Goal: Task Accomplishment & Management: Manage account settings

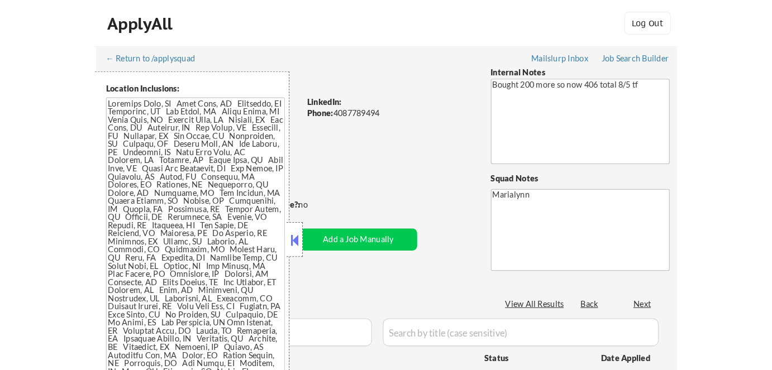
scroll to position [314, 0]
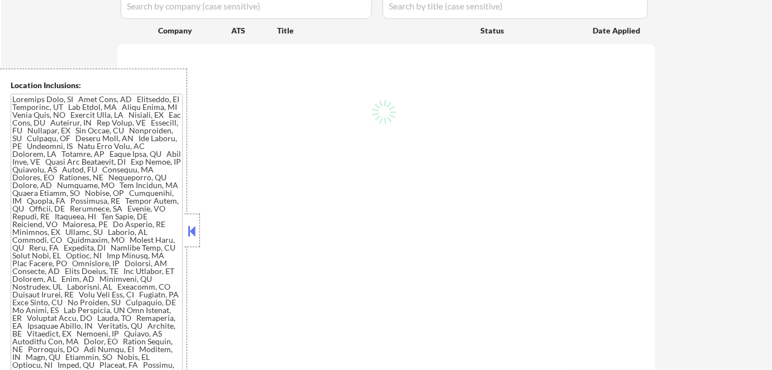
select select ""pending""
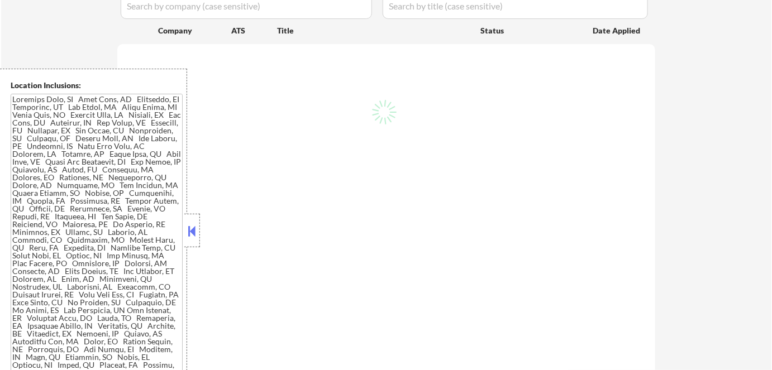
select select ""pending""
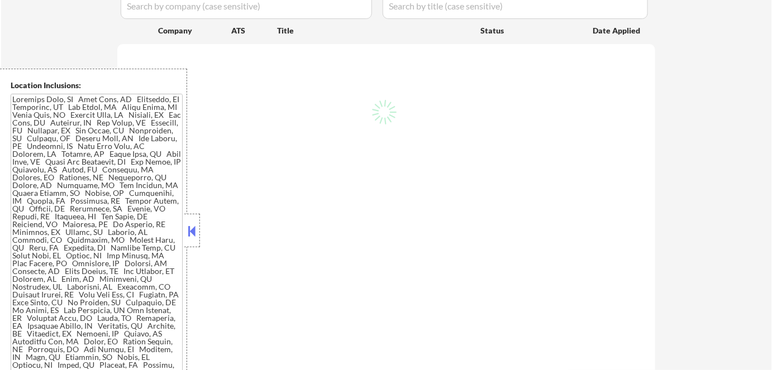
select select ""pending""
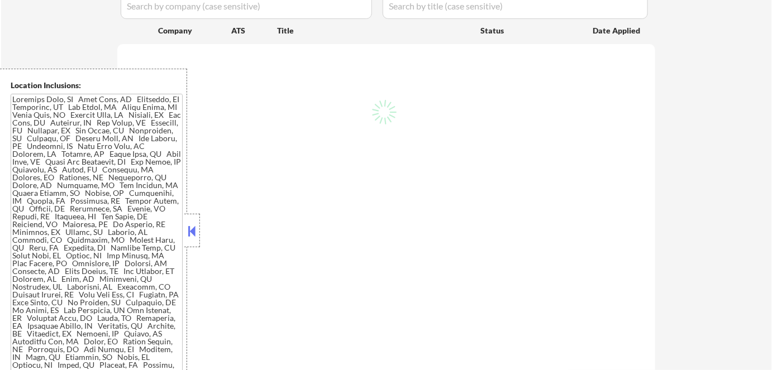
select select ""pending""
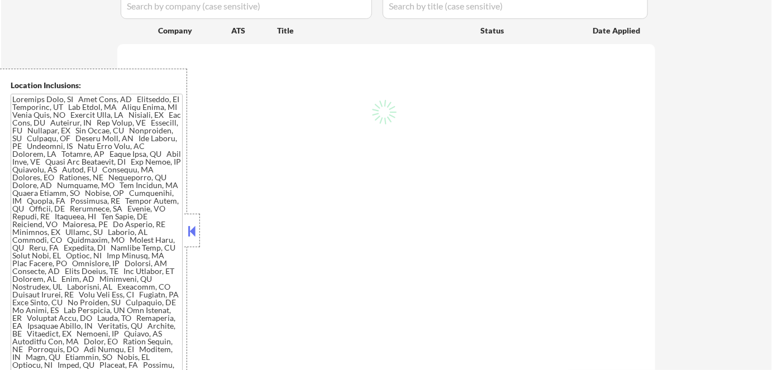
select select ""pending""
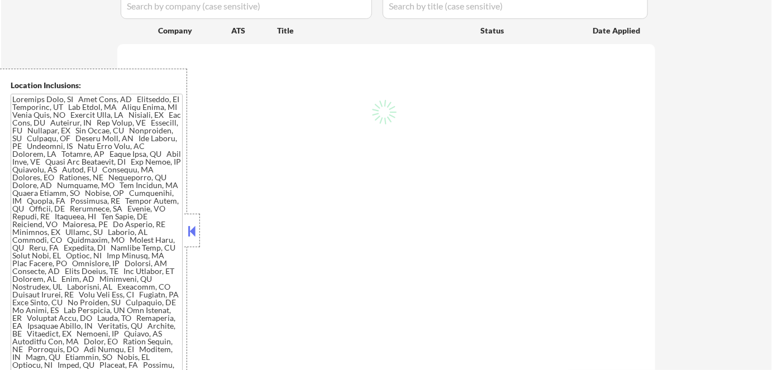
select select ""pending""
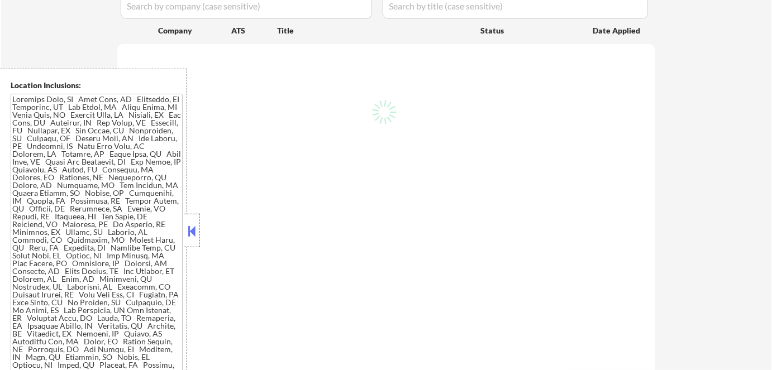
select select ""pending""
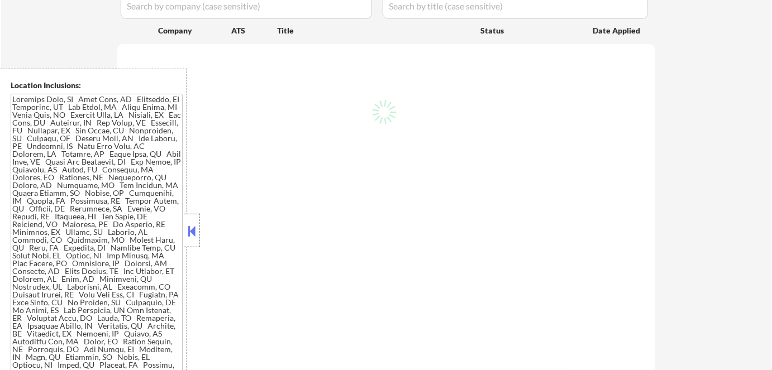
select select ""pending""
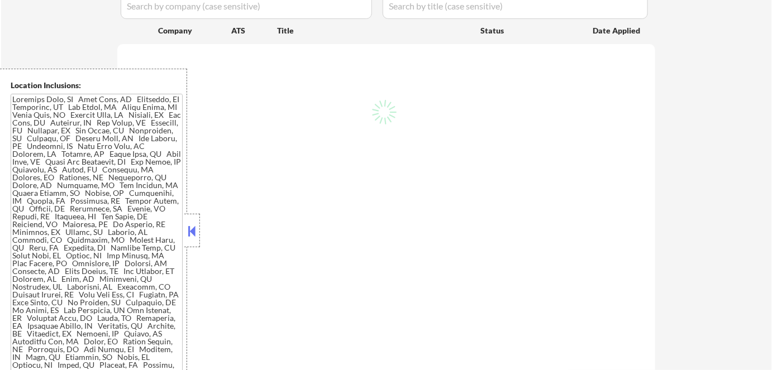
select select ""pending""
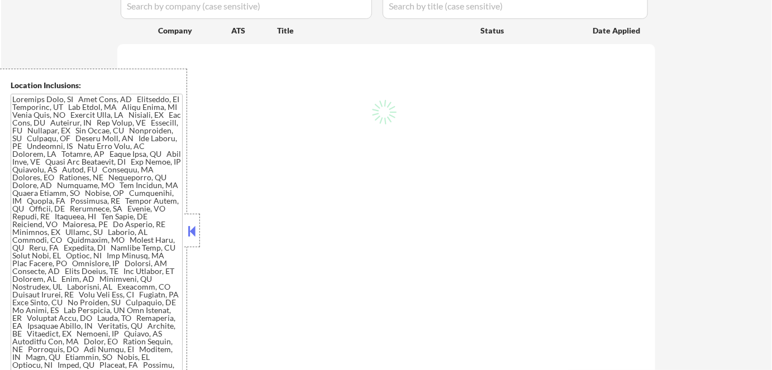
select select ""pending""
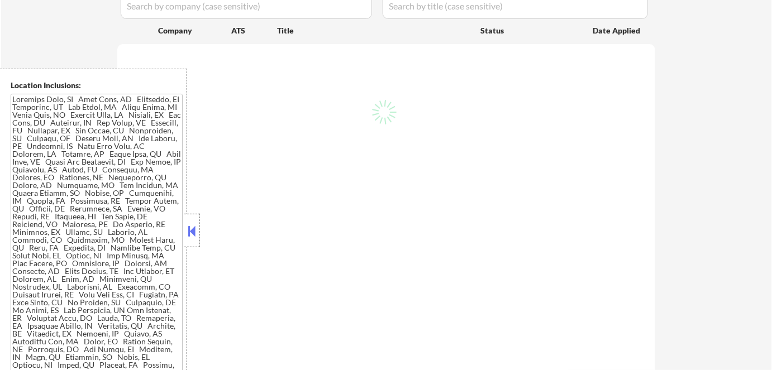
select select ""pending""
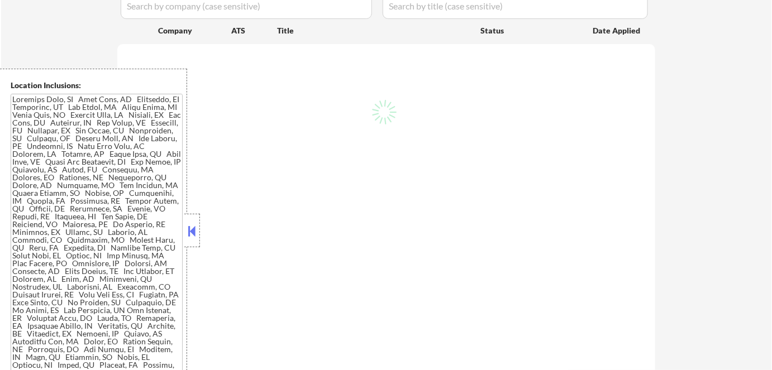
select select ""pending""
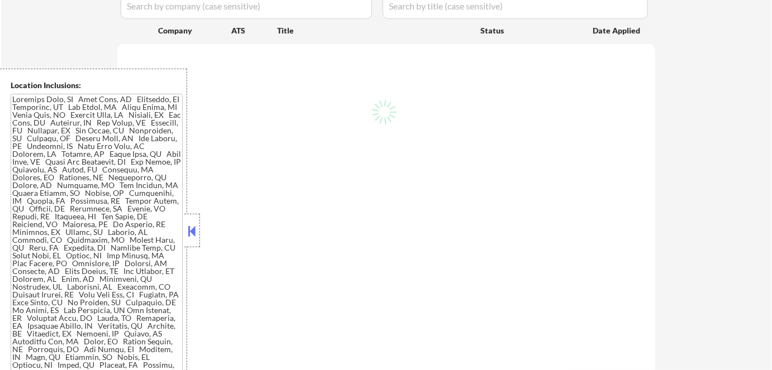
select select ""pending""
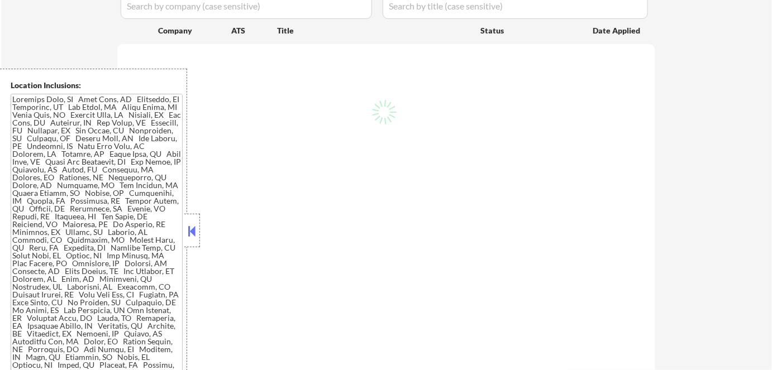
select select ""pending""
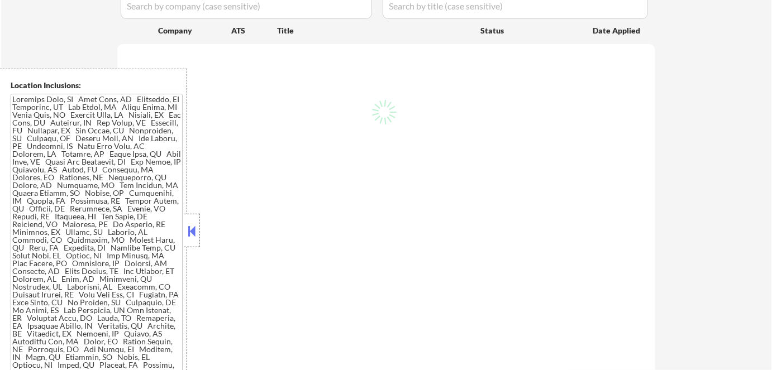
select select ""pending""
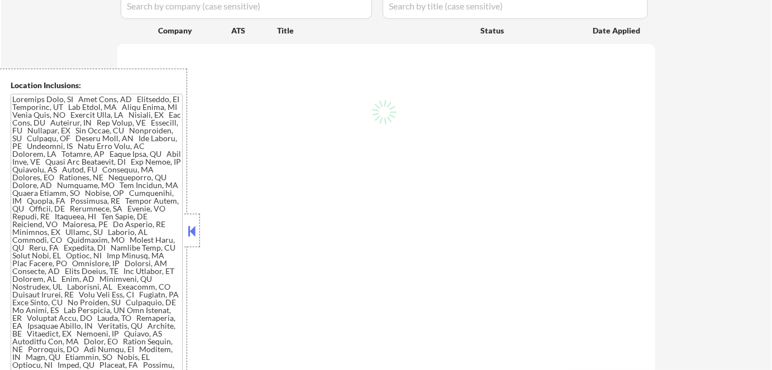
select select ""pending""
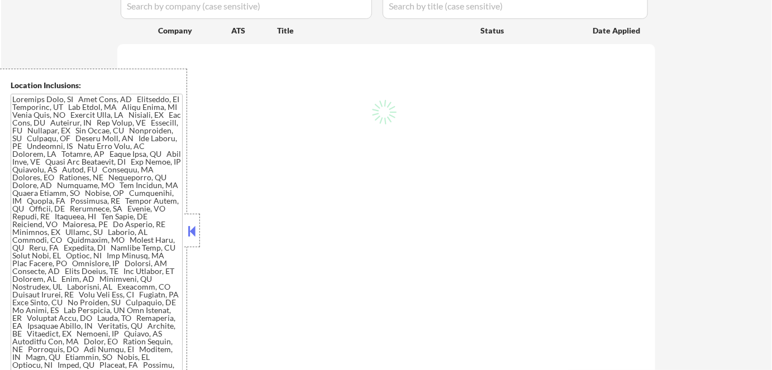
select select ""pending""
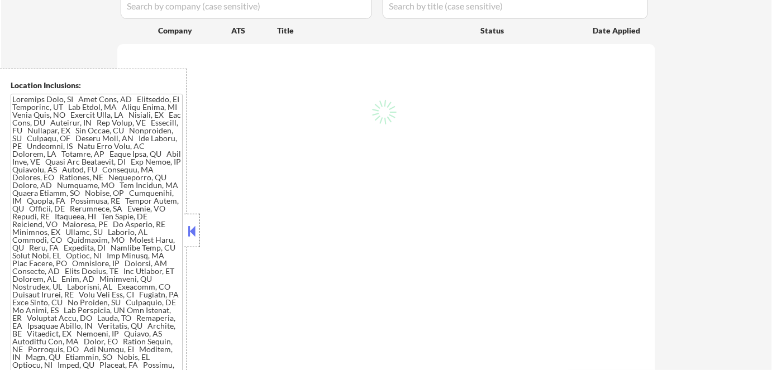
select select ""pending""
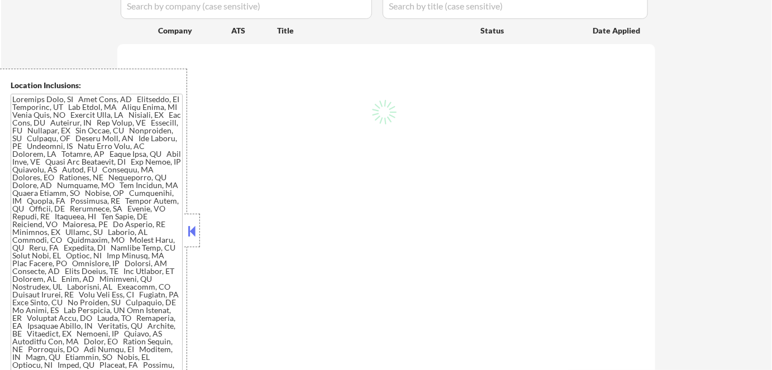
select select ""pending""
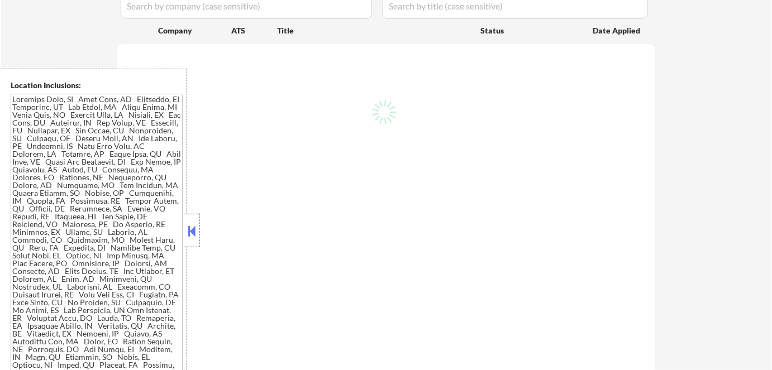
select select ""pending""
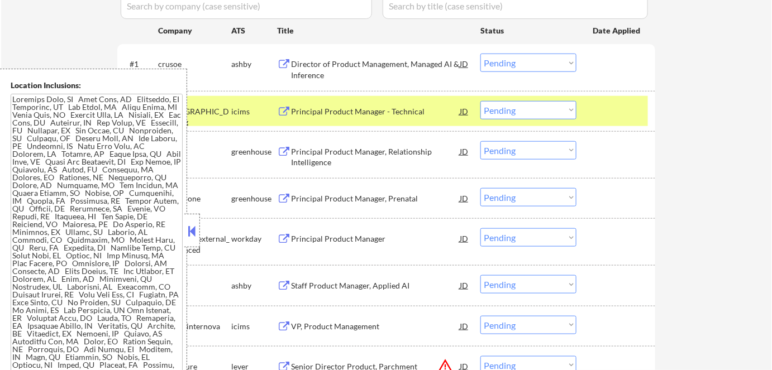
click at [193, 229] on button at bounding box center [192, 231] width 12 height 17
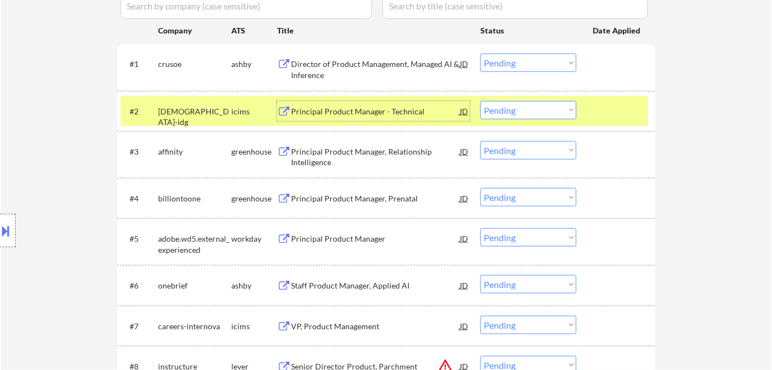
click at [372, 118] on div "Principal Product Manager - Technical" at bounding box center [375, 111] width 169 height 20
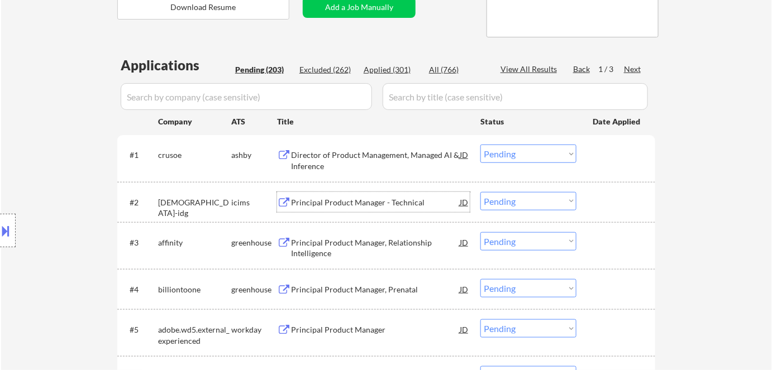
scroll to position [226, 0]
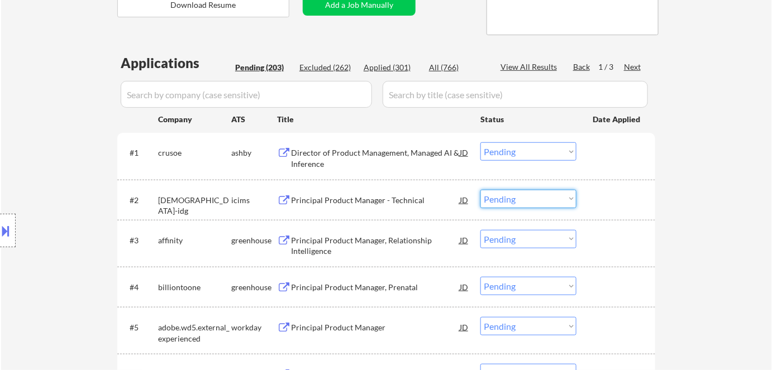
click at [519, 203] on select "Choose an option... Pending Applied Excluded (Questions) Excluded (Expired) Exc…" at bounding box center [528, 199] width 96 height 18
click at [480, 190] on select "Choose an option... Pending Applied Excluded (Questions) Excluded (Expired) Exc…" at bounding box center [528, 199] width 96 height 18
select select ""pending""
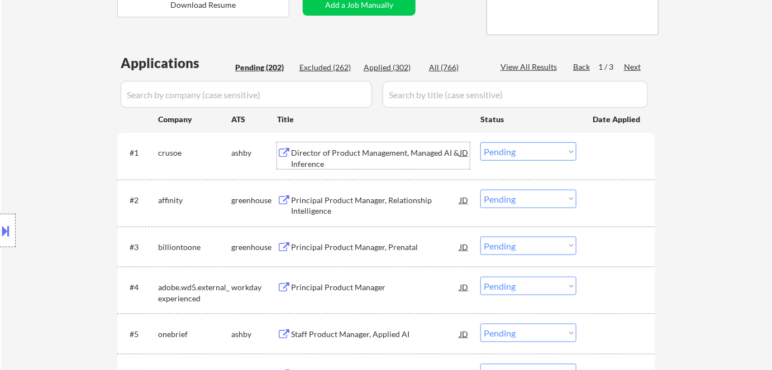
click at [316, 157] on div "Director of Product Management, Managed AI & Inference" at bounding box center [375, 158] width 169 height 22
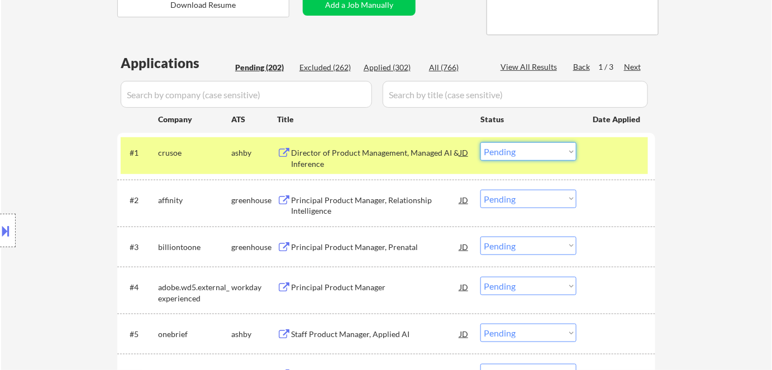
click at [516, 154] on select "Choose an option... Pending Applied Excluded (Questions) Excluded (Expired) Exc…" at bounding box center [528, 151] width 96 height 18
click at [480, 142] on select "Choose an option... Pending Applied Excluded (Questions) Excluded (Expired) Exc…" at bounding box center [528, 151] width 96 height 18
click at [521, 151] on select "Choose an option... Pending Applied Excluded (Questions) Excluded (Expired) Exc…" at bounding box center [528, 151] width 96 height 18
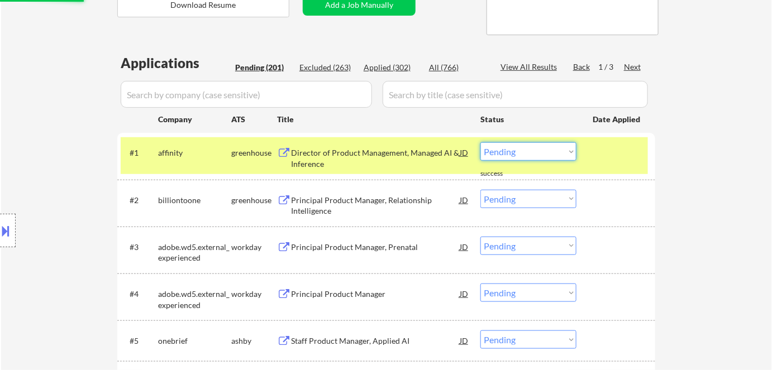
select select ""applied""
click at [480, 142] on select "Choose an option... Pending Applied Excluded (Questions) Excluded (Expired) Exc…" at bounding box center [528, 151] width 96 height 18
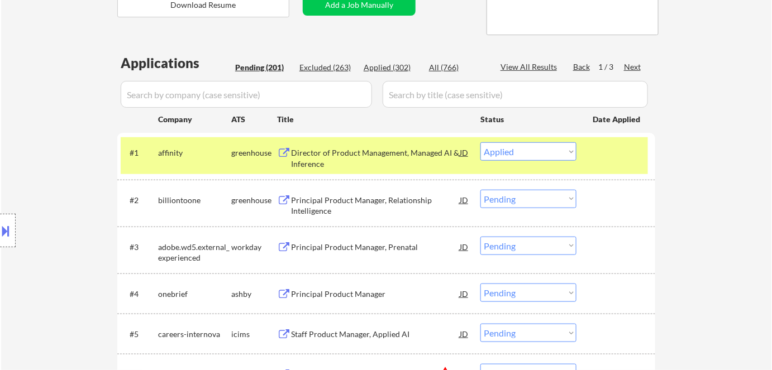
click at [404, 152] on div "Director of Product Management, Managed AI & Inference" at bounding box center [375, 158] width 169 height 22
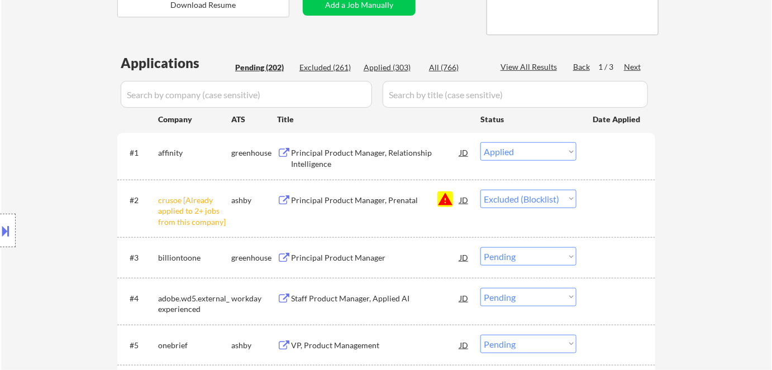
select select ""pending""
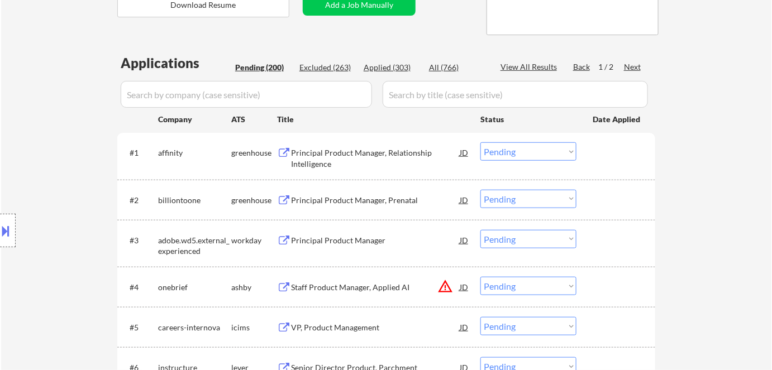
select select ""pending""
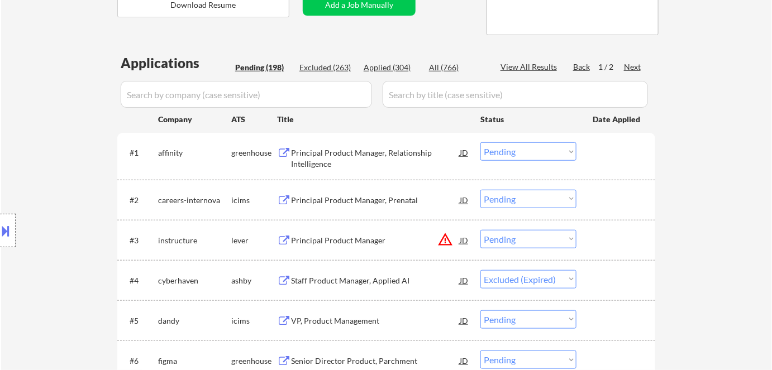
select select ""pending""
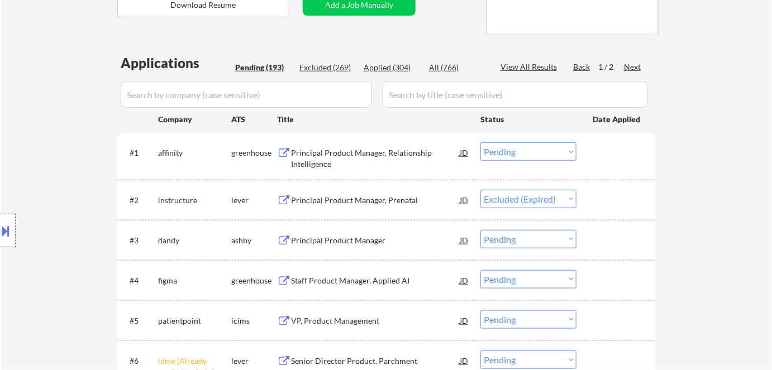
select select ""pending""
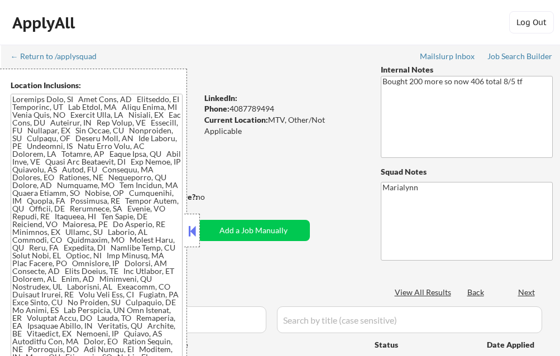
select select ""pending""
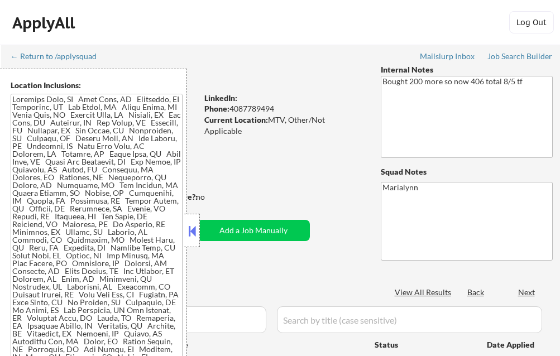
select select ""pending""
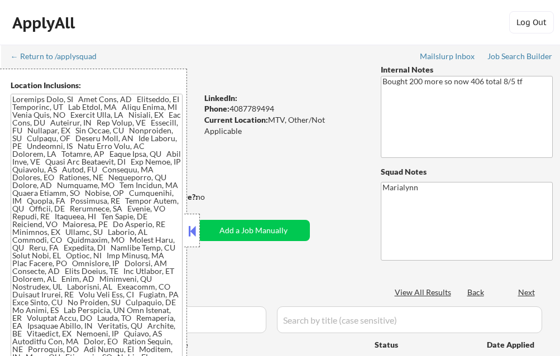
select select ""pending""
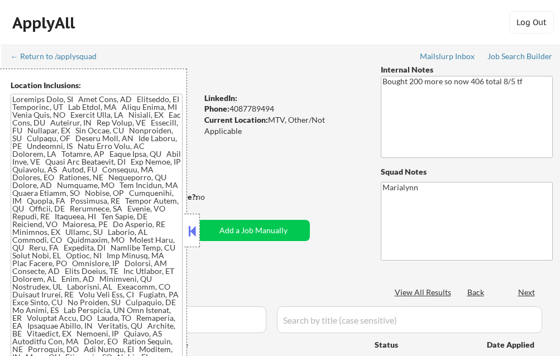
select select ""pending""
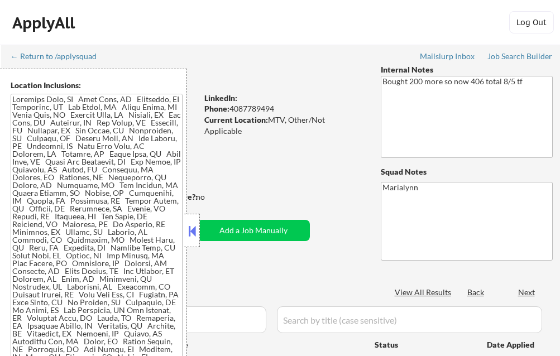
select select ""pending""
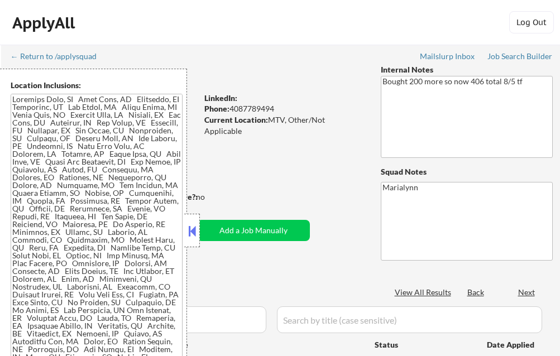
select select ""pending""
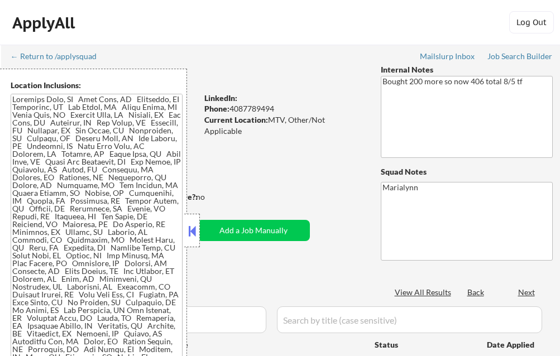
select select ""pending""
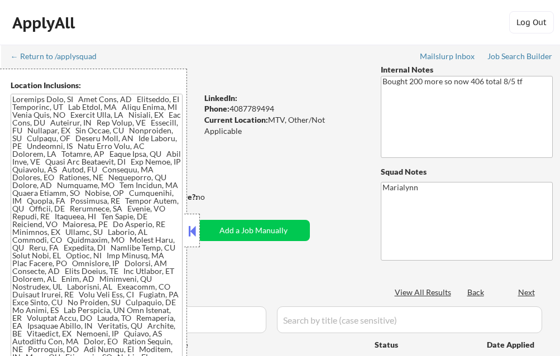
select select ""pending""
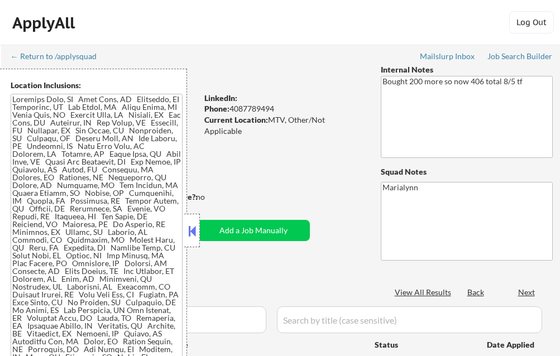
select select ""pending""
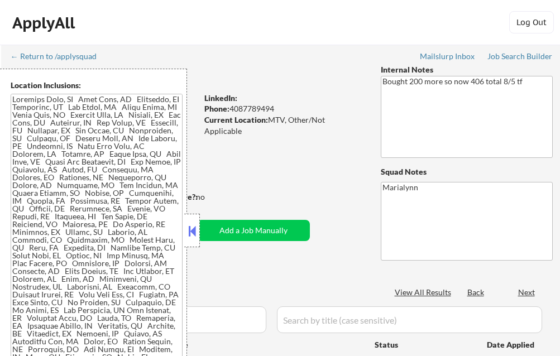
select select ""pending""
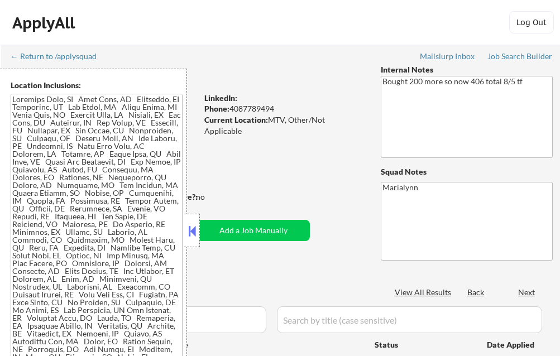
select select ""pending""
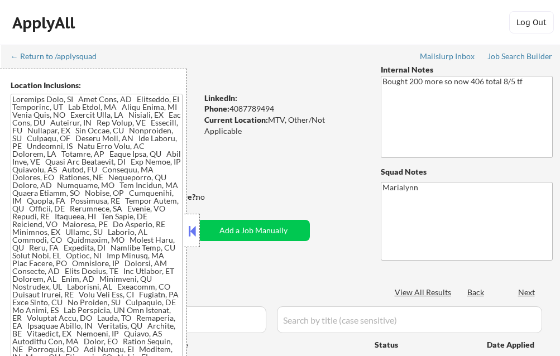
select select ""pending""
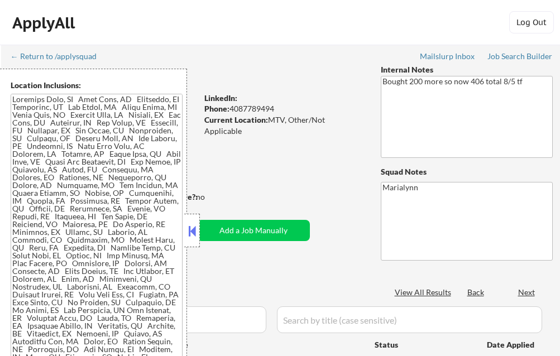
select select ""pending""
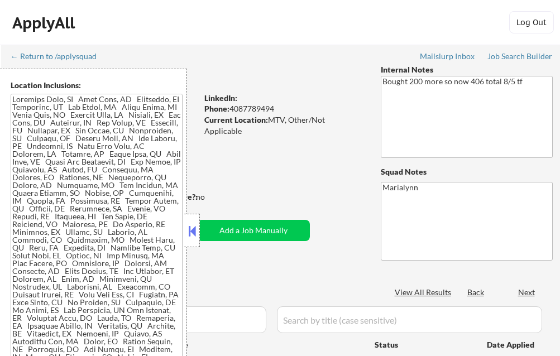
select select ""pending""
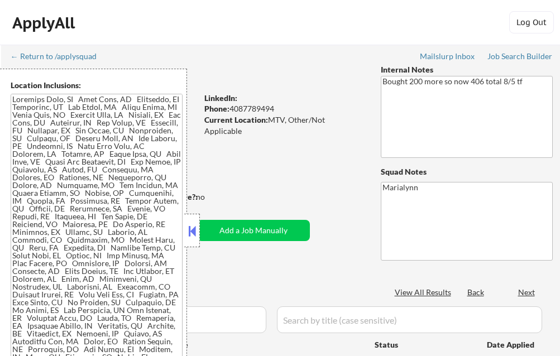
select select ""pending""
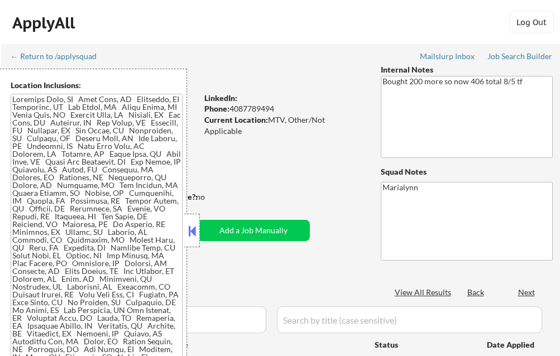
select select ""pending""
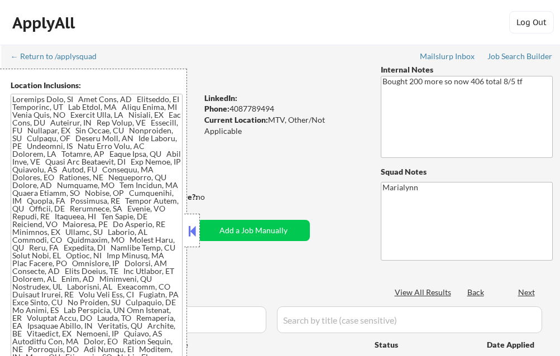
select select ""pending""
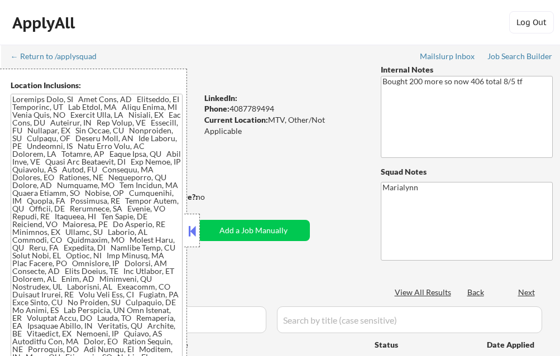
select select ""pending""
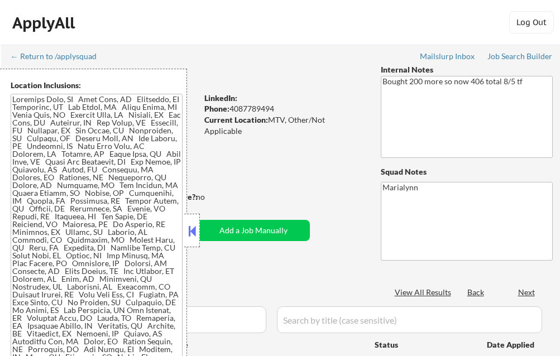
select select ""pending""
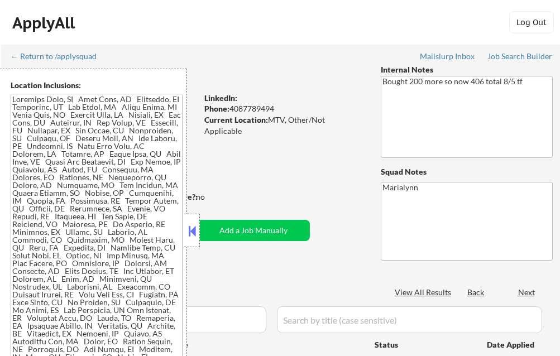
select select ""pending""
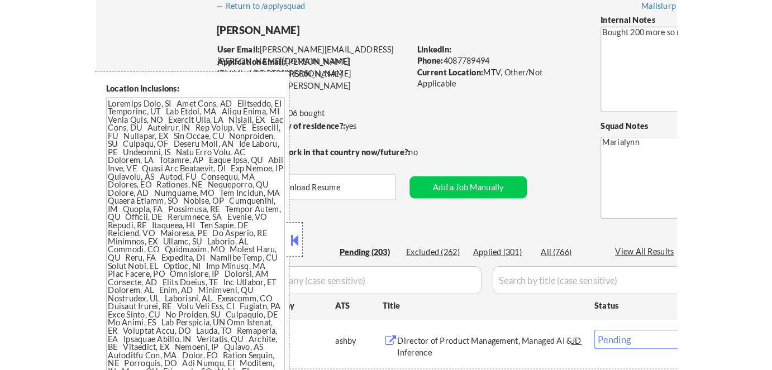
scroll to position [50, 0]
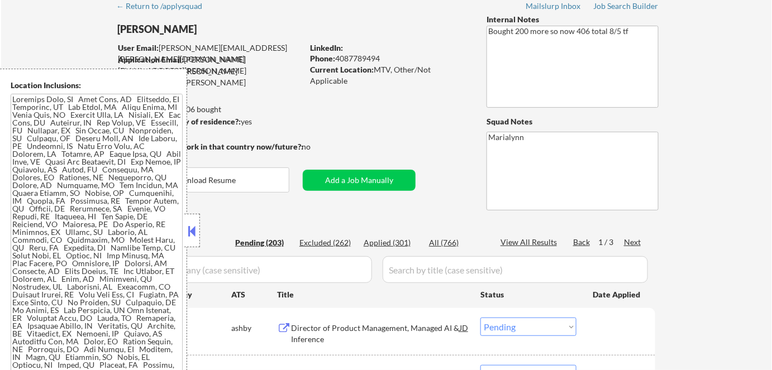
click at [190, 228] on button at bounding box center [192, 231] width 12 height 17
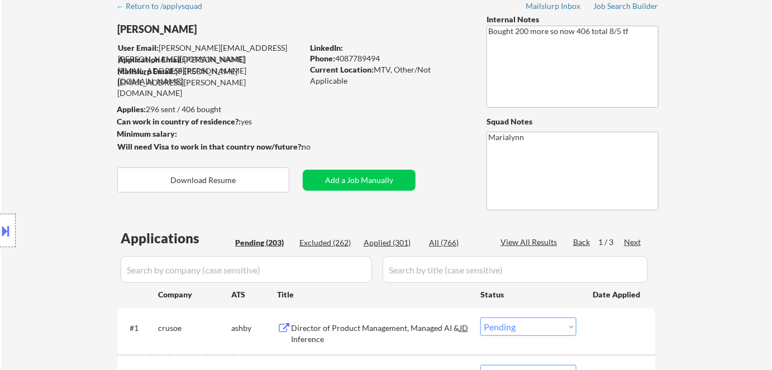
select select ""pending""
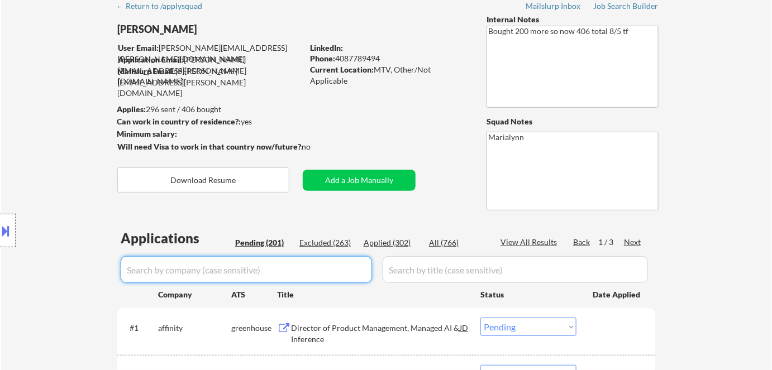
click at [242, 274] on input "input" at bounding box center [246, 269] width 251 height 27
paste input "crusoe"
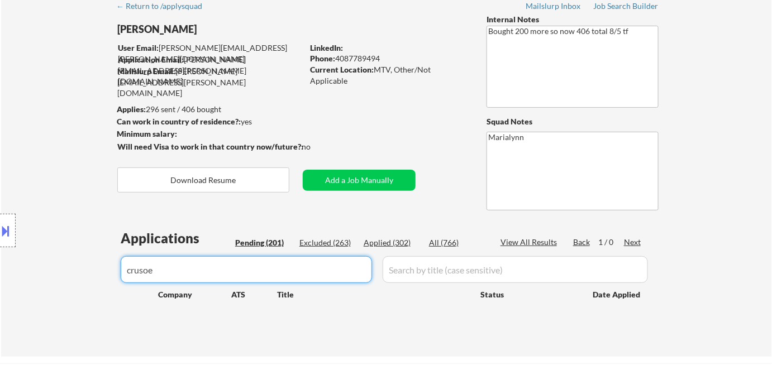
type input "crusoe"
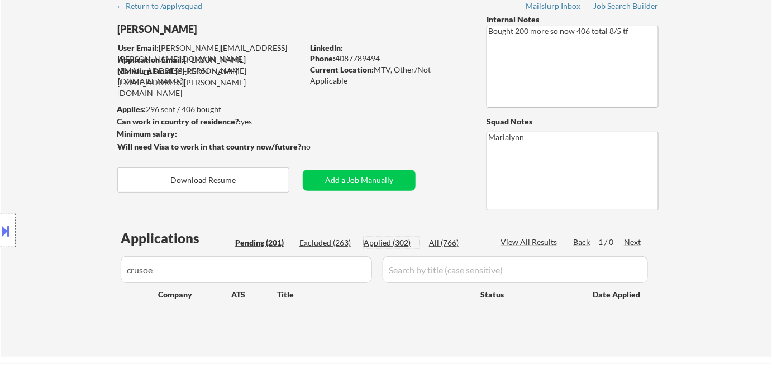
click at [384, 241] on div "Applied (302)" at bounding box center [392, 242] width 56 height 11
select select ""applied""
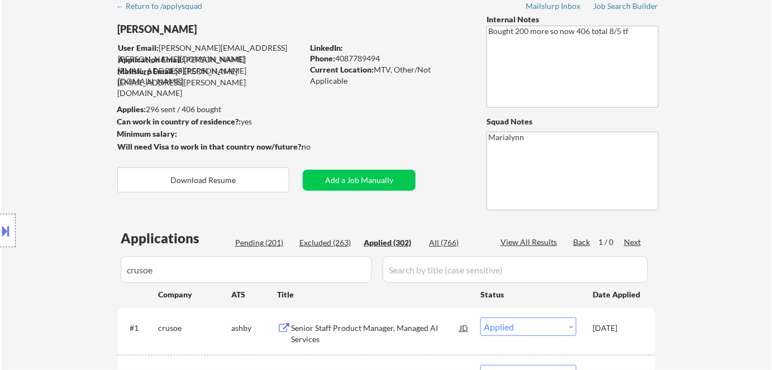
click at [338, 234] on div "Applications Pending (201) Excluded (263) Applied (302) All (766) View All Resu…" at bounding box center [386, 329] width 538 height 201
click at [338, 241] on div "Excluded (263)" at bounding box center [327, 242] width 56 height 11
select select ""excluded""
select select ""excluded__blocklist_""
click at [521, 327] on select "Choose an option... Pending Applied Excluded (Questions) Excluded (Expired) Exc…" at bounding box center [528, 327] width 96 height 18
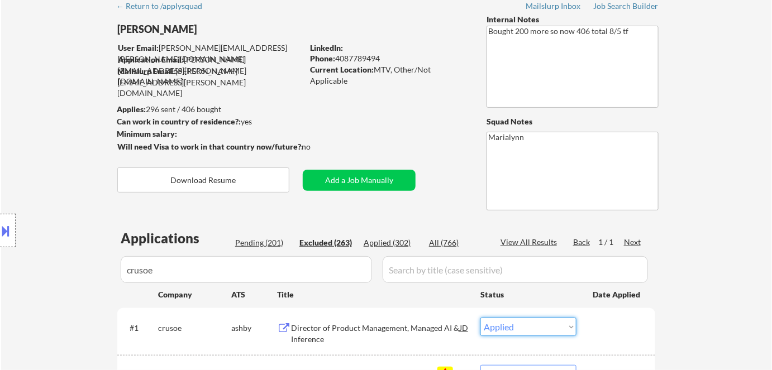
click at [480, 318] on select "Choose an option... Pending Applied Excluded (Questions) Excluded (Expired) Exc…" at bounding box center [528, 327] width 96 height 18
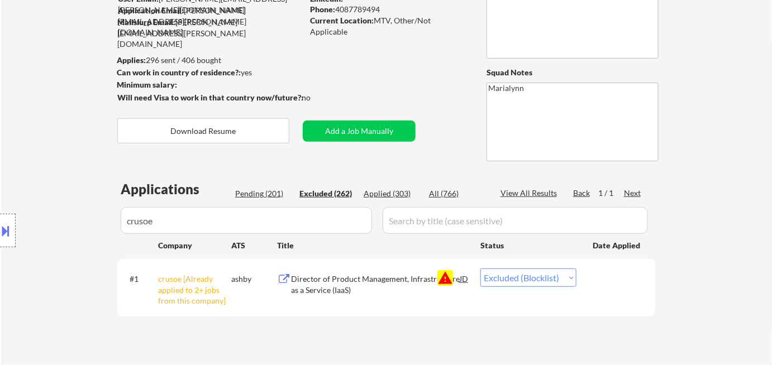
scroll to position [103, 0]
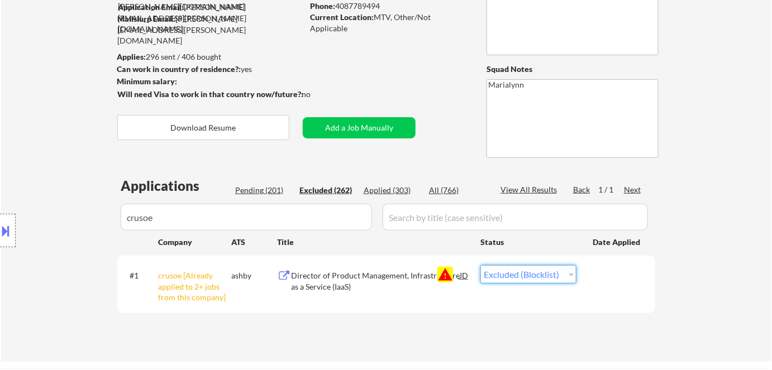
click at [548, 273] on select "Choose an option... Pending Applied Excluded (Questions) Excluded (Expired) Exc…" at bounding box center [528, 274] width 96 height 18
click at [436, 338] on div "Applications Pending (201) Excluded (262) Applied (303) All (766) View All Resu…" at bounding box center [386, 258] width 538 height 164
click at [389, 191] on div "Applied (303)" at bounding box center [392, 190] width 56 height 11
select select ""applied""
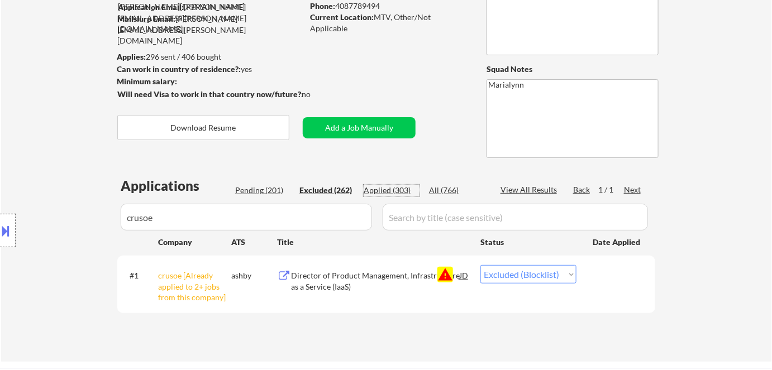
select select ""applied""
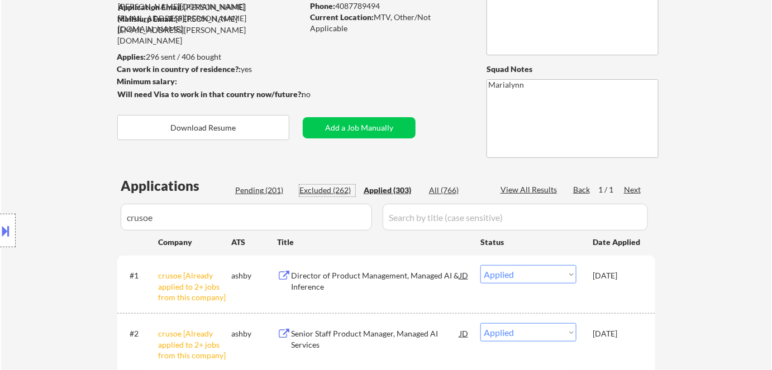
click at [309, 189] on div "Excluded (262)" at bounding box center [327, 190] width 56 height 11
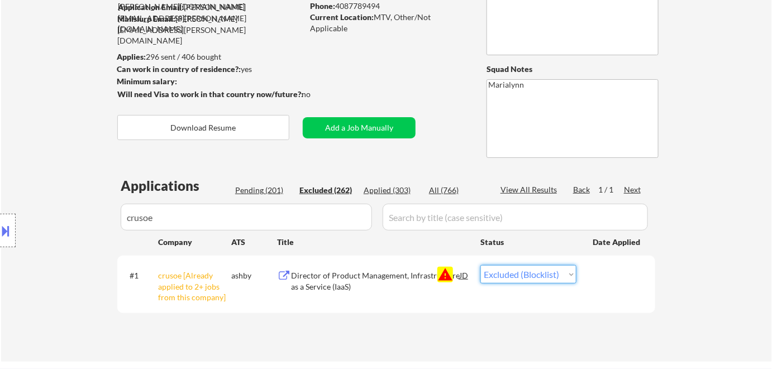
click at [560, 274] on select "Choose an option... Pending Applied Excluded (Questions) Excluded (Expired) Exc…" at bounding box center [528, 274] width 96 height 18
click at [480, 265] on select "Choose an option... Pending Applied Excluded (Questions) Excluded (Expired) Exc…" at bounding box center [528, 274] width 96 height 18
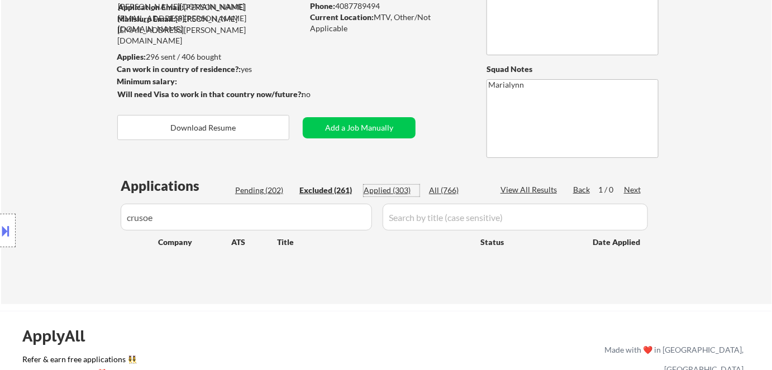
click at [385, 187] on div "Applied (303)" at bounding box center [392, 190] width 56 height 11
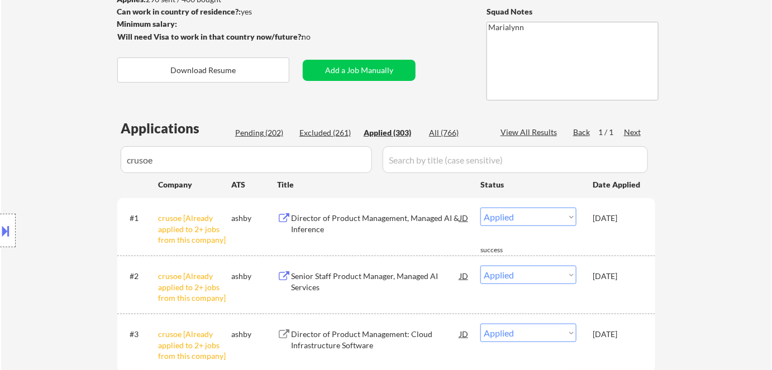
scroll to position [160, 0]
click at [259, 131] on div "Pending (202)" at bounding box center [263, 133] width 56 height 11
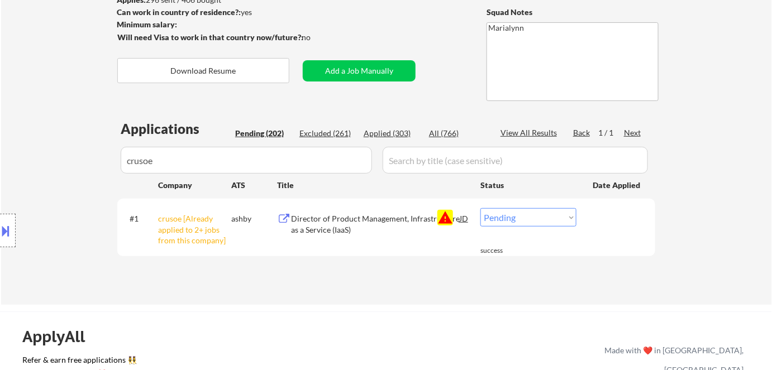
drag, startPoint x: 183, startPoint y: 160, endPoint x: 0, endPoint y: 149, distance: 182.9
click at [0, 149] on div "Location Inclusions:" at bounding box center [100, 231] width 200 height 324
click at [160, 156] on div "Location Inclusions:" at bounding box center [100, 231] width 200 height 324
click at [162, 161] on div "Location Inclusions:" at bounding box center [100, 231] width 200 height 324
drag, startPoint x: 168, startPoint y: 161, endPoint x: 93, endPoint y: 149, distance: 75.8
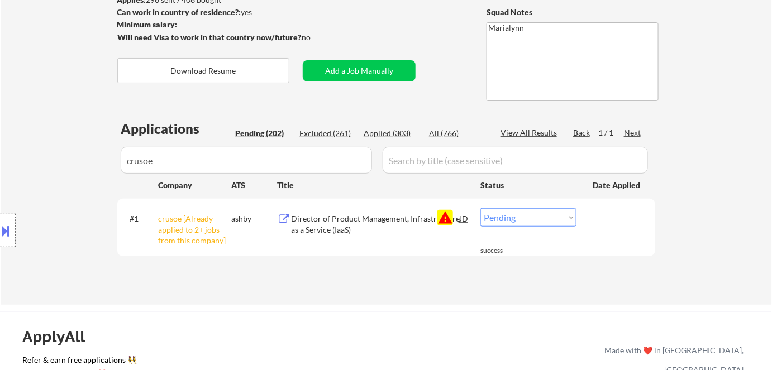
click at [93, 149] on div "Location Inclusions:" at bounding box center [100, 231] width 200 height 324
click at [550, 222] on select "Choose an option... Pending Applied Excluded (Questions) Excluded (Expired) Exc…" at bounding box center [528, 217] width 96 height 18
select select ""excluded__blocklist_""
click at [480, 208] on select "Choose an option... Pending Applied Excluded (Questions) Excluded (Expired) Exc…" at bounding box center [528, 217] width 96 height 18
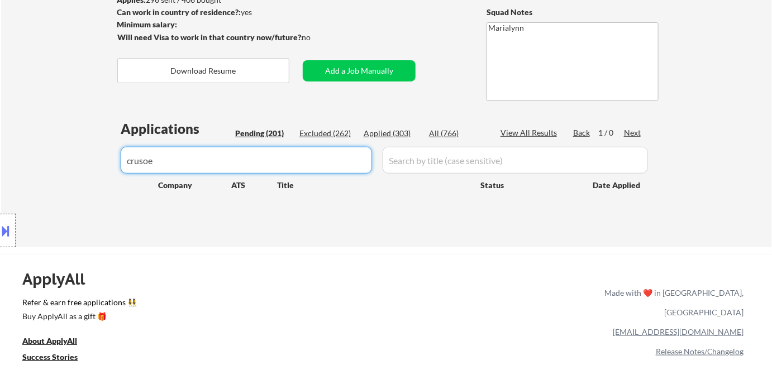
drag, startPoint x: 247, startPoint y: 147, endPoint x: 42, endPoint y: 166, distance: 205.2
click at [42, 166] on body "← Return to /applysquad Mailslurp Inbox Job Search Builder Lucien Avramov User …" at bounding box center [386, 25] width 772 height 370
select select ""pending""
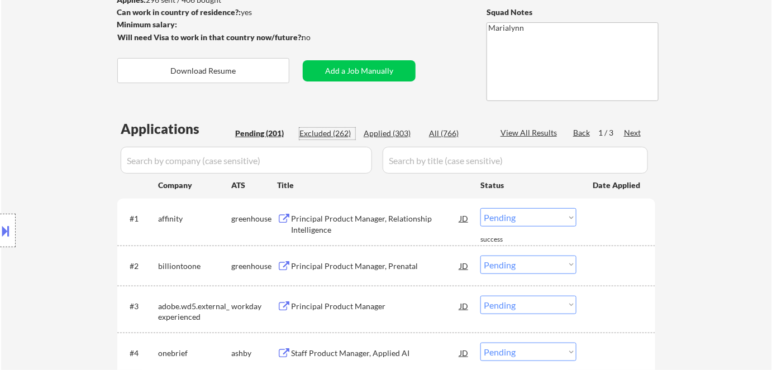
click at [333, 139] on div "Excluded (262)" at bounding box center [327, 134] width 56 height 12
select select ""excluded__expired_""
select select ""excluded__other_""
select select ""excluded__expired_""
select select ""excluded""
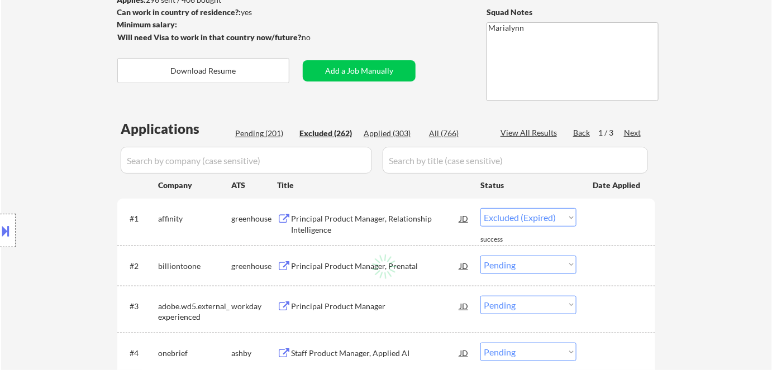
select select ""excluded""
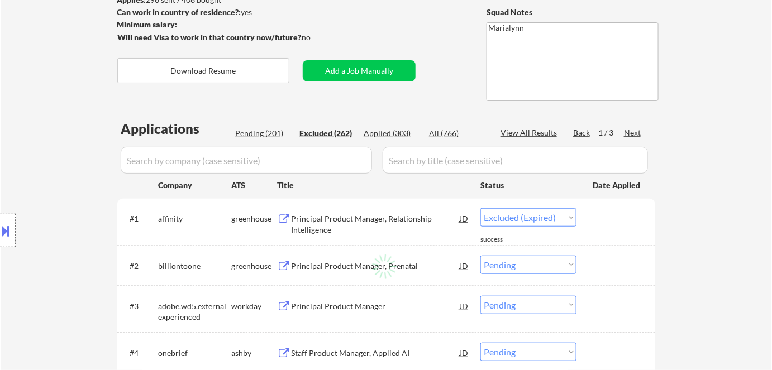
select select ""excluded""
select select ""excluded__expired_""
select select ""excluded""
select select ""excluded__bad_match_""
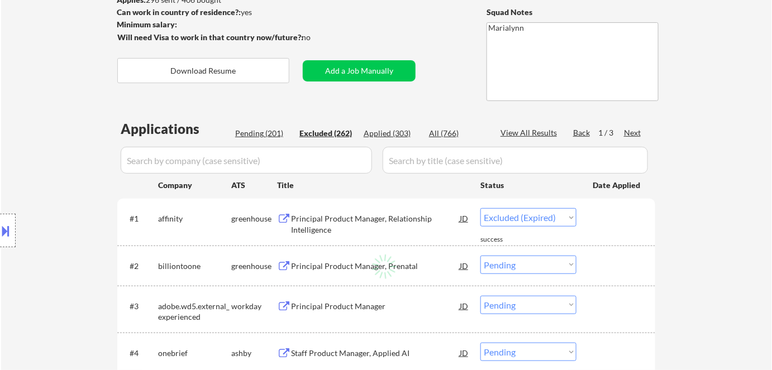
select select ""excluded__expired_""
select select ""excluded""
select select ""excluded__bad_match_""
select select ""excluded__expired_""
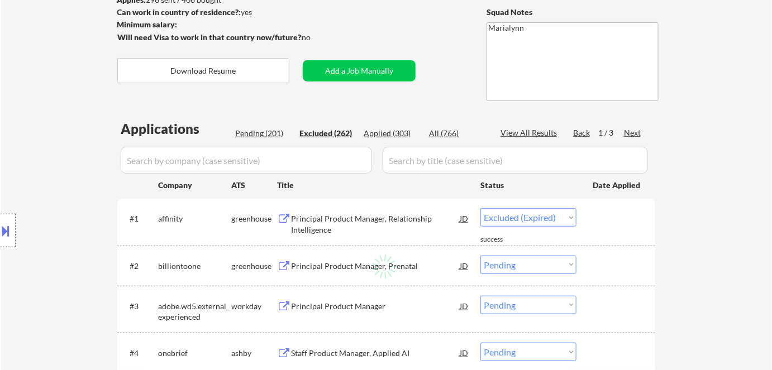
select select ""excluded""
select select ""excluded__expired_""
select select ""excluded__bad_match_""
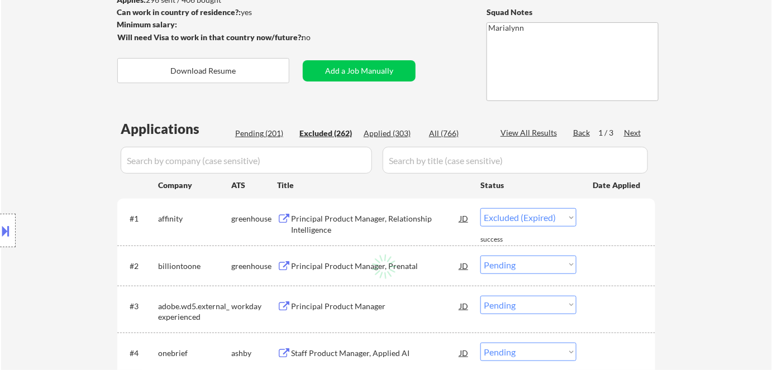
select select ""excluded__expired_""
select select ""excluded__bad_match_""
select select ""excluded""
select select ""excluded__expired_""
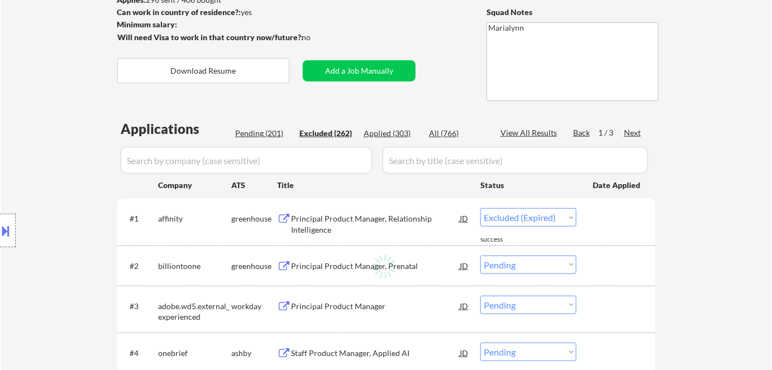
select select ""excluded__bad_match_""
select select ""excluded""
select select ""excluded__bad_match_""
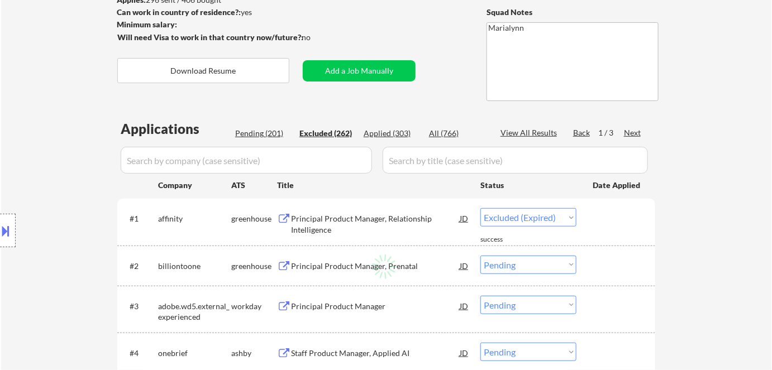
select select ""excluded__bad_match_""
select select ""excluded""
select select ""excluded__other_""
select select ""excluded""
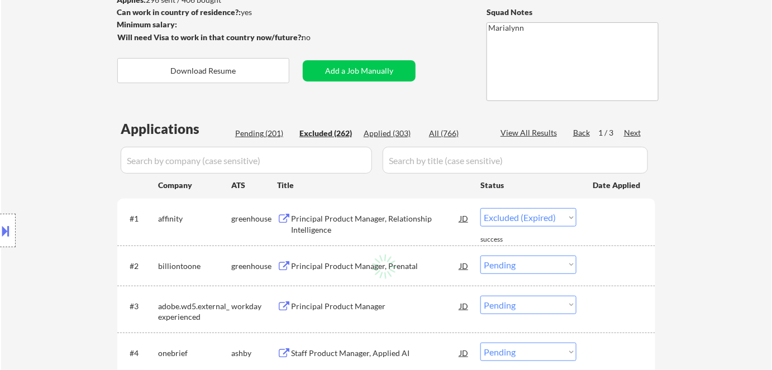
select select ""excluded__expired_""
select select ""excluded__bad_match_""
select select ""excluded""
select select ""excluded__expired_""
select select ""excluded__bad_match_""
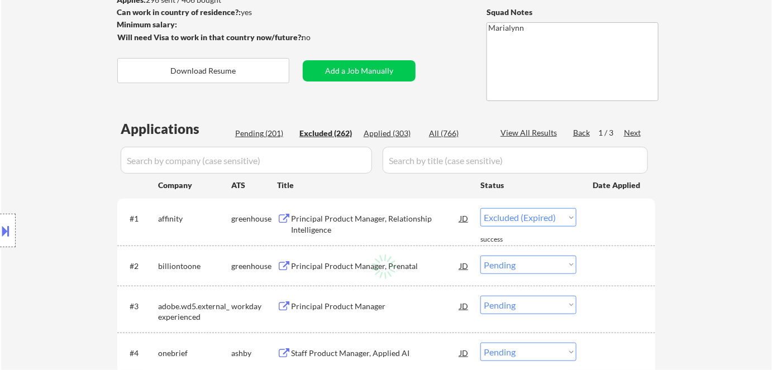
select select ""excluded__other_""
select select ""excluded""
select select ""excluded__blocklist_""
select select ""excluded__other_""
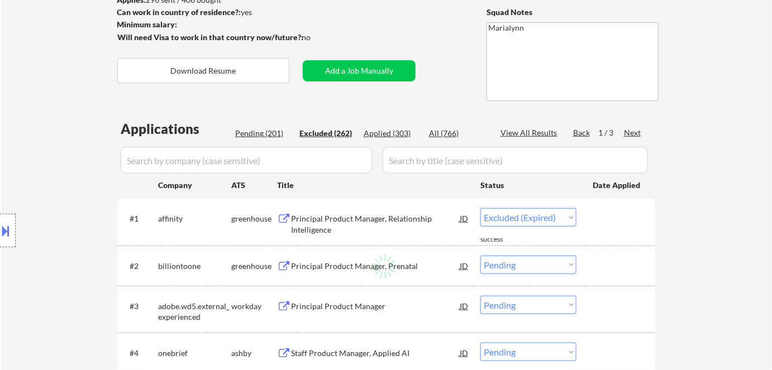
select select ""excluded__expired_""
select select ""excluded""
select select ""excluded__bad_match_""
select select ""excluded""
select select ""excluded__bad_match_""
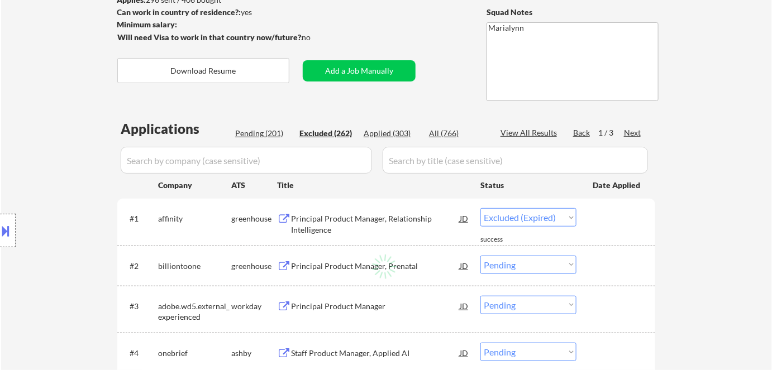
select select ""excluded__expired_""
select select ""excluded__bad_match_""
select select ""excluded""
select select ""excluded__bad_match_""
select select ""excluded__other_""
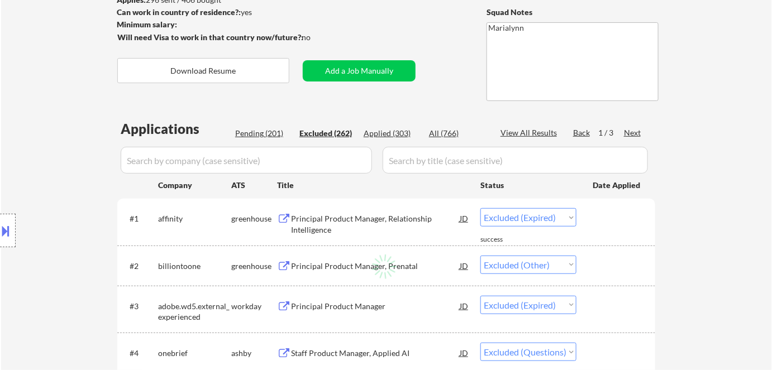
select select ""excluded""
select select ""excluded__other_""
select select ""excluded__location_""
select select ""excluded__bad_match_""
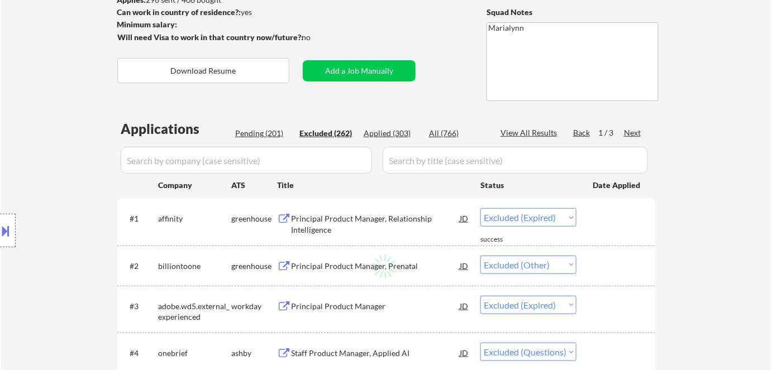
select select ""excluded__bad_match_""
select select ""excluded__other_""
select select ""excluded__bad_match_""
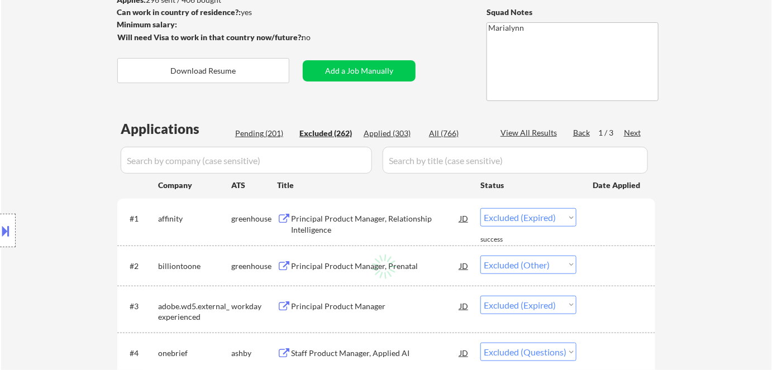
select select ""excluded__bad_match_""
select select ""excluded__expired_""
select select ""excluded__bad_match_""
select select ""excluded__expired_""
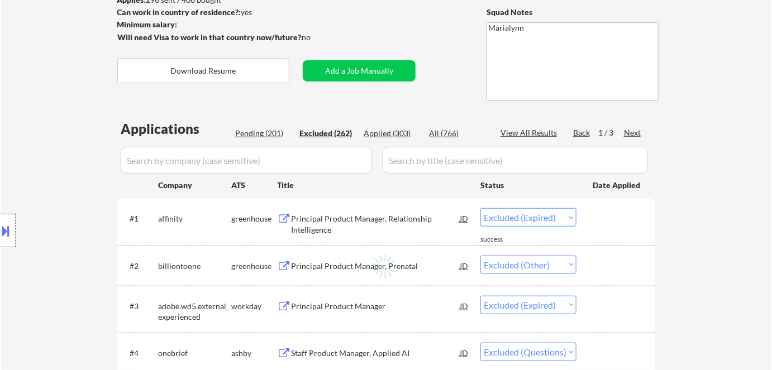
select select ""excluded__bad_match_""
select select ""excluded__other_""
select select ""excluded__expired_""
select select ""excluded""
select select ""excluded__other_""
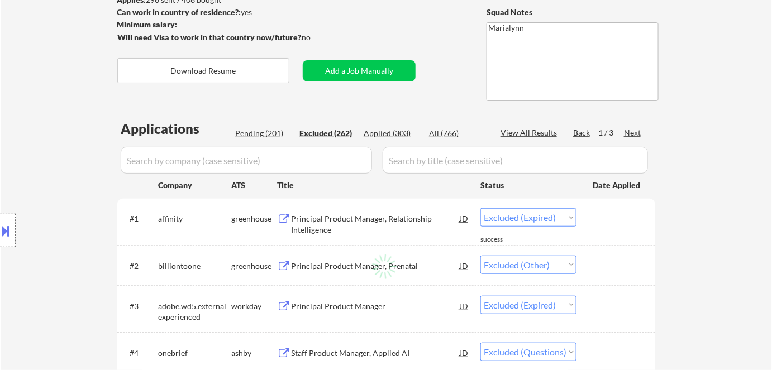
select select ""excluded__bad_match_""
select select ""excluded""
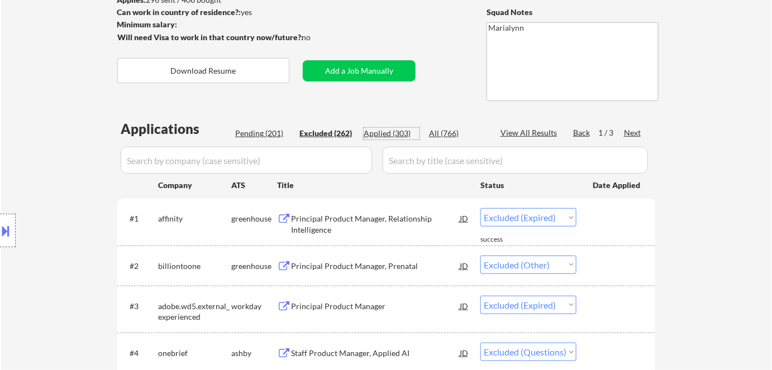
click at [389, 131] on div "Applied (303)" at bounding box center [392, 133] width 56 height 11
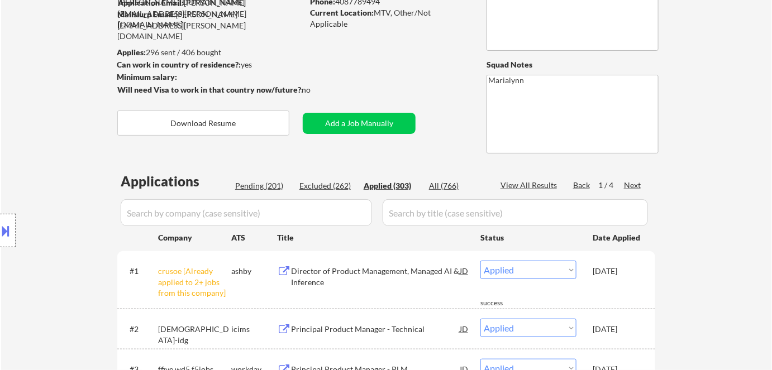
scroll to position [0, 0]
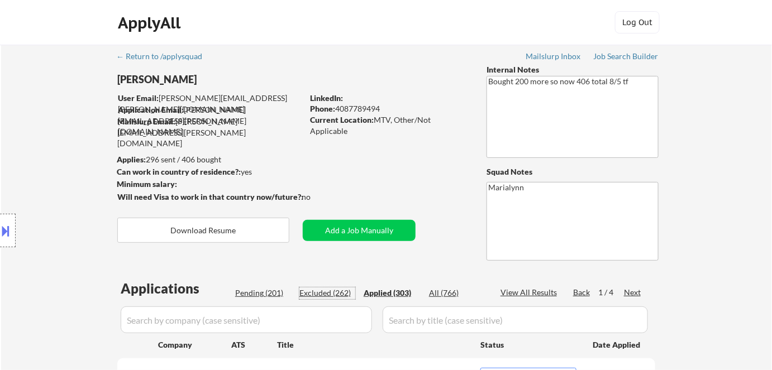
click at [320, 295] on div "Excluded (262)" at bounding box center [327, 293] width 56 height 11
click at [265, 290] on div "Pending (201)" at bounding box center [263, 293] width 56 height 11
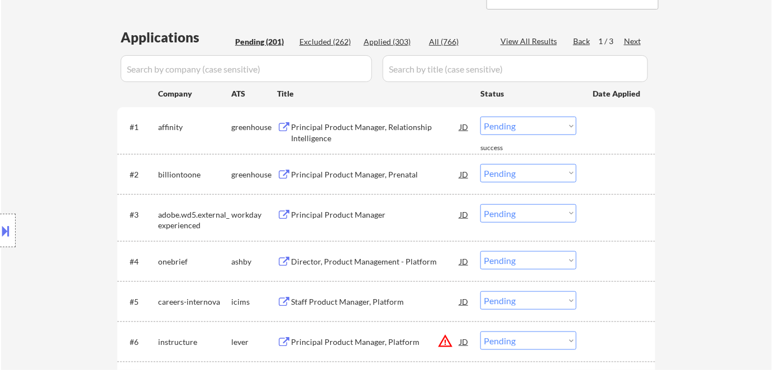
scroll to position [251, 0]
click at [341, 123] on div "Principal Product Manager, Relationship Intelligence" at bounding box center [375, 133] width 169 height 22
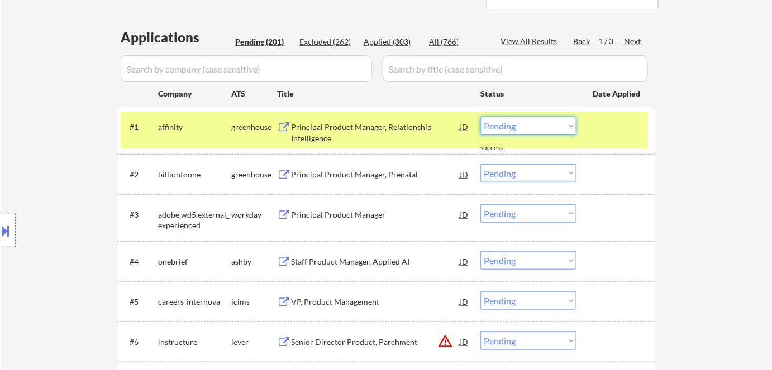
click at [542, 127] on select "Choose an option... Pending Applied Excluded (Questions) Excluded (Expired) Exc…" at bounding box center [528, 126] width 96 height 18
click at [480, 117] on select "Choose an option... Pending Applied Excluded (Questions) Excluded (Expired) Exc…" at bounding box center [528, 126] width 96 height 18
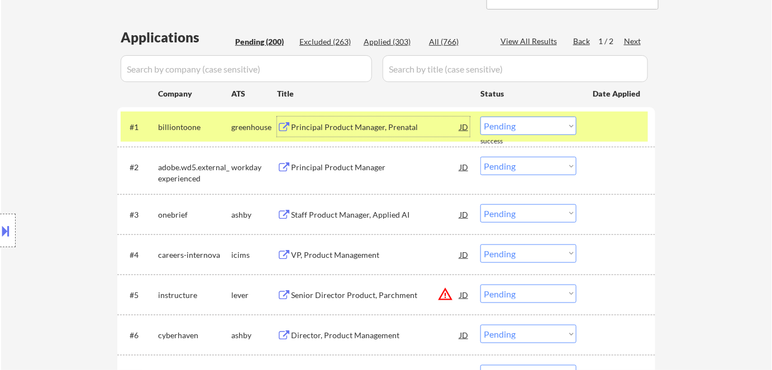
click at [338, 121] on div "Principal Product Manager, Prenatal" at bounding box center [375, 127] width 169 height 20
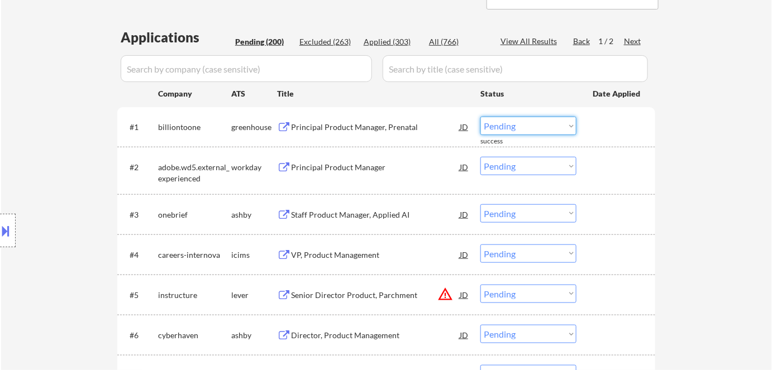
click at [496, 124] on select "Choose an option... Pending Applied Excluded (Questions) Excluded (Expired) Exc…" at bounding box center [528, 126] width 96 height 18
click at [480, 117] on select "Choose an option... Pending Applied Excluded (Questions) Excluded (Expired) Exc…" at bounding box center [528, 126] width 96 height 18
click at [534, 128] on select "Choose an option... Pending Applied Excluded (Questions) Excluded (Expired) Exc…" at bounding box center [528, 126] width 96 height 18
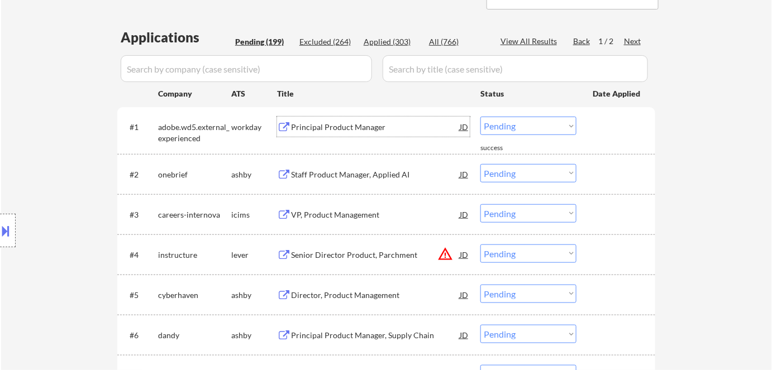
click at [317, 136] on div "Principal Product Manager" at bounding box center [375, 127] width 169 height 20
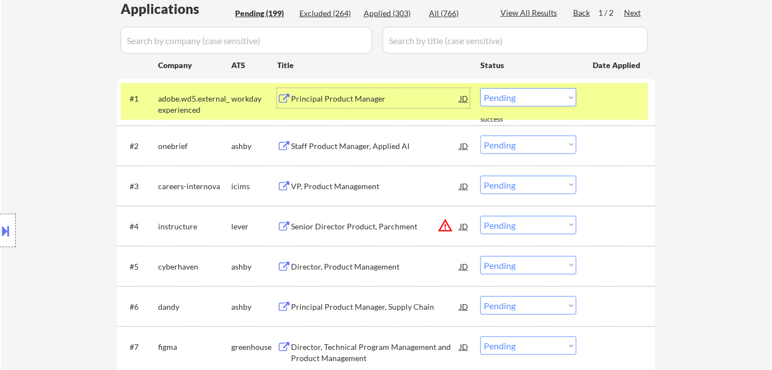
scroll to position [278, 0]
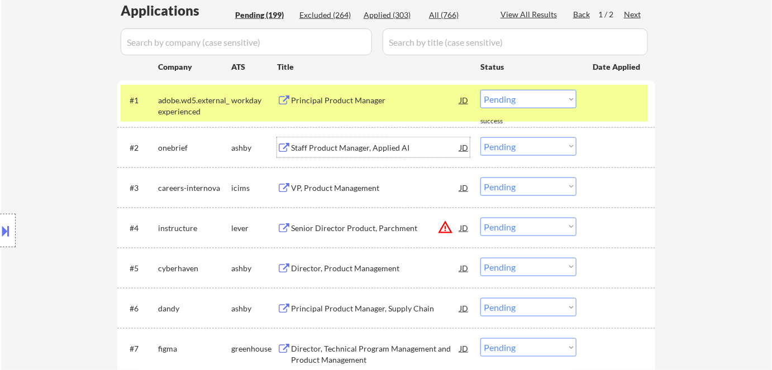
click at [323, 142] on div "Staff Product Manager, Applied AI" at bounding box center [375, 147] width 169 height 11
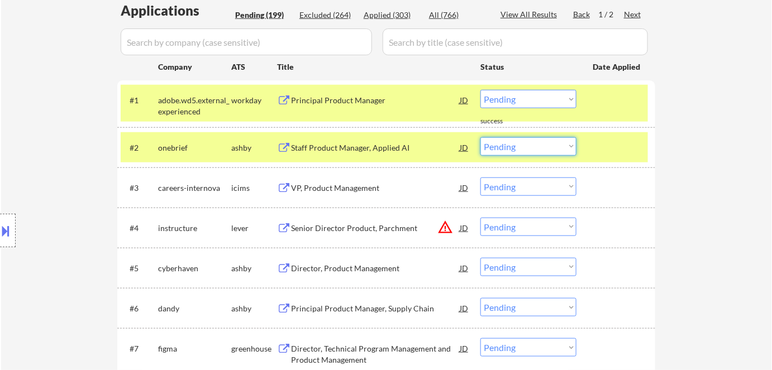
click at [514, 149] on select "Choose an option... Pending Applied Excluded (Questions) Excluded (Expired) Exc…" at bounding box center [528, 146] width 96 height 18
click at [480, 137] on select "Choose an option... Pending Applied Excluded (Questions) Excluded (Expired) Exc…" at bounding box center [528, 146] width 96 height 18
click at [201, 150] on div "onebrief" at bounding box center [194, 147] width 73 height 11
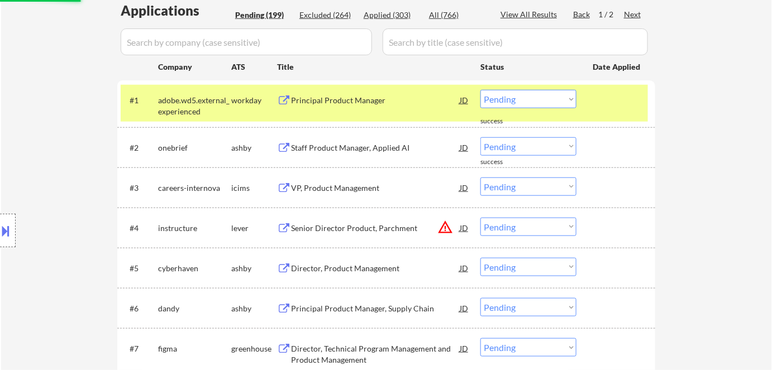
click at [210, 111] on div "adobe.wd5.external_experienced" at bounding box center [194, 106] width 73 height 22
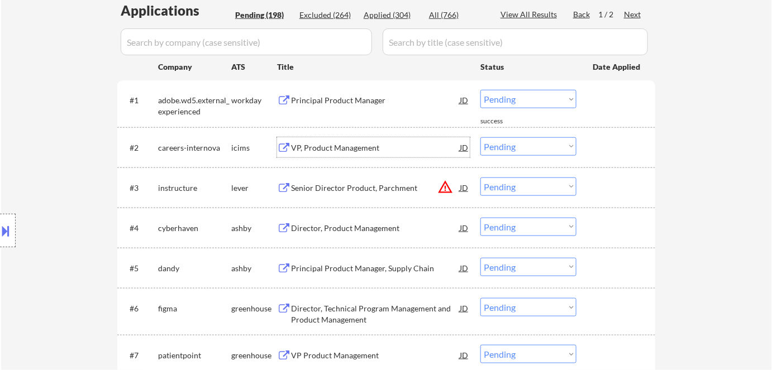
click at [322, 147] on div "VP, Product Management" at bounding box center [375, 147] width 169 height 11
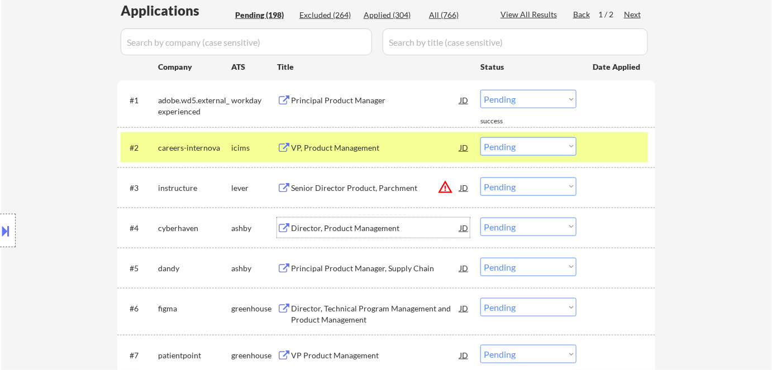
click at [340, 232] on div "Director, Product Management" at bounding box center [375, 228] width 169 height 11
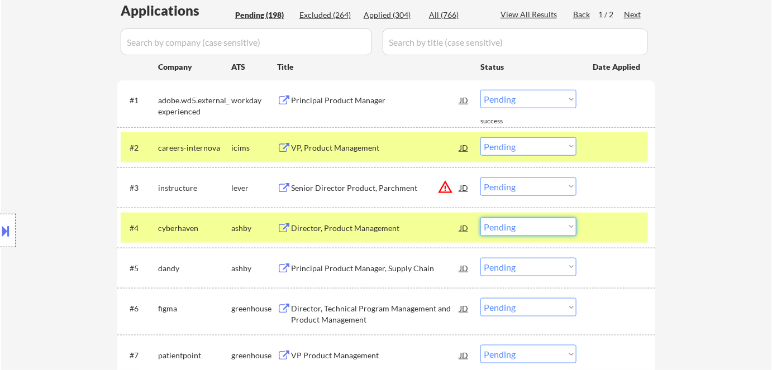
click at [514, 228] on select "Choose an option... Pending Applied Excluded (Questions) Excluded (Expired) Exc…" at bounding box center [528, 227] width 96 height 18
click at [480, 218] on select "Choose an option... Pending Applied Excluded (Questions) Excluded (Expired) Exc…" at bounding box center [528, 227] width 96 height 18
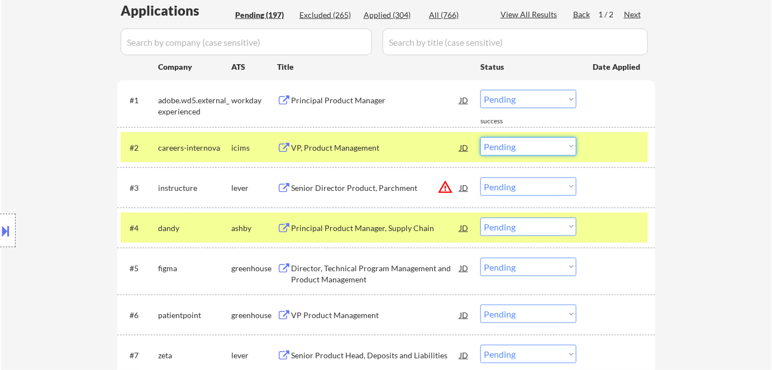
click at [514, 150] on select "Choose an option... Pending Applied Excluded (Questions) Excluded (Expired) Exc…" at bounding box center [528, 146] width 96 height 18
click at [480, 137] on select "Choose an option... Pending Applied Excluded (Questions) Excluded (Expired) Exc…" at bounding box center [528, 146] width 96 height 18
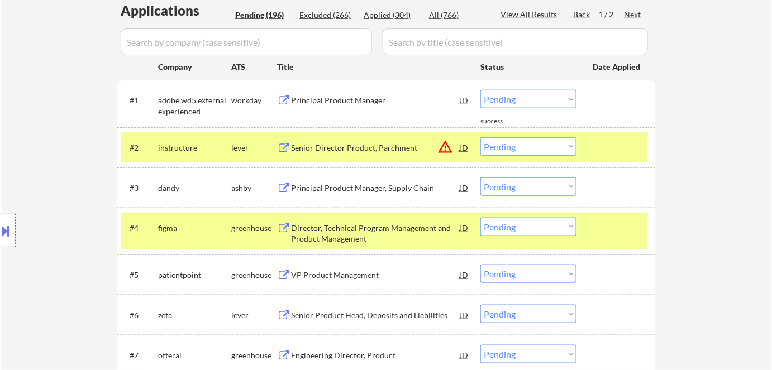
click at [179, 160] on div "Location Inclusions:" at bounding box center [100, 231] width 200 height 324
click at [175, 235] on div "Location Inclusions:" at bounding box center [100, 231] width 200 height 324
click at [196, 141] on div "Location Inclusions:" at bounding box center [100, 231] width 200 height 324
click at [316, 149] on div "Senior Director Product, Parchment" at bounding box center [375, 147] width 169 height 11
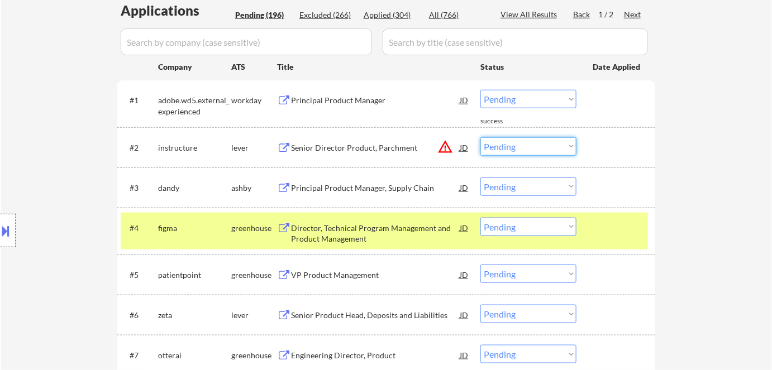
drag, startPoint x: 522, startPoint y: 143, endPoint x: 551, endPoint y: 230, distance: 91.3
click at [480, 137] on select "Choose an option... Pending Applied Excluded (Questions) Excluded (Expired) Exc…" at bounding box center [528, 146] width 96 height 18
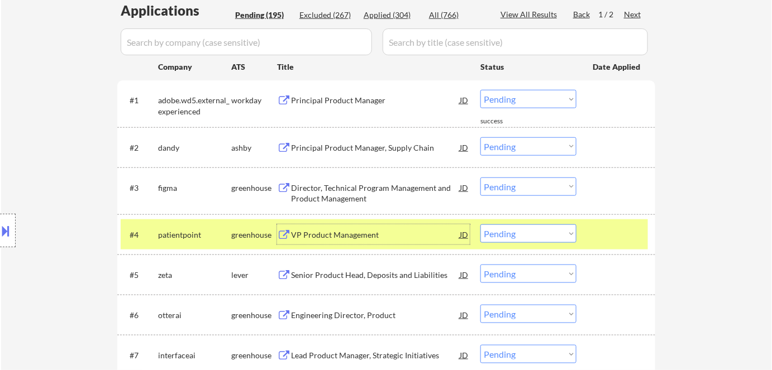
click at [317, 241] on div "VP Product Management" at bounding box center [375, 235] width 169 height 20
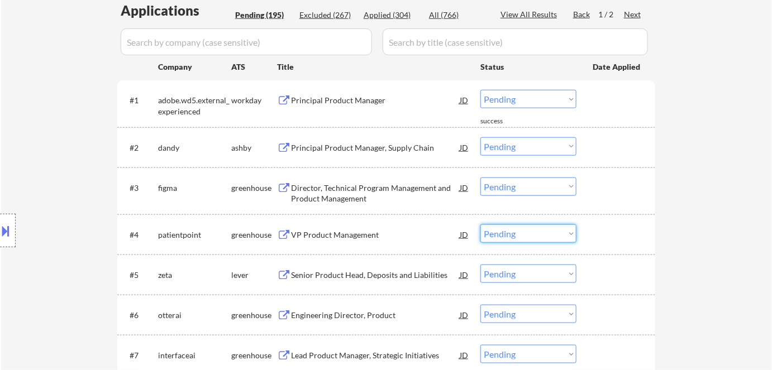
drag, startPoint x: 528, startPoint y: 237, endPoint x: 534, endPoint y: 140, distance: 96.8
click at [480, 225] on select "Choose an option... Pending Applied Excluded (Questions) Excluded (Expired) Exc…" at bounding box center [528, 234] width 96 height 18
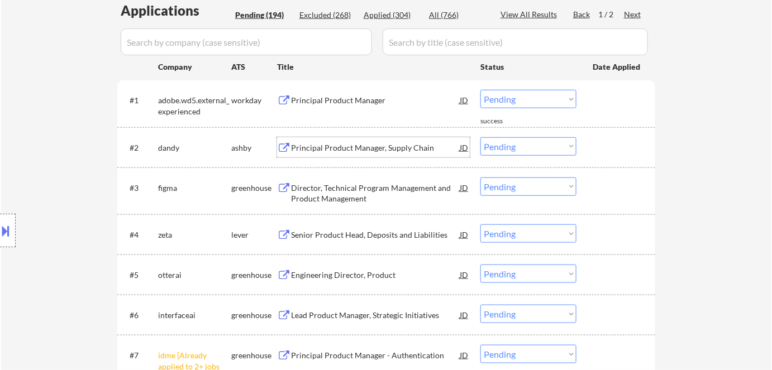
click at [323, 147] on div "Principal Product Manager, Supply Chain" at bounding box center [375, 147] width 169 height 11
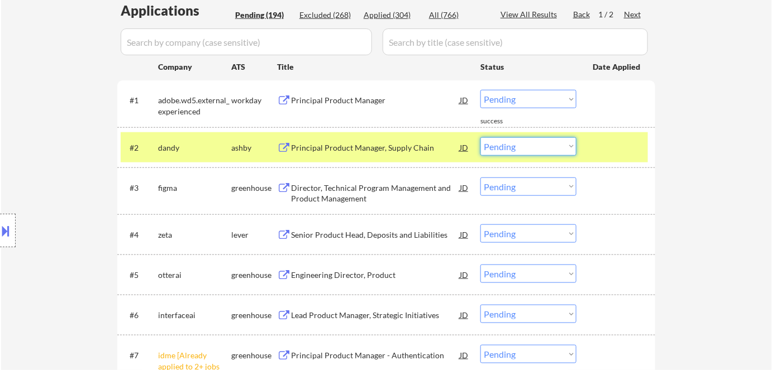
click at [502, 139] on select "Choose an option... Pending Applied Excluded (Questions) Excluded (Expired) Exc…" at bounding box center [528, 146] width 96 height 18
click at [480, 137] on select "Choose an option... Pending Applied Excluded (Questions) Excluded (Expired) Exc…" at bounding box center [528, 146] width 96 height 18
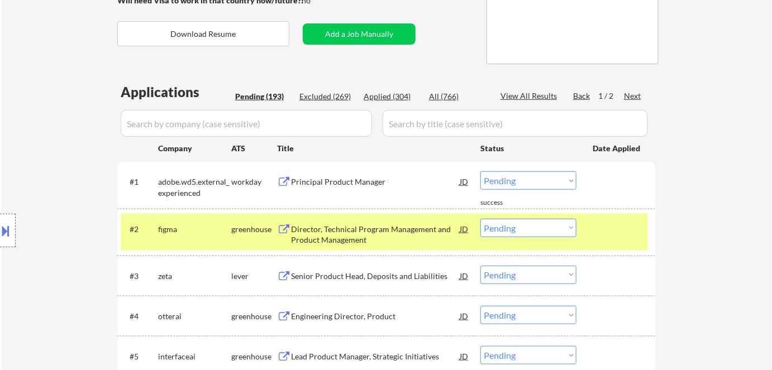
scroll to position [203, 0]
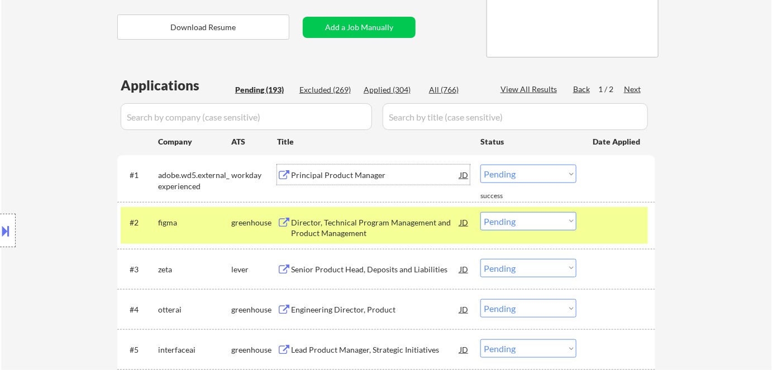
click at [324, 174] on div "Principal Product Manager" at bounding box center [375, 175] width 169 height 11
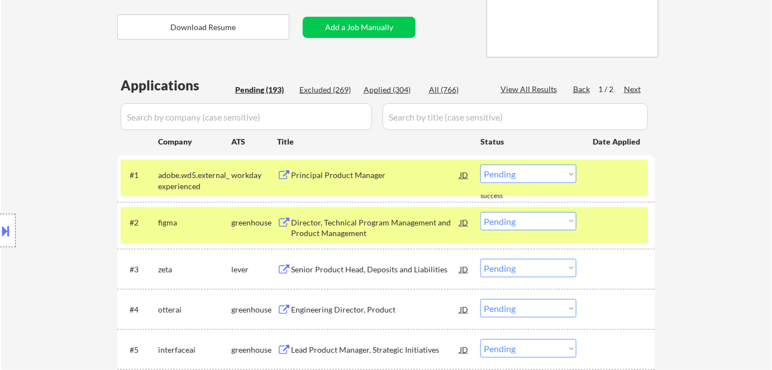
click at [182, 188] on div "Location Inclusions:" at bounding box center [100, 231] width 200 height 324
click at [225, 178] on div "adobe.wd5.external_experienced" at bounding box center [194, 181] width 73 height 22
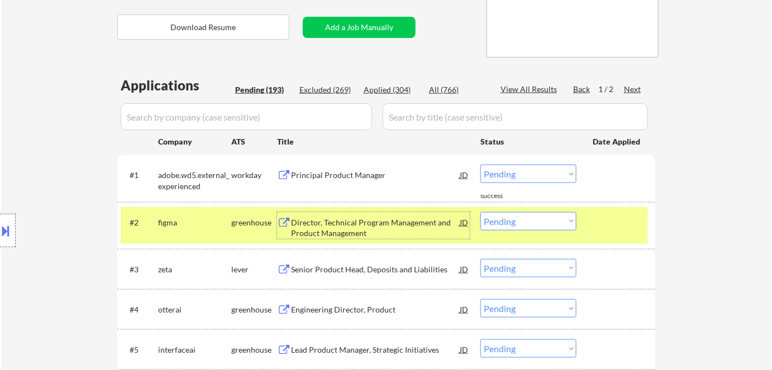
click at [331, 222] on div "Director, Technical Program Management and Product Management" at bounding box center [375, 228] width 169 height 22
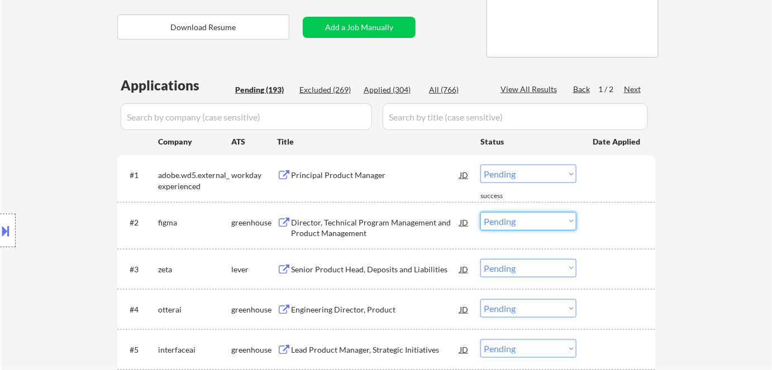
drag, startPoint x: 521, startPoint y: 220, endPoint x: 536, endPoint y: 281, distance: 62.7
click at [480, 212] on select "Choose an option... Pending Applied Excluded (Questions) Excluded (Expired) Exc…" at bounding box center [528, 221] width 96 height 18
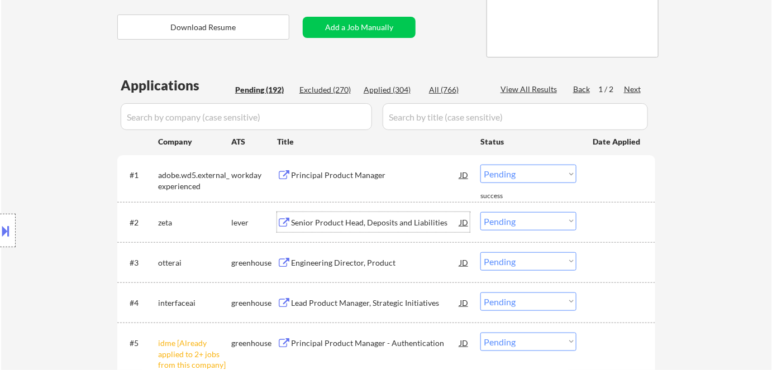
click at [401, 221] on div "Senior Product Head, Deposits and Liabilities" at bounding box center [375, 222] width 169 height 11
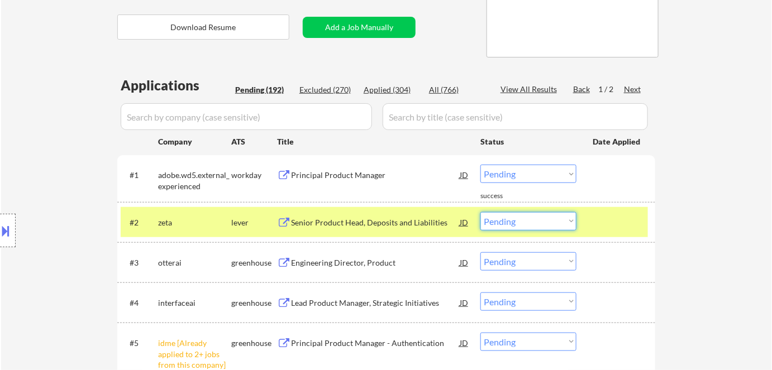
click at [542, 220] on select "Choose an option... Pending Applied Excluded (Questions) Excluded (Expired) Exc…" at bounding box center [528, 221] width 96 height 18
click at [480, 212] on select "Choose an option... Pending Applied Excluded (Questions) Excluded (Expired) Exc…" at bounding box center [528, 221] width 96 height 18
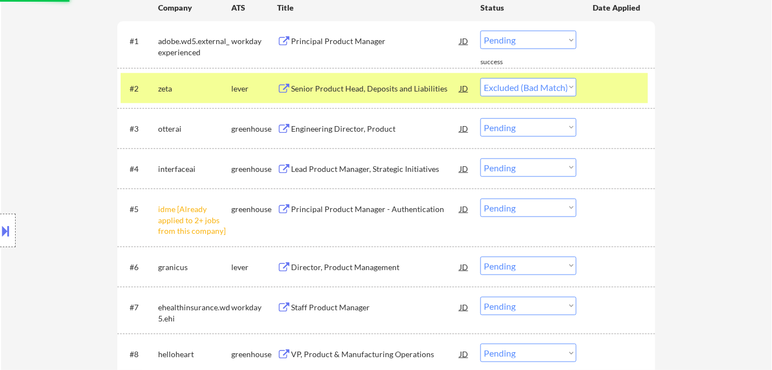
click at [534, 208] on select "Choose an option... Pending Applied Excluded (Questions) Excluded (Expired) Exc…" at bounding box center [528, 208] width 96 height 18
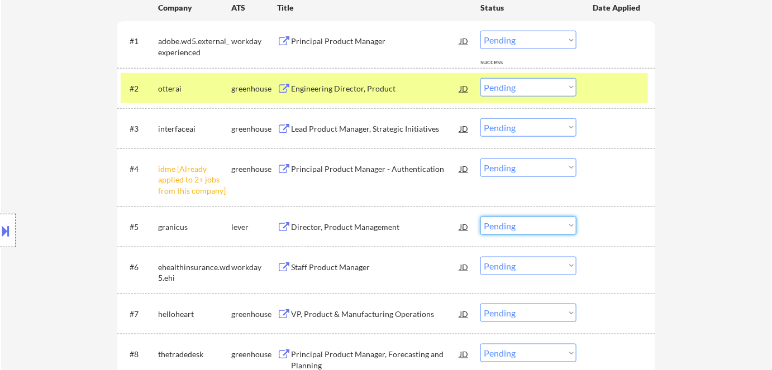
click at [534, 169] on select "Choose an option... Pending Applied Excluded (Questions) Excluded (Expired) Exc…" at bounding box center [528, 168] width 96 height 18
click at [480, 159] on select "Choose an option... Pending Applied Excluded (Questions) Excluded (Expired) Exc…" at bounding box center [528, 168] width 96 height 18
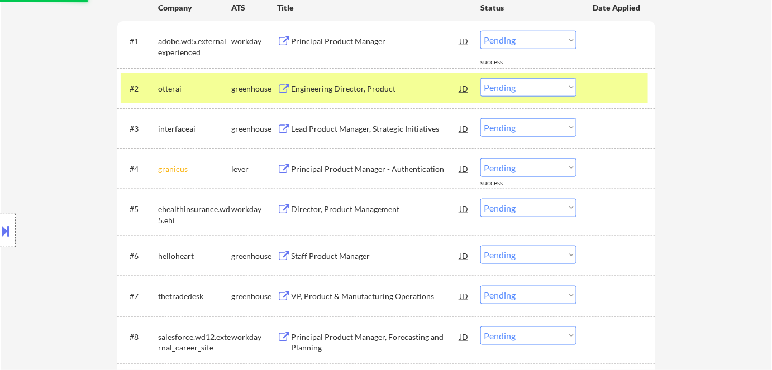
scroll to position [214, 0]
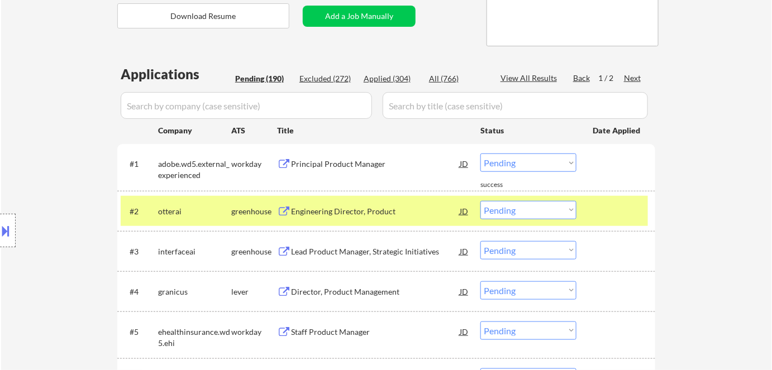
click at [193, 208] on div "Location Inclusions:" at bounding box center [100, 231] width 200 height 324
click at [167, 218] on div "Location Inclusions:" at bounding box center [100, 231] width 200 height 324
click at [190, 213] on div "Location Inclusions:" at bounding box center [100, 231] width 200 height 324
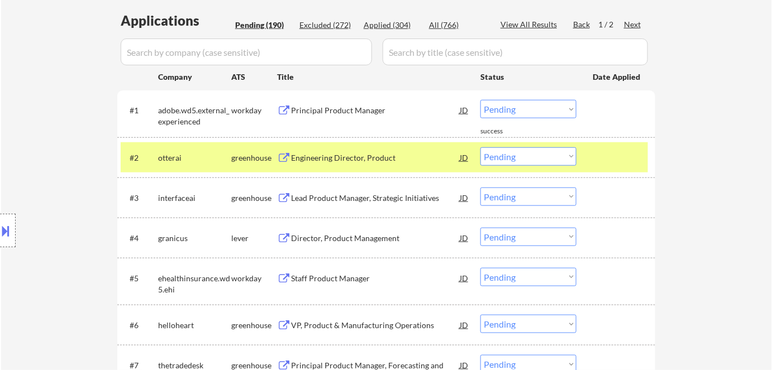
scroll to position [270, 0]
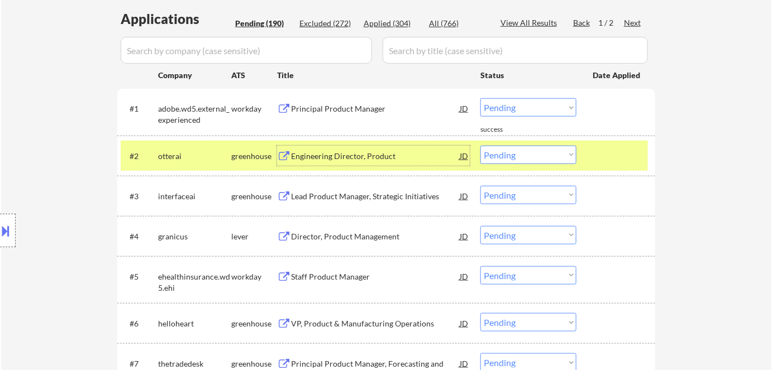
click at [346, 152] on div "Engineering Director, Product" at bounding box center [375, 156] width 169 height 11
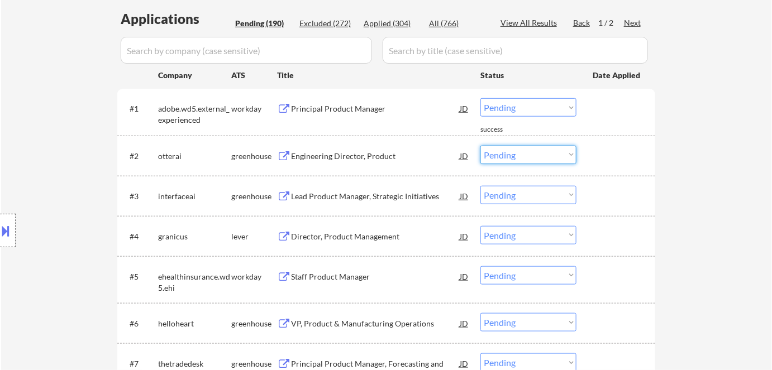
drag, startPoint x: 514, startPoint y: 158, endPoint x: 526, endPoint y: 216, distance: 58.8
click at [480, 146] on select "Choose an option... Pending Applied Excluded (Questions) Excluded (Expired) Exc…" at bounding box center [528, 155] width 96 height 18
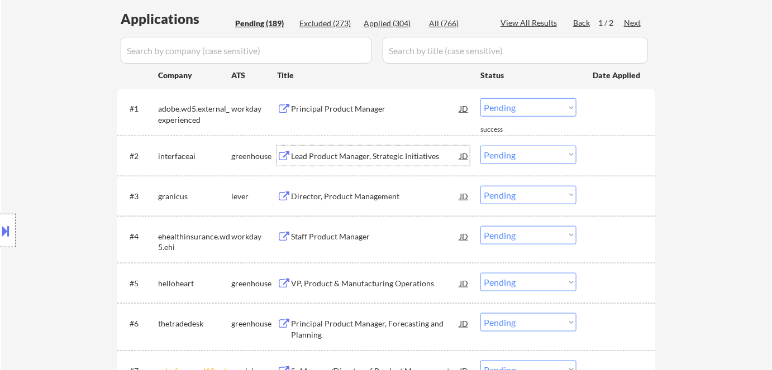
click at [312, 151] on div "Lead Product Manager, Strategic Initiatives" at bounding box center [375, 156] width 169 height 11
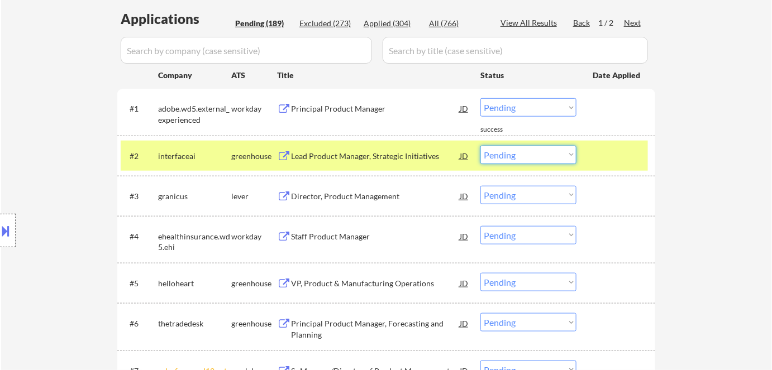
click at [521, 152] on select "Choose an option... Pending Applied Excluded (Questions) Excluded (Expired) Exc…" at bounding box center [528, 155] width 96 height 18
click at [480, 146] on select "Choose an option... Pending Applied Excluded (Questions) Excluded (Expired) Exc…" at bounding box center [528, 155] width 96 height 18
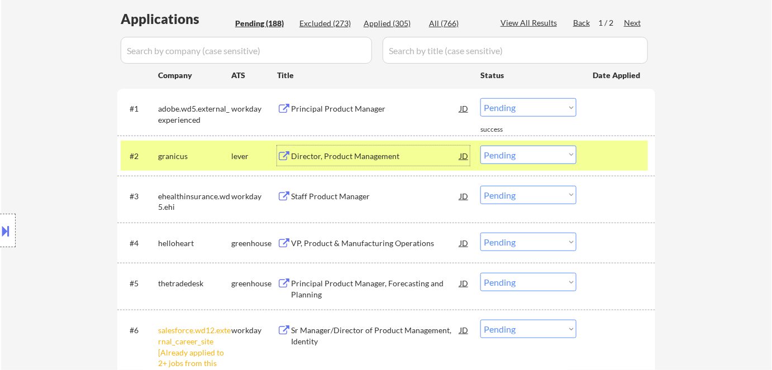
click at [372, 151] on div "Director, Product Management" at bounding box center [375, 156] width 169 height 11
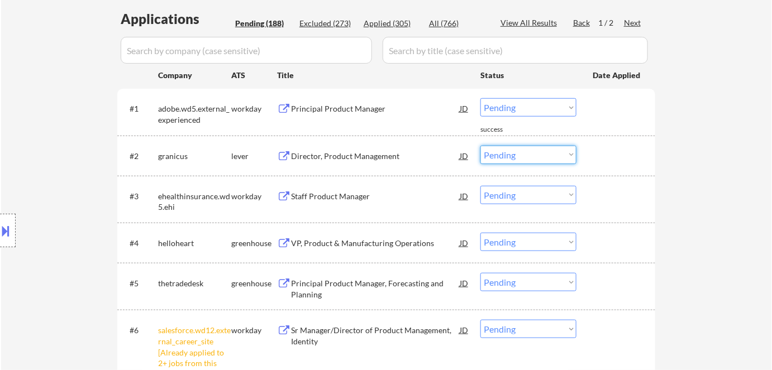
click at [505, 156] on select "Choose an option... Pending Applied Excluded (Questions) Excluded (Expired) Exc…" at bounding box center [528, 155] width 96 height 18
click at [480, 146] on select "Choose an option... Pending Applied Excluded (Questions) Excluded (Expired) Exc…" at bounding box center [528, 155] width 96 height 18
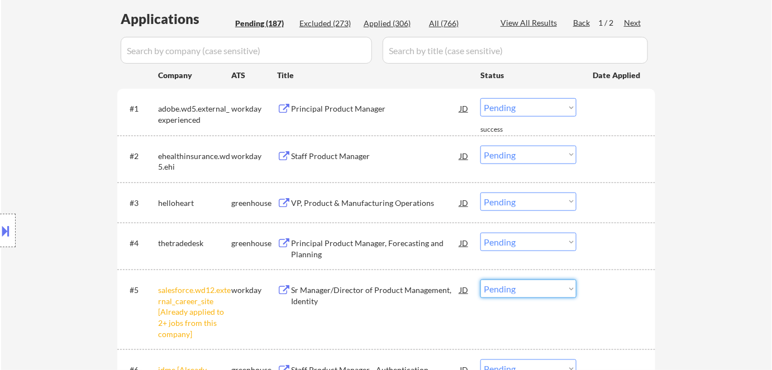
click at [535, 292] on select "Choose an option... Pending Applied Excluded (Questions) Excluded (Expired) Exc…" at bounding box center [528, 289] width 96 height 18
click at [480, 280] on select "Choose an option... Pending Applied Excluded (Questions) Excluded (Expired) Exc…" at bounding box center [528, 289] width 96 height 18
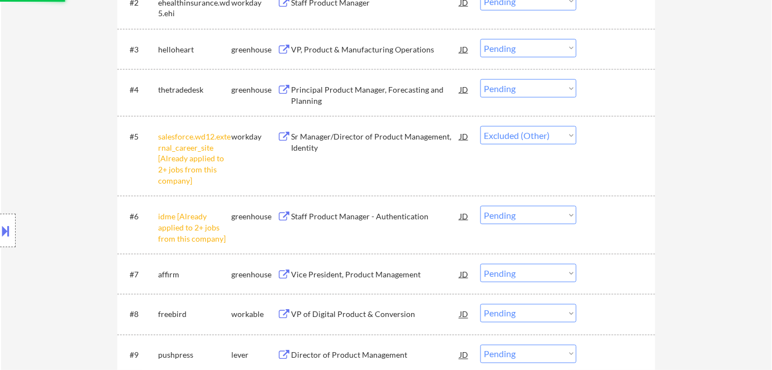
scroll to position [424, 0]
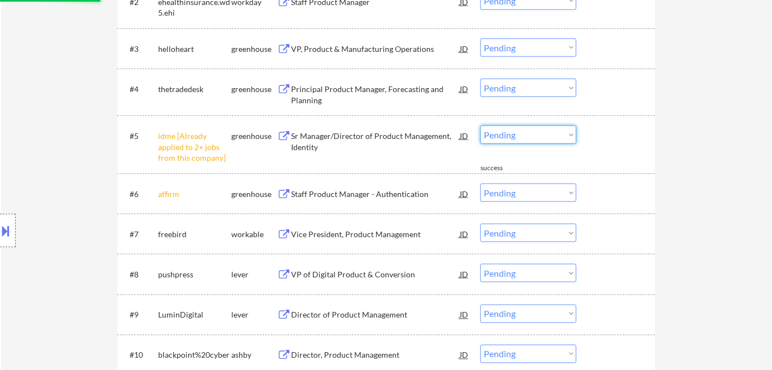
click at [534, 132] on select "Choose an option... Pending Applied Excluded (Questions) Excluded (Expired) Exc…" at bounding box center [528, 135] width 96 height 18
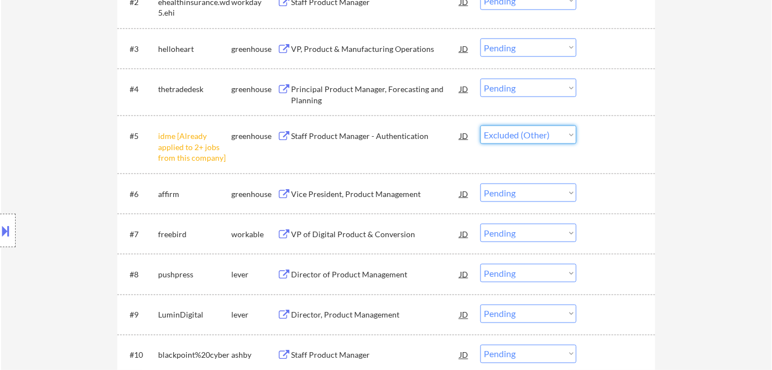
click at [480, 126] on select "Choose an option... Pending Applied Excluded (Questions) Excluded (Expired) Exc…" at bounding box center [528, 135] width 96 height 18
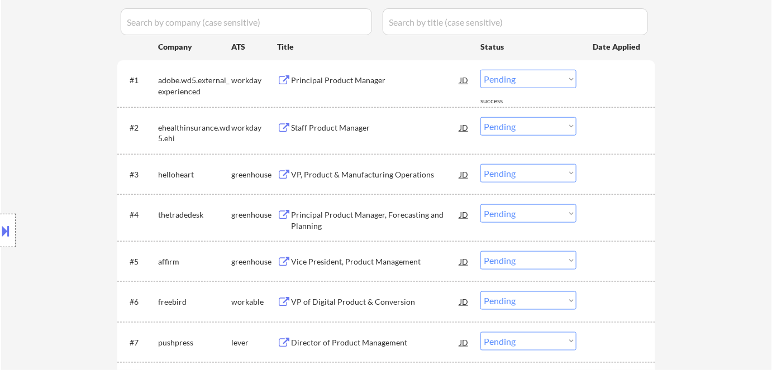
scroll to position [297, 0]
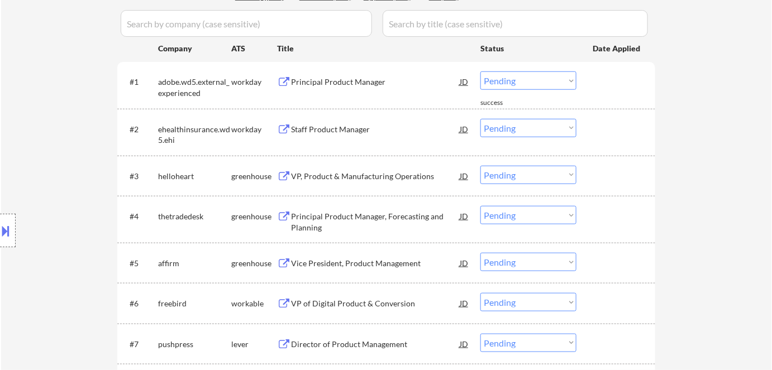
click at [331, 131] on div "Staff Product Manager" at bounding box center [375, 129] width 169 height 11
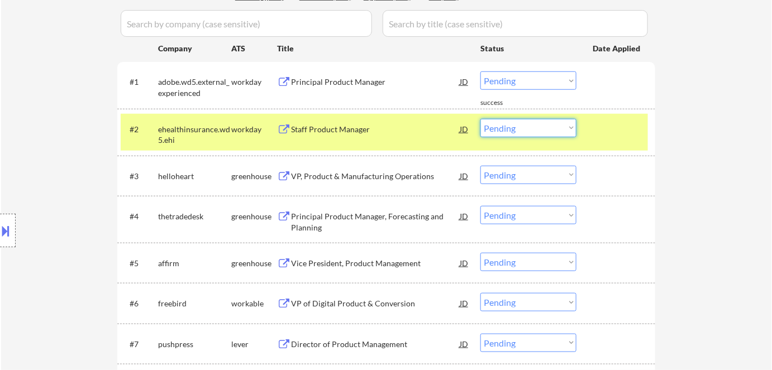
click at [529, 122] on select "Choose an option... Pending Applied Excluded (Questions) Excluded (Expired) Exc…" at bounding box center [528, 128] width 96 height 18
click at [480, 119] on select "Choose an option... Pending Applied Excluded (Questions) Excluded (Expired) Exc…" at bounding box center [528, 128] width 96 height 18
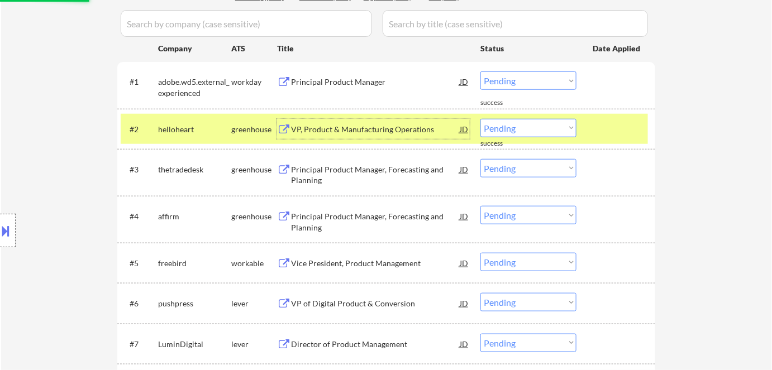
click at [346, 130] on div "VP, Product & Manufacturing Operations" at bounding box center [375, 129] width 169 height 11
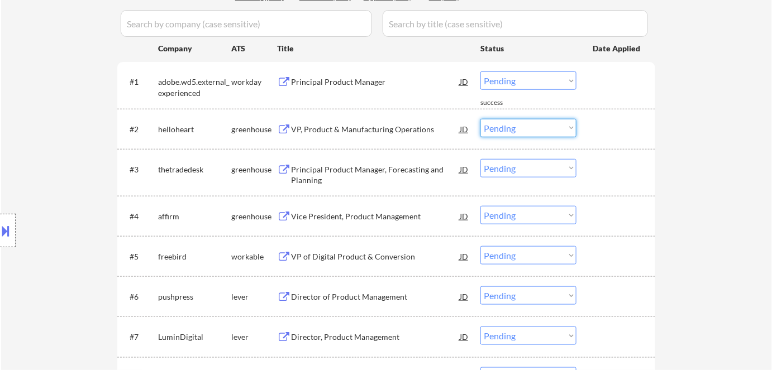
click at [548, 125] on select "Choose an option... Pending Applied Excluded (Questions) Excluded (Expired) Exc…" at bounding box center [528, 128] width 96 height 18
click at [480, 119] on select "Choose an option... Pending Applied Excluded (Questions) Excluded (Expired) Exc…" at bounding box center [528, 128] width 96 height 18
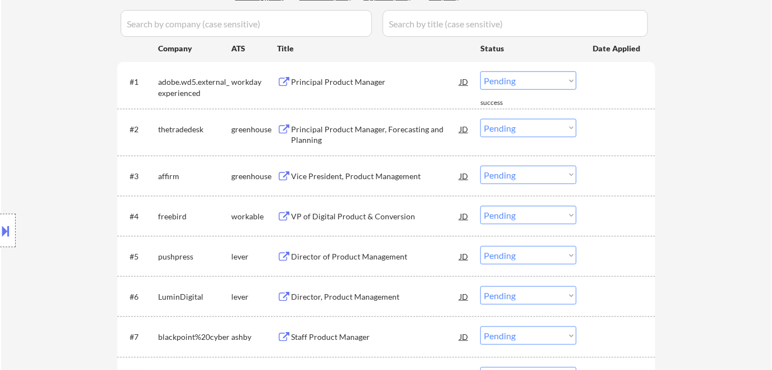
click at [367, 130] on div "Principal Product Manager, Forecasting and Planning" at bounding box center [375, 135] width 169 height 22
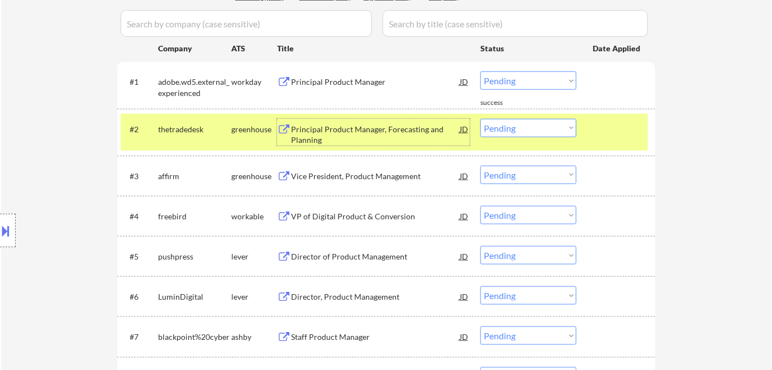
click at [459, 129] on div "JD" at bounding box center [464, 129] width 11 height 20
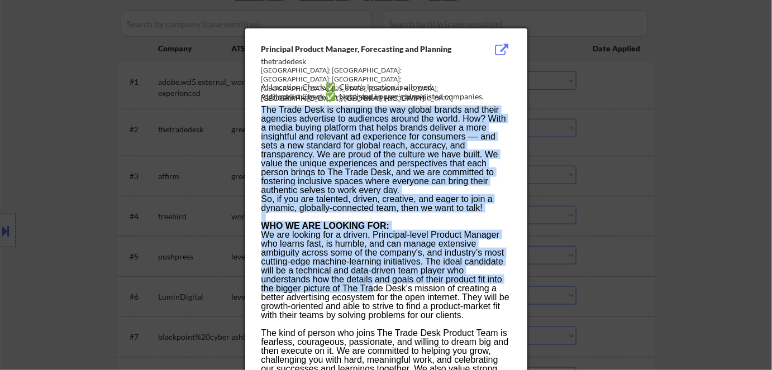
drag, startPoint x: 257, startPoint y: 42, endPoint x: 373, endPoint y: 297, distance: 279.0
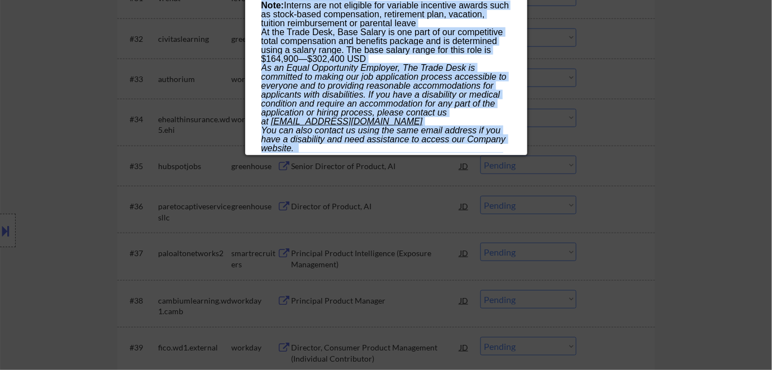
scroll to position [1699, 0]
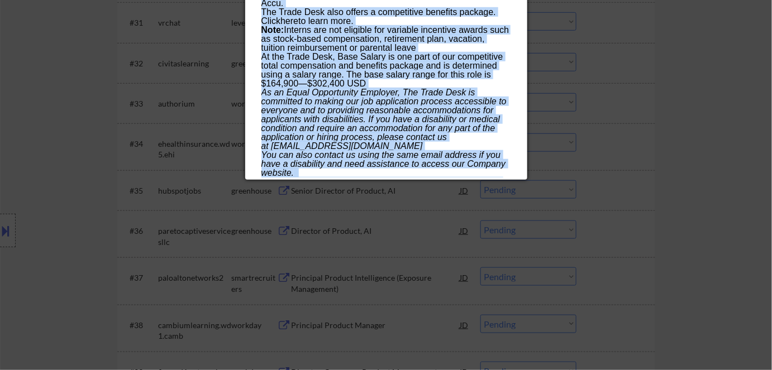
copy div "Principal Product Manager, Forecasting and Planning thetradedesk Bellevue; Chic…"
drag, startPoint x: 261, startPoint y: 48, endPoint x: 457, endPoint y: 174, distance: 232.7
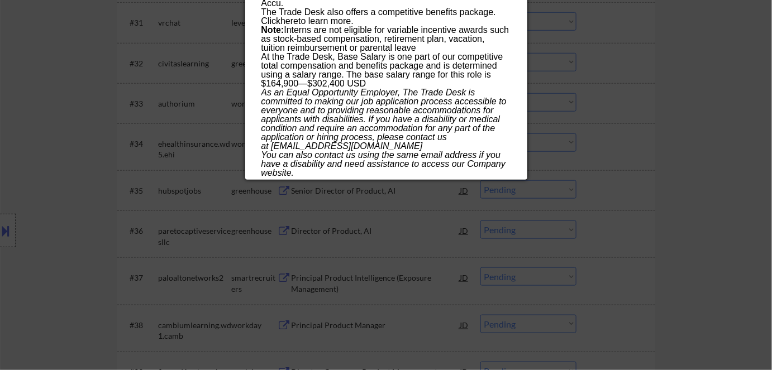
click at [546, 162] on div at bounding box center [386, 185] width 772 height 370
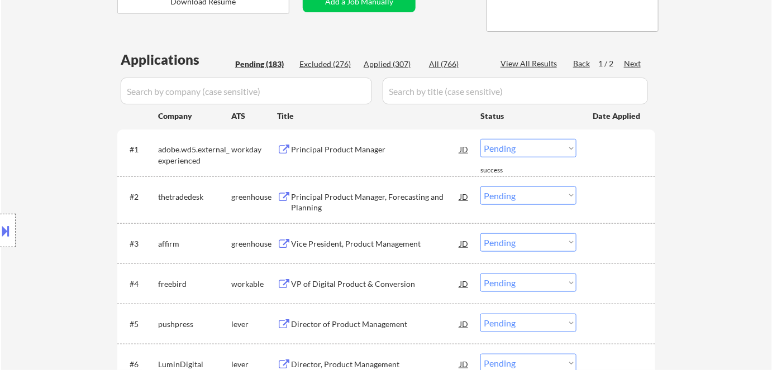
scroll to position [231, 0]
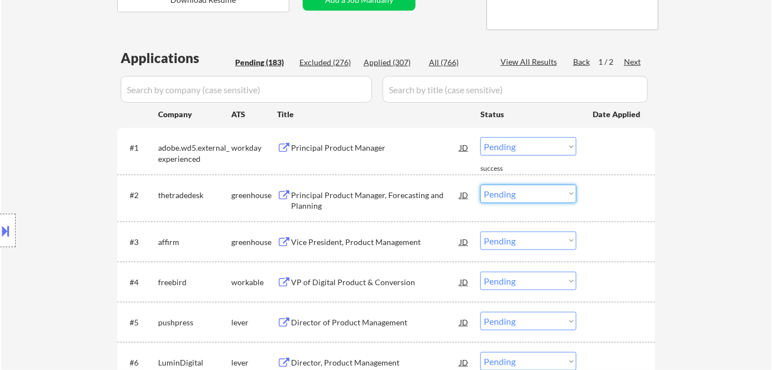
click at [524, 198] on select "Choose an option... Pending Applied Excluded (Questions) Excluded (Expired) Exc…" at bounding box center [528, 194] width 96 height 18
click at [480, 185] on select "Choose an option... Pending Applied Excluded (Questions) Excluded (Expired) Exc…" at bounding box center [528, 194] width 96 height 18
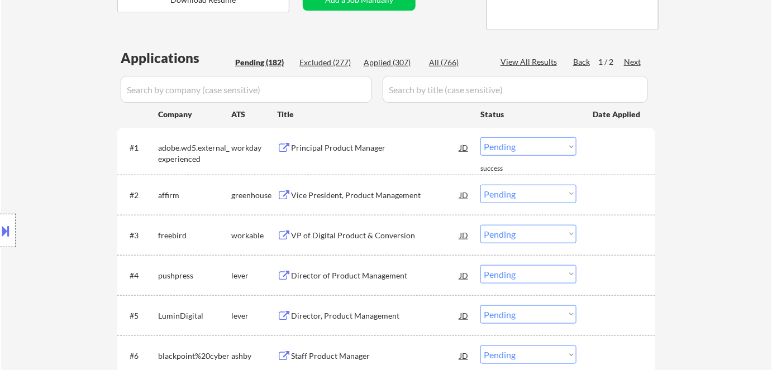
click at [359, 225] on div "VP of Digital Product & Conversion" at bounding box center [375, 235] width 169 height 20
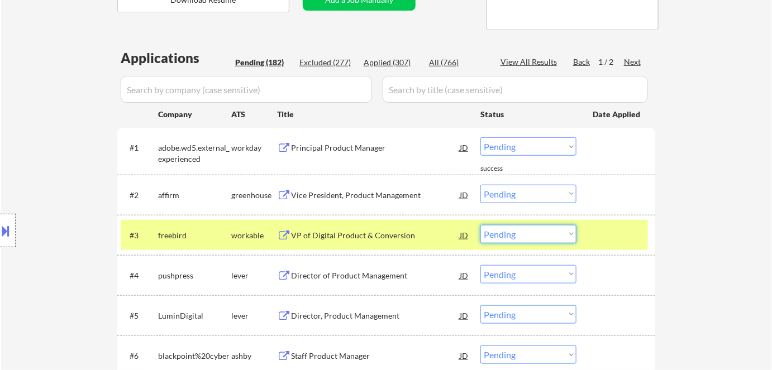
click at [529, 232] on select "Choose an option... Pending Applied Excluded (Questions) Excluded (Expired) Exc…" at bounding box center [528, 234] width 96 height 18
click at [480, 225] on select "Choose an option... Pending Applied Excluded (Questions) Excluded (Expired) Exc…" at bounding box center [528, 234] width 96 height 18
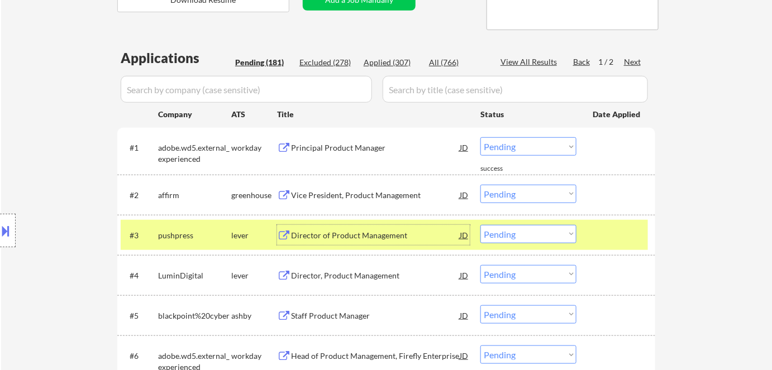
click at [316, 237] on div "Director of Product Management" at bounding box center [375, 235] width 169 height 11
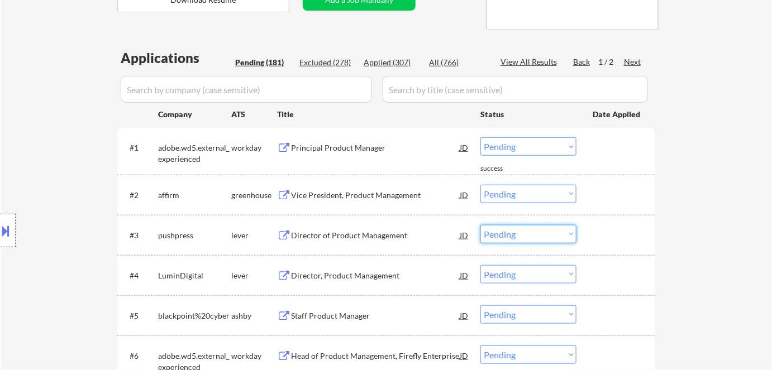
click at [510, 230] on select "Choose an option... Pending Applied Excluded (Questions) Excluded (Expired) Exc…" at bounding box center [528, 234] width 96 height 18
click at [480, 225] on select "Choose an option... Pending Applied Excluded (Questions) Excluded (Expired) Exc…" at bounding box center [528, 234] width 96 height 18
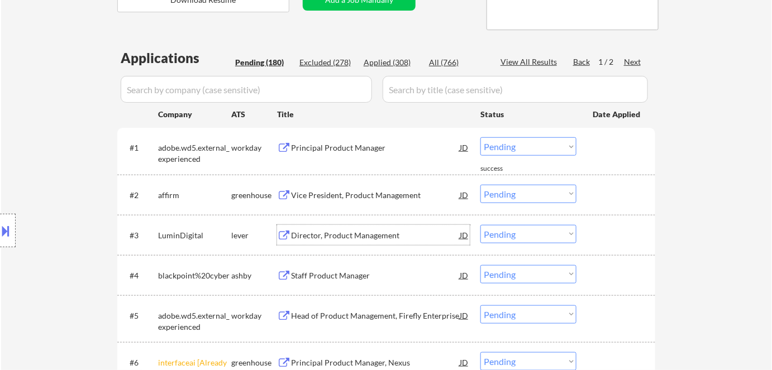
click at [340, 232] on div "Director, Product Management" at bounding box center [375, 235] width 169 height 11
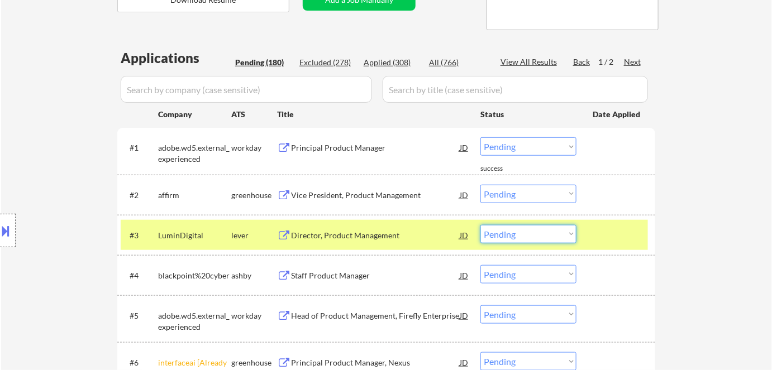
click at [541, 237] on select "Choose an option... Pending Applied Excluded (Questions) Excluded (Expired) Exc…" at bounding box center [528, 234] width 96 height 18
click at [480, 225] on select "Choose an option... Pending Applied Excluded (Questions) Excluded (Expired) Exc…" at bounding box center [528, 234] width 96 height 18
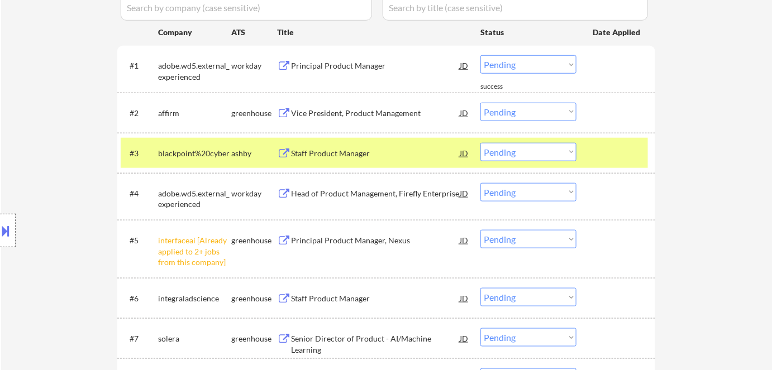
scroll to position [314, 0]
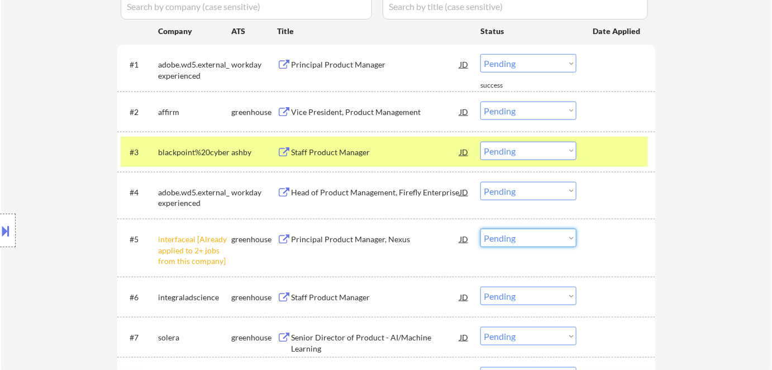
click at [507, 237] on select "Choose an option... Pending Applied Excluded (Questions) Excluded (Expired) Exc…" at bounding box center [528, 238] width 96 height 18
click at [480, 229] on select "Choose an option... Pending Applied Excluded (Questions) Excluded (Expired) Exc…" at bounding box center [528, 238] width 96 height 18
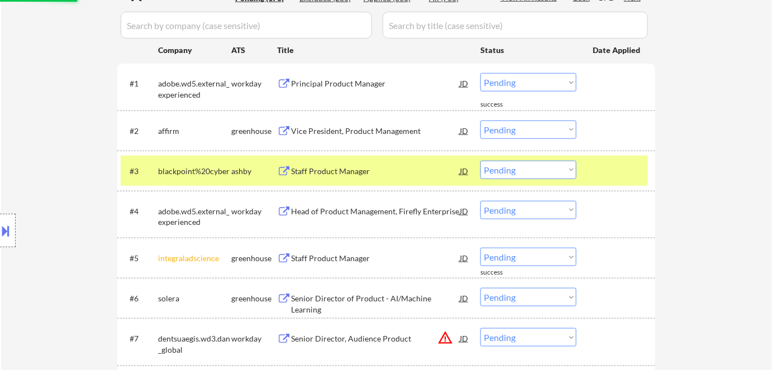
scroll to position [295, 0]
click at [427, 168] on div "Staff Product Manager" at bounding box center [375, 170] width 169 height 11
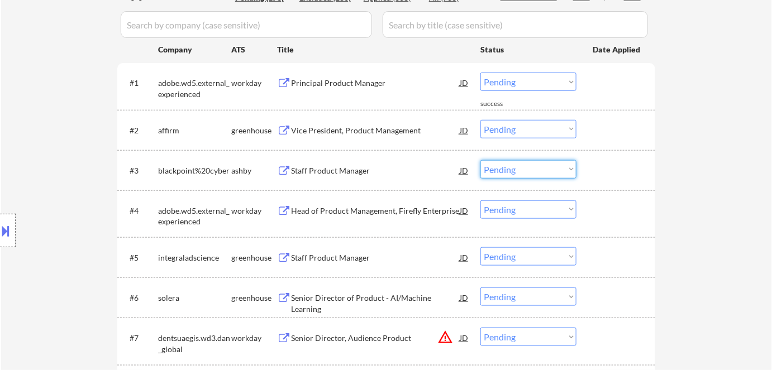
click at [494, 166] on select "Choose an option... Pending Applied Excluded (Questions) Excluded (Expired) Exc…" at bounding box center [528, 169] width 96 height 18
click at [480, 160] on select "Choose an option... Pending Applied Excluded (Questions) Excluded (Expired) Exc…" at bounding box center [528, 169] width 96 height 18
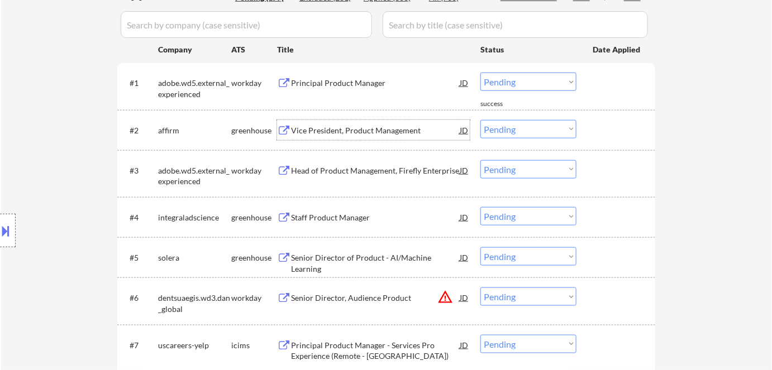
click at [346, 129] on div "Vice President, Product Management" at bounding box center [375, 130] width 169 height 11
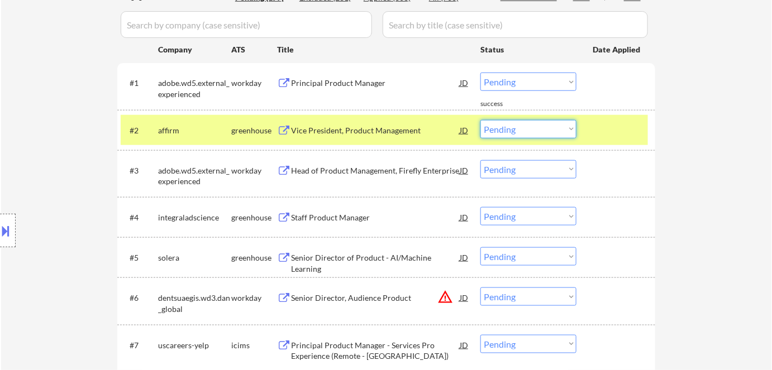
click at [494, 122] on select "Choose an option... Pending Applied Excluded (Questions) Excluded (Expired) Exc…" at bounding box center [528, 129] width 96 height 18
click at [480, 120] on select "Choose an option... Pending Applied Excluded (Questions) Excluded (Expired) Exc…" at bounding box center [528, 129] width 96 height 18
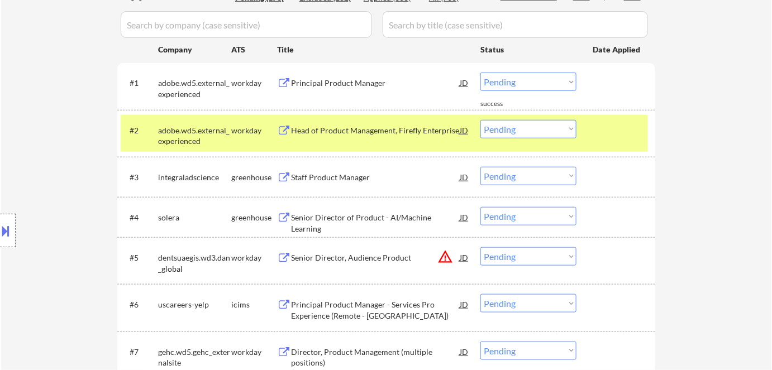
scroll to position [335, 0]
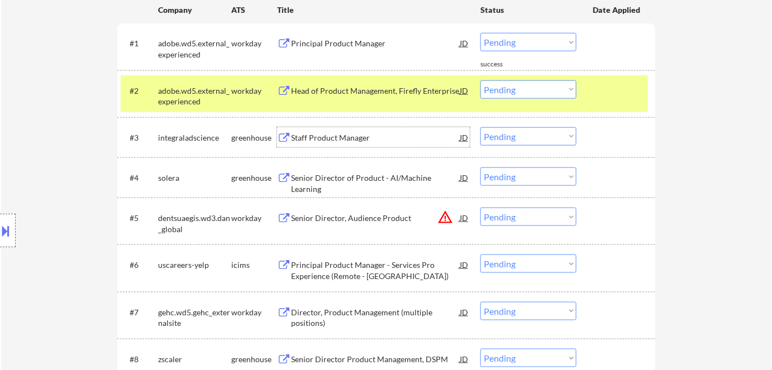
click at [309, 142] on div "Staff Product Manager" at bounding box center [375, 137] width 169 height 11
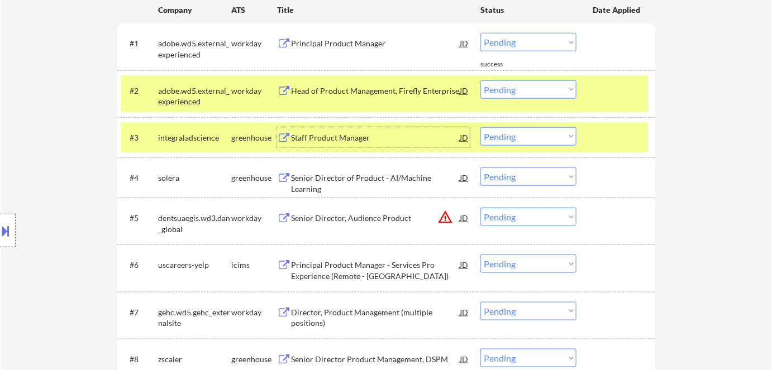
click at [510, 139] on select "Choose an option... Pending Applied Excluded (Questions) Excluded (Expired) Exc…" at bounding box center [528, 136] width 96 height 18
click at [480, 127] on select "Choose an option... Pending Applied Excluded (Questions) Excluded (Expired) Exc…" at bounding box center [528, 136] width 96 height 18
click at [233, 96] on div "workday" at bounding box center [254, 90] width 46 height 11
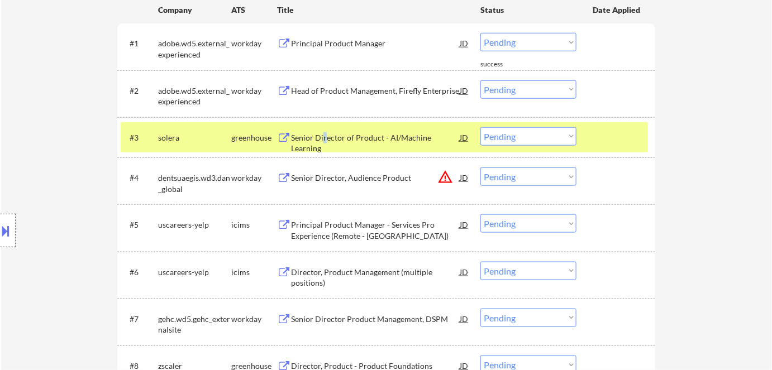
click at [324, 142] on div "Senior Director of Product - AI/Machine Learning" at bounding box center [375, 143] width 169 height 22
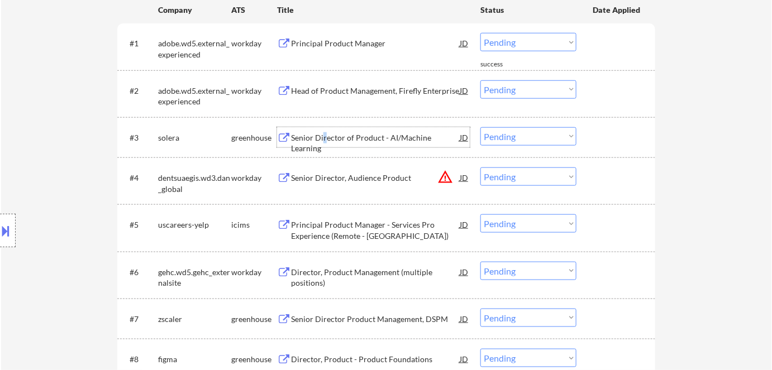
click at [526, 136] on select "Choose an option... Pending Applied Excluded (Questions) Excluded (Expired) Exc…" at bounding box center [528, 136] width 96 height 18
click at [480, 127] on select "Choose an option... Pending Applied Excluded (Questions) Excluded (Expired) Exc…" at bounding box center [528, 136] width 96 height 18
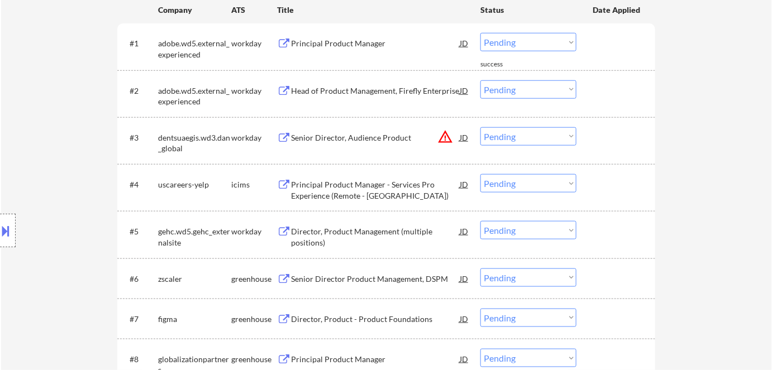
click at [327, 131] on div "Senior Director, Audience Product" at bounding box center [375, 137] width 169 height 20
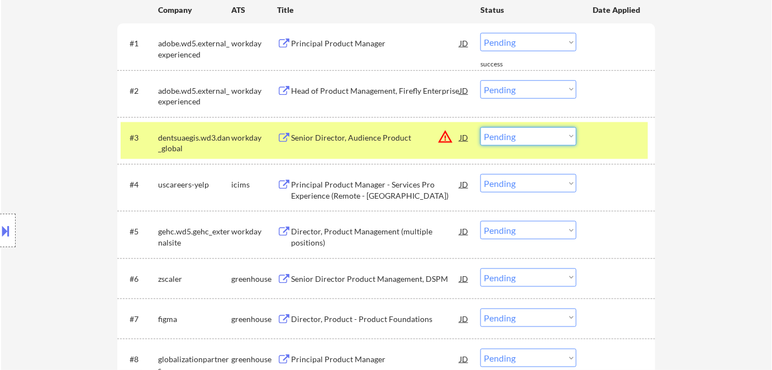
click at [519, 136] on select "Choose an option... Pending Applied Excluded (Questions) Excluded (Expired) Exc…" at bounding box center [528, 136] width 96 height 18
click at [509, 140] on select "Choose an option... Pending Applied Excluded (Questions) Excluded (Expired) Exc…" at bounding box center [528, 136] width 96 height 18
click at [480, 127] on select "Choose an option... Pending Applied Excluded (Questions) Excluded (Expired) Exc…" at bounding box center [528, 136] width 96 height 18
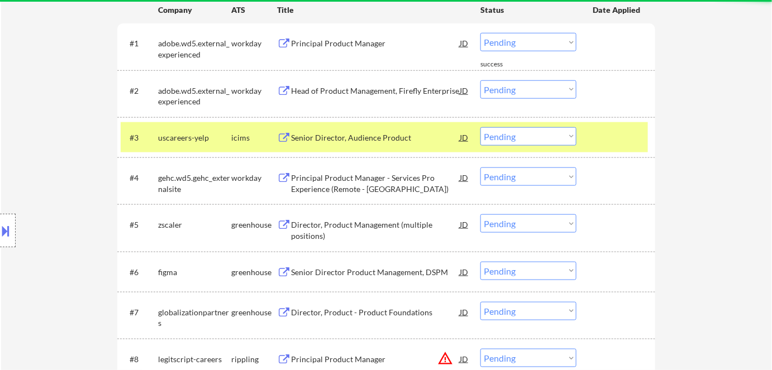
click at [341, 139] on div "Senior Director, Audience Product" at bounding box center [375, 137] width 169 height 11
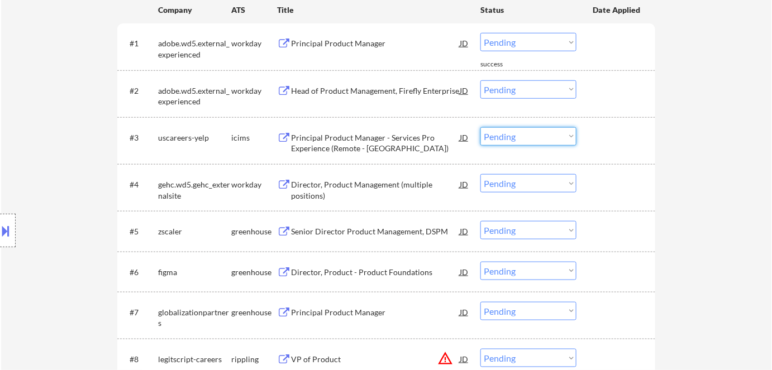
drag, startPoint x: 508, startPoint y: 135, endPoint x: 514, endPoint y: 145, distance: 11.0
click at [508, 136] on select "Choose an option... Pending Applied Excluded (Questions) Excluded (Expired) Exc…" at bounding box center [528, 136] width 96 height 18
click at [480, 127] on select "Choose an option... Pending Applied Excluded (Questions) Excluded (Expired) Exc…" at bounding box center [528, 136] width 96 height 18
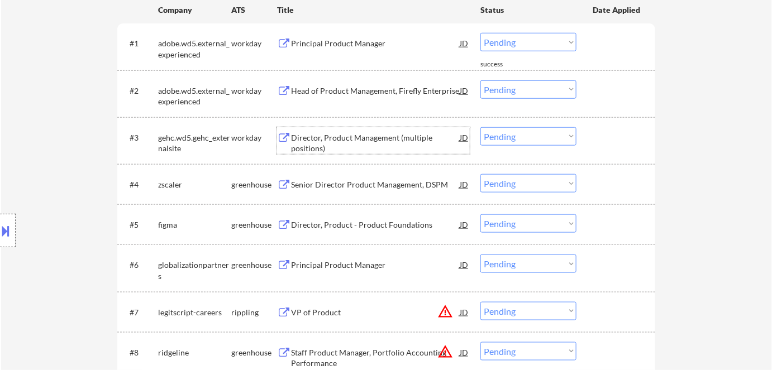
click at [333, 136] on div "Director, Product Management (multiple positions)" at bounding box center [375, 143] width 169 height 22
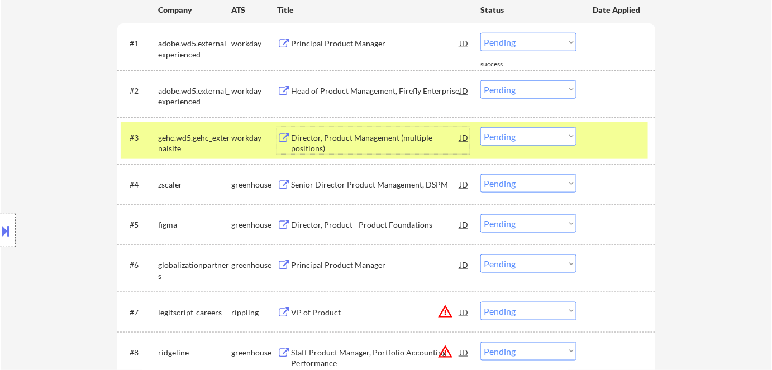
click at [509, 133] on select "Choose an option... Pending Applied Excluded (Questions) Excluded (Expired) Exc…" at bounding box center [528, 136] width 96 height 18
click at [480, 127] on select "Choose an option... Pending Applied Excluded (Questions) Excluded (Expired) Exc…" at bounding box center [528, 136] width 96 height 18
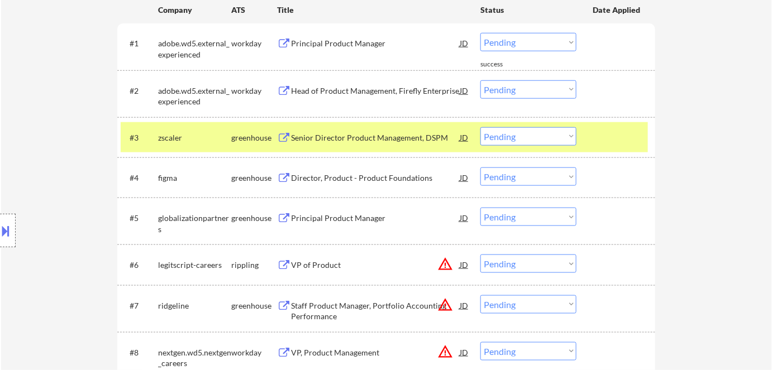
click at [325, 139] on div "Senior Director Product Management, DSPM" at bounding box center [375, 137] width 169 height 11
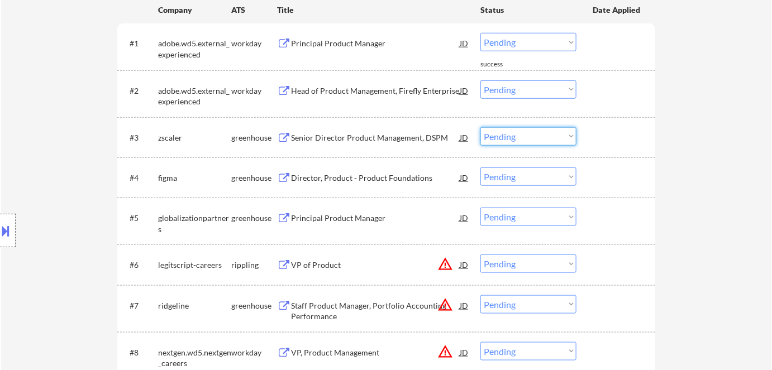
drag, startPoint x: 508, startPoint y: 137, endPoint x: 510, endPoint y: 145, distance: 8.3
click at [508, 137] on select "Choose an option... Pending Applied Excluded (Questions) Excluded (Expired) Exc…" at bounding box center [528, 136] width 96 height 18
click at [480, 127] on select "Choose an option... Pending Applied Excluded (Questions) Excluded (Expired) Exc…" at bounding box center [528, 136] width 96 height 18
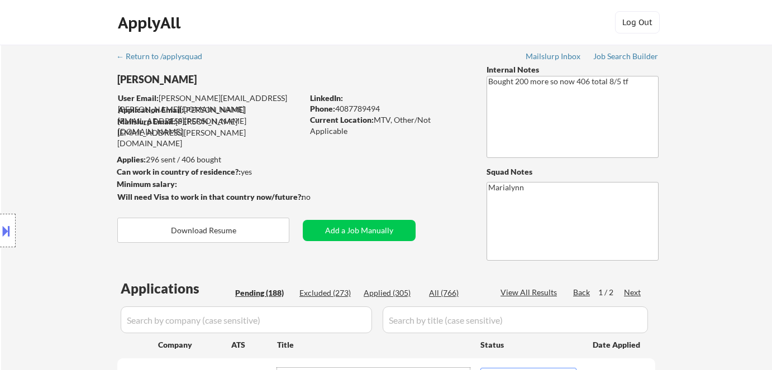
select select ""pending""
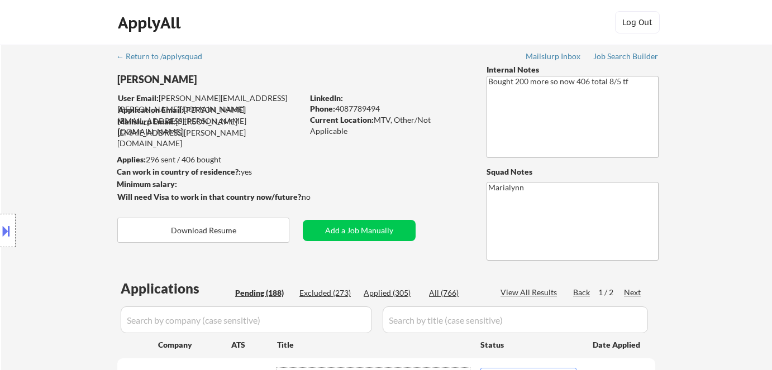
select select ""pending""
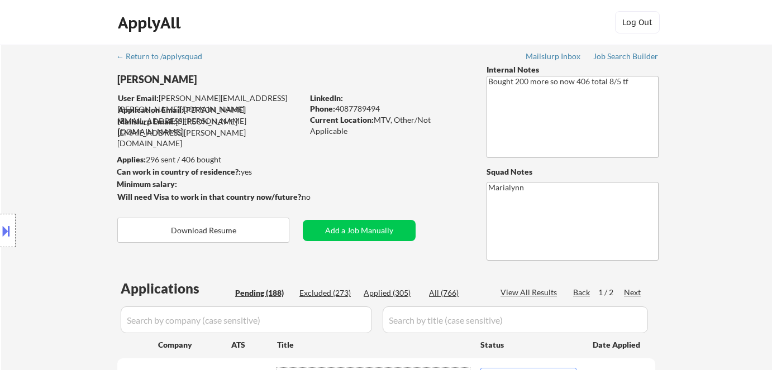
select select ""pending""
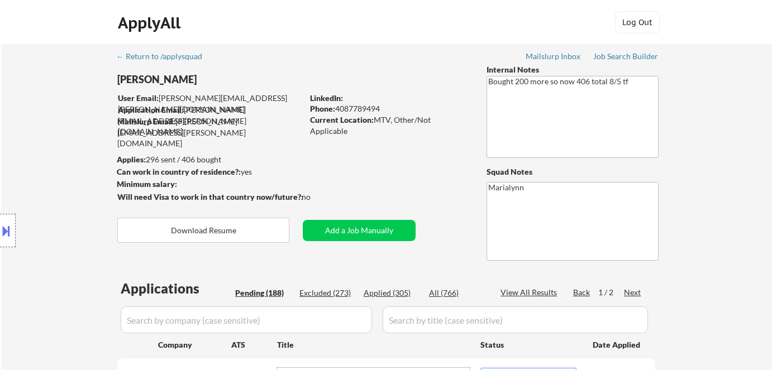
select select ""pending""
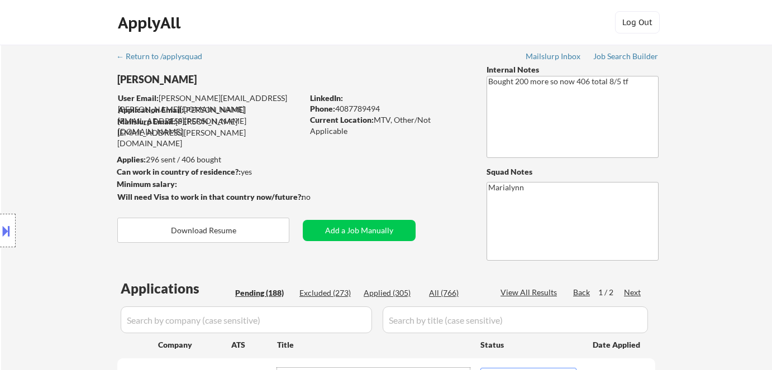
select select ""pending""
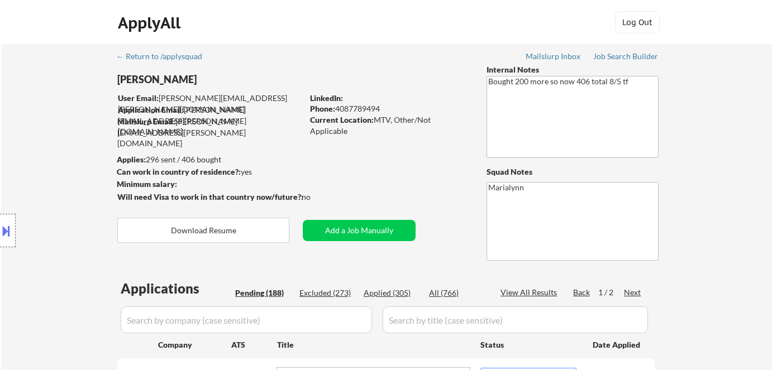
select select ""pending""
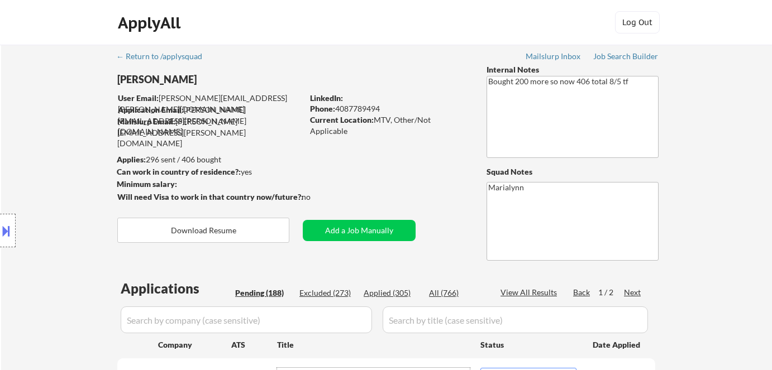
select select ""pending""
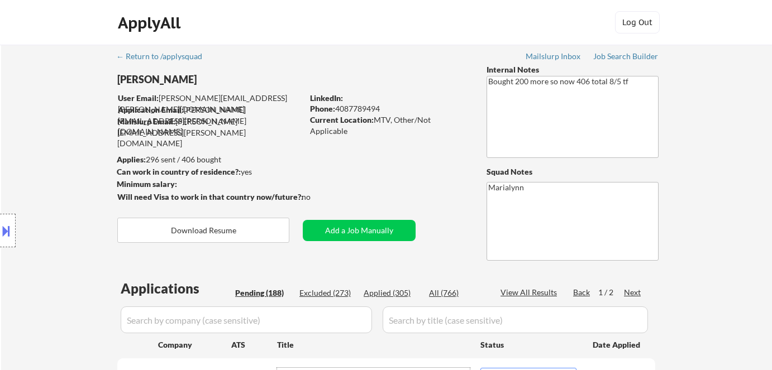
select select ""pending""
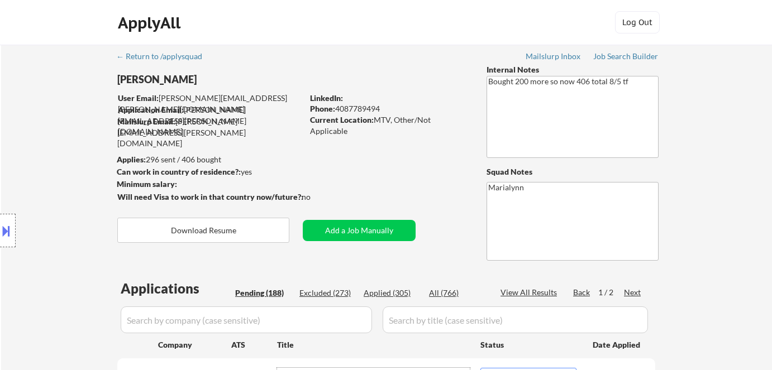
select select ""pending""
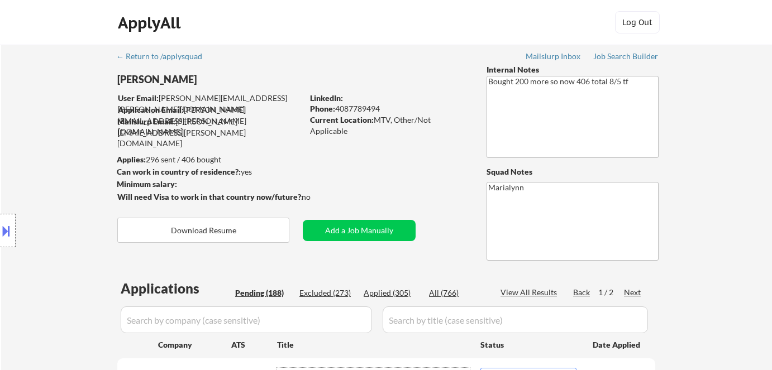
select select ""pending""
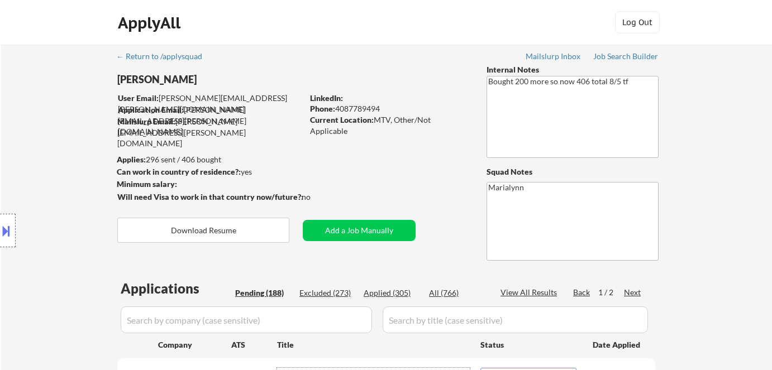
select select ""pending""
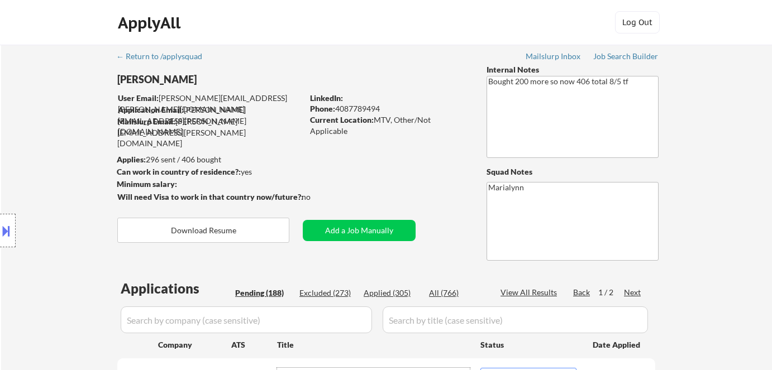
select select ""pending""
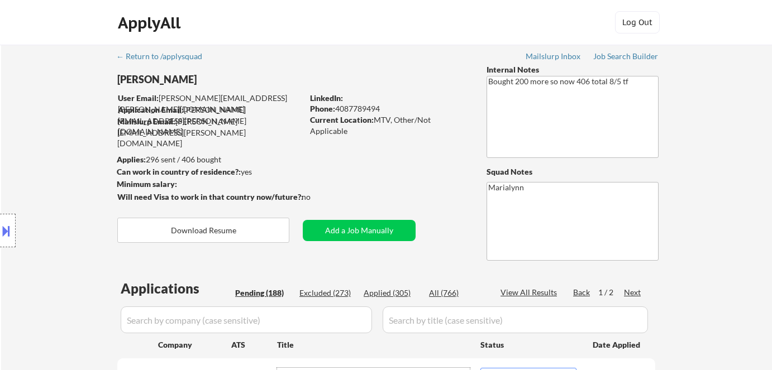
select select ""pending""
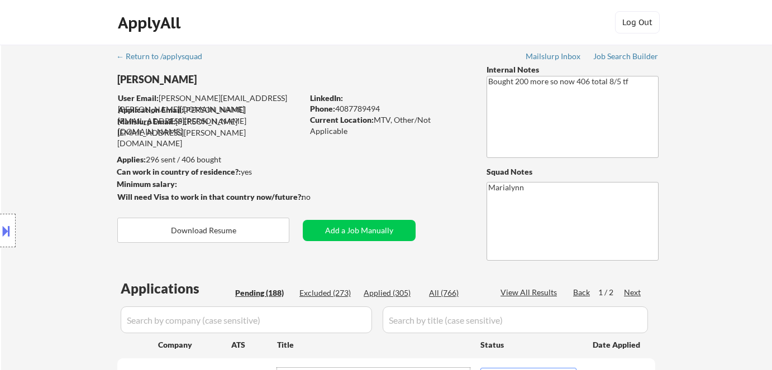
select select ""pending""
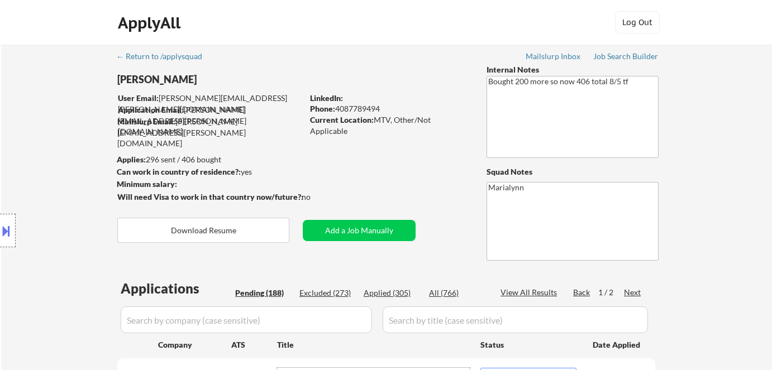
select select ""pending""
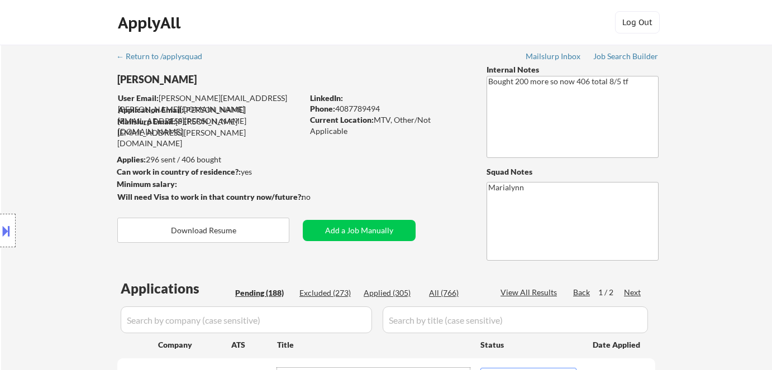
select select ""pending""
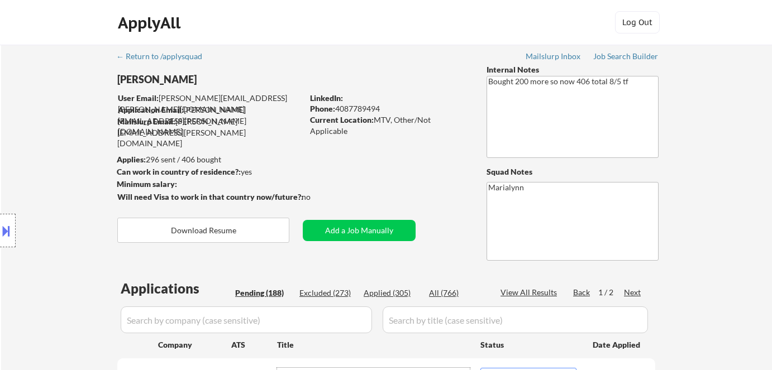
select select ""pending""
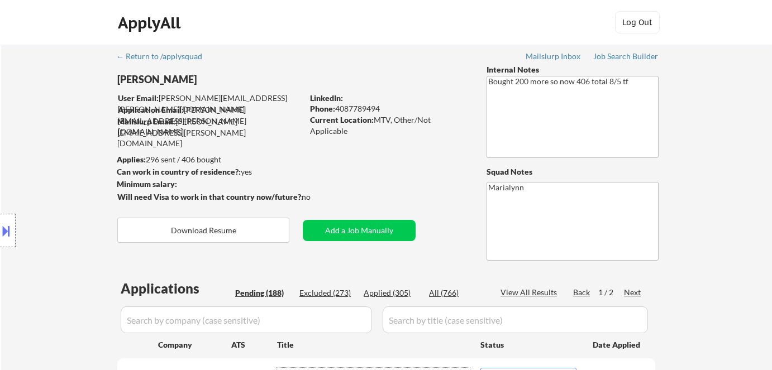
select select ""pending""
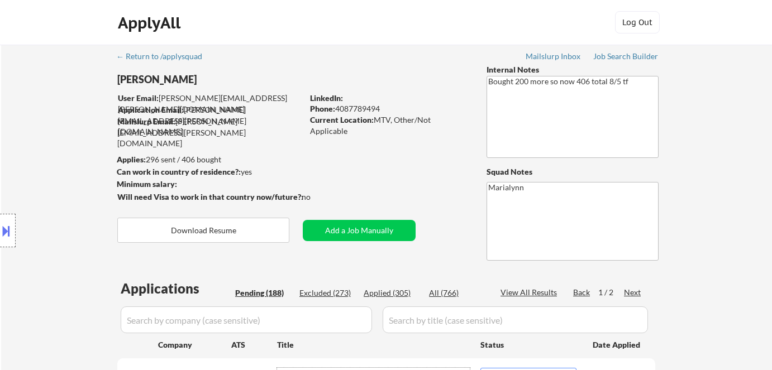
select select ""pending""
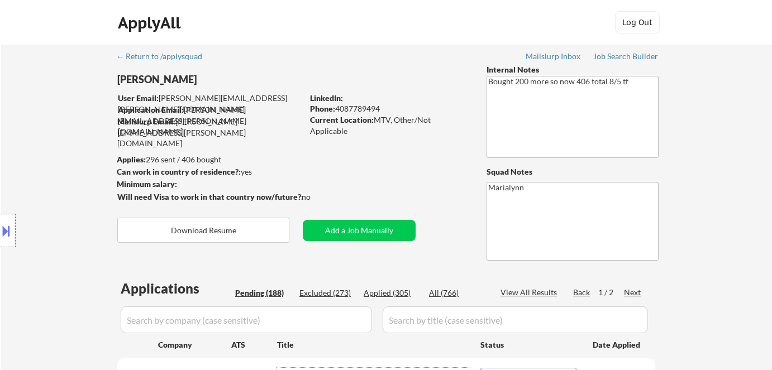
select select ""pending""
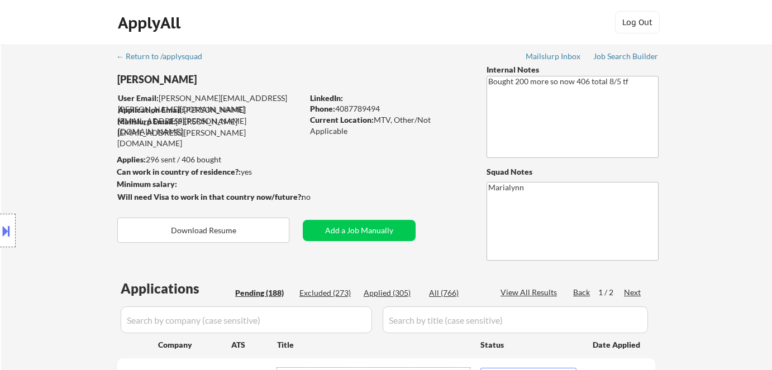
scroll to position [226, 0]
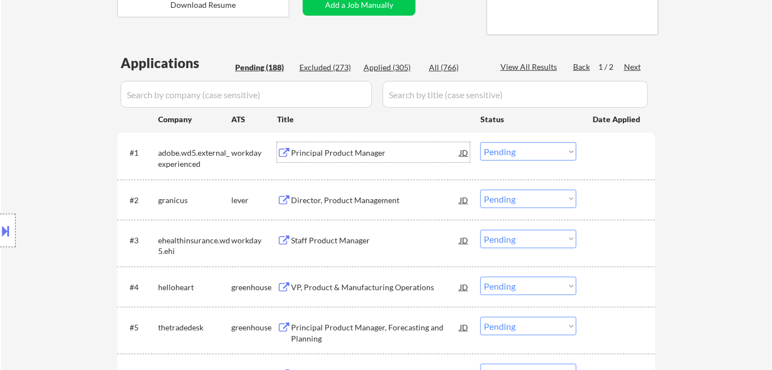
click at [389, 64] on div "Applied (305)" at bounding box center [392, 67] width 56 height 11
select select ""applied""
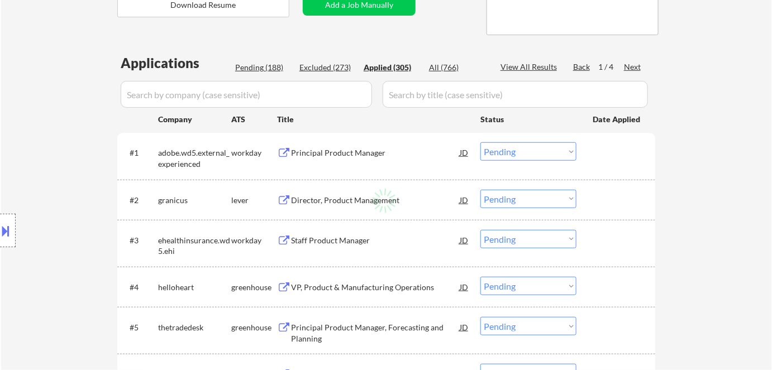
select select ""applied""
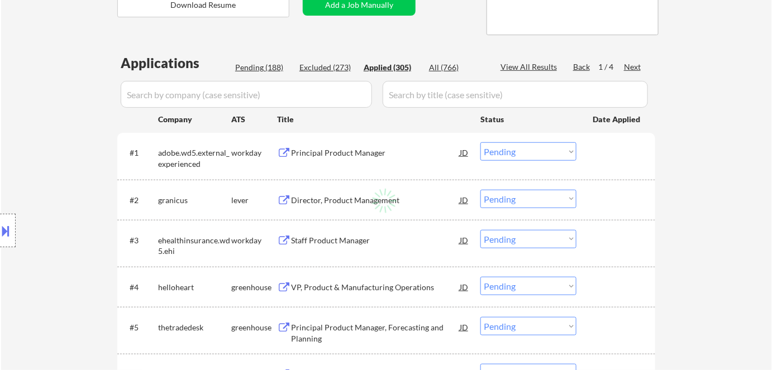
select select ""applied""
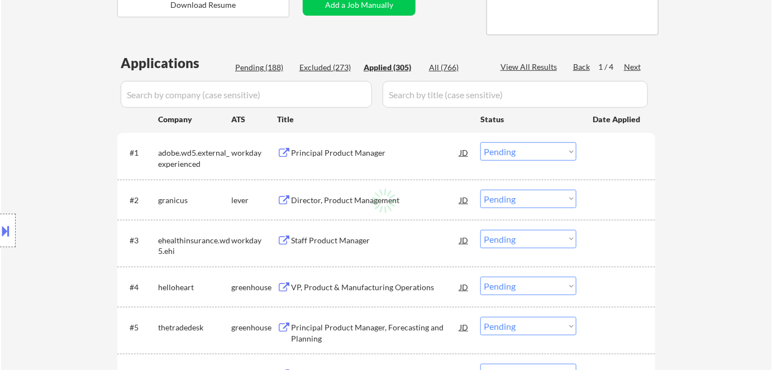
select select ""applied""
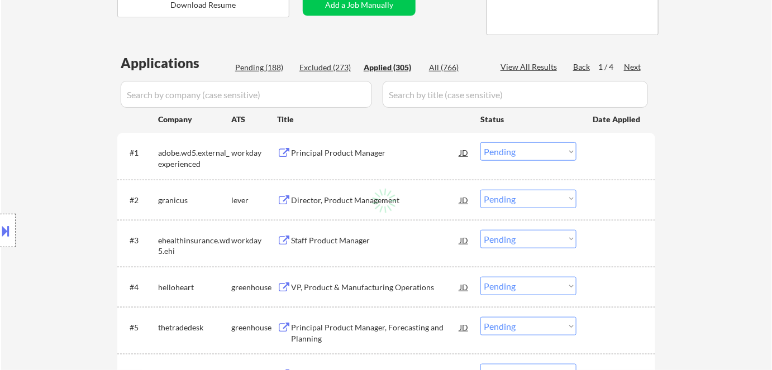
select select ""applied""
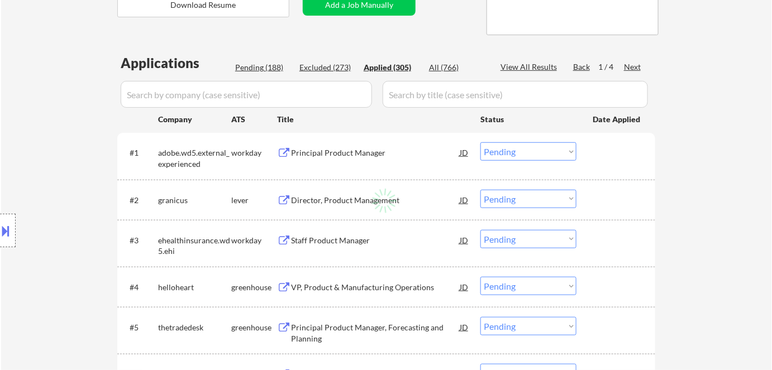
select select ""applied""
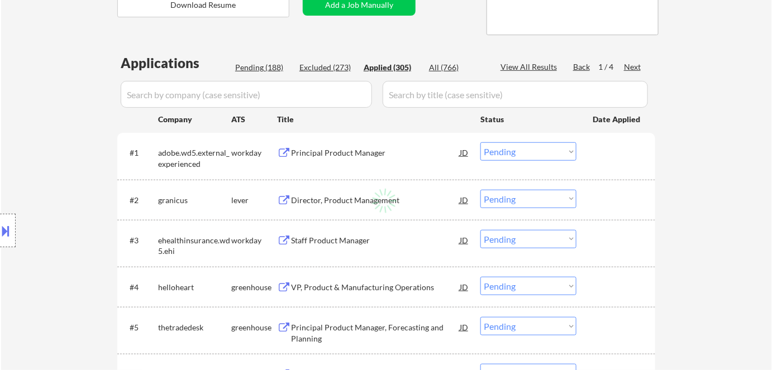
select select ""applied""
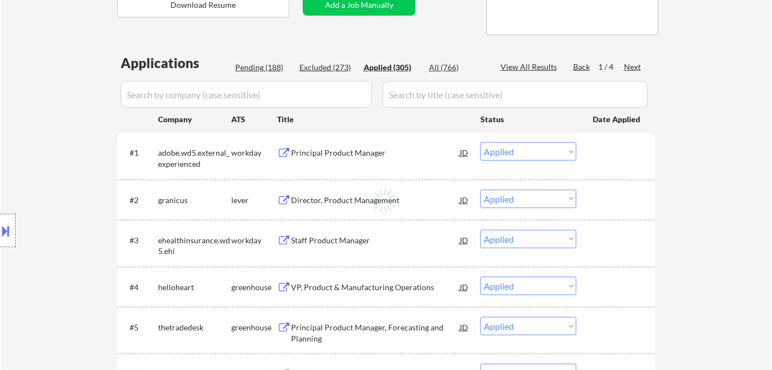
select select ""applied""
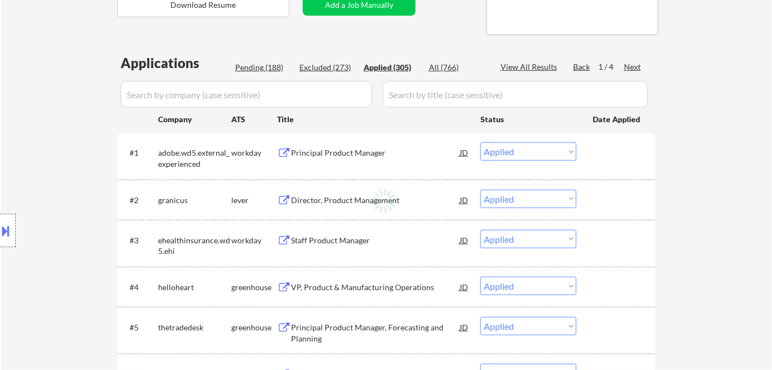
select select ""applied""
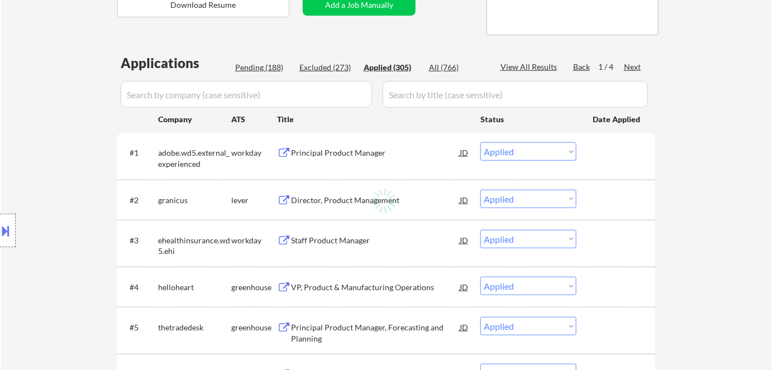
select select ""applied""
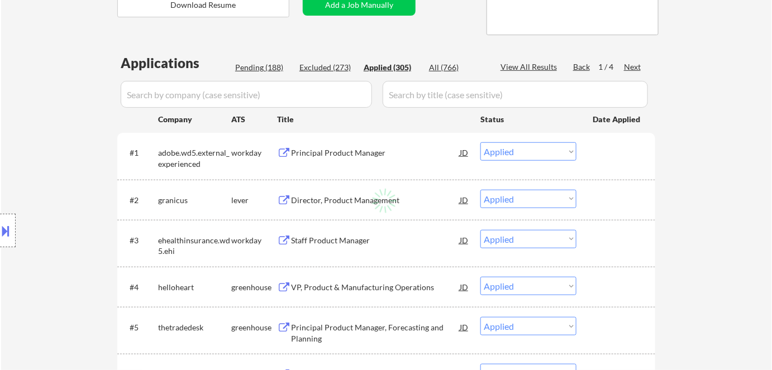
select select ""applied""
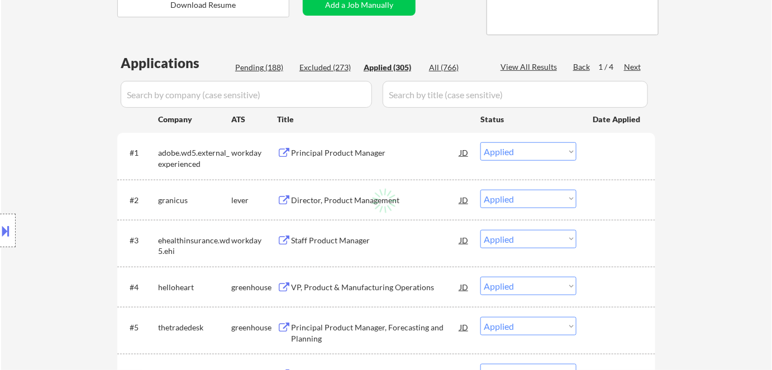
select select ""applied""
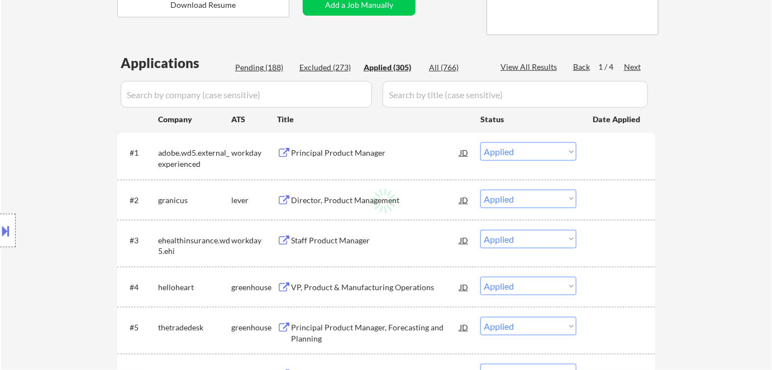
select select ""applied""
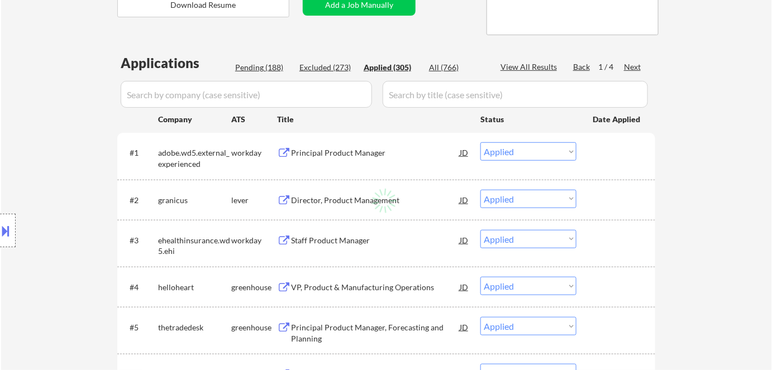
select select ""applied""
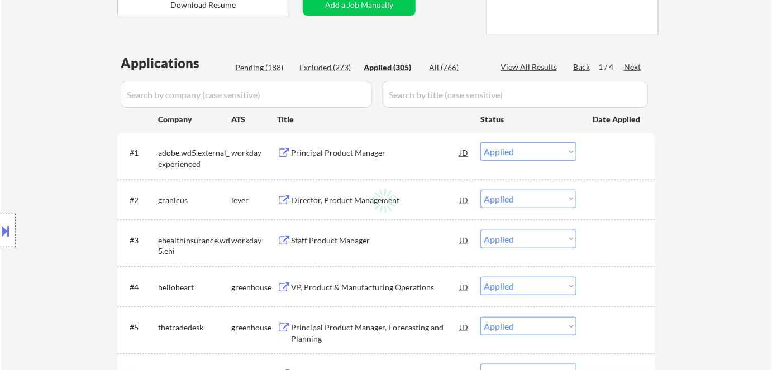
select select ""applied""
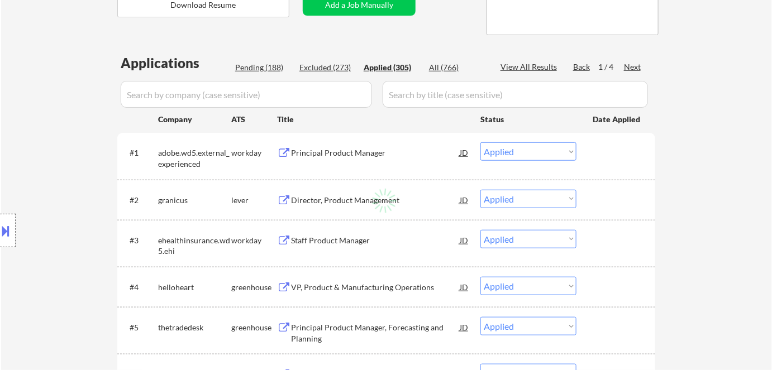
select select ""applied""
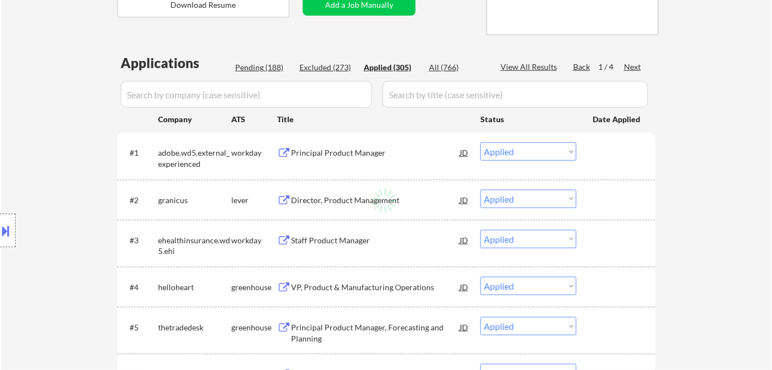
select select ""applied""
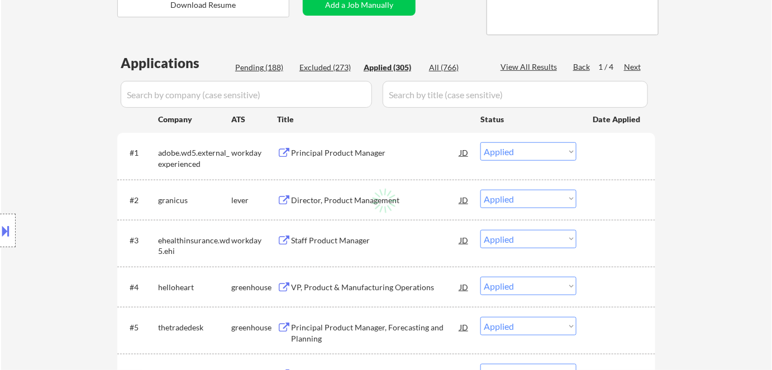
select select ""applied""
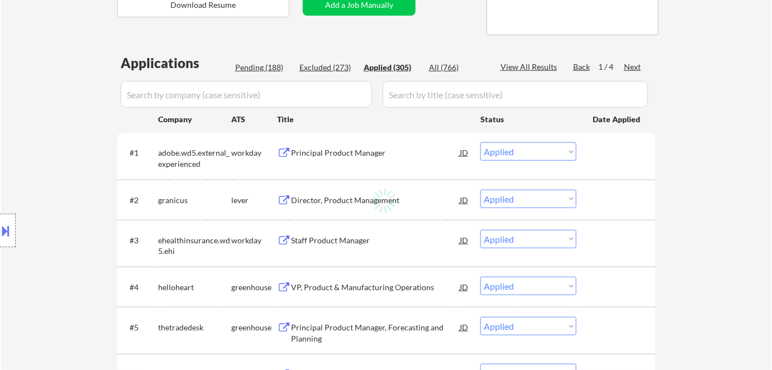
select select ""applied""
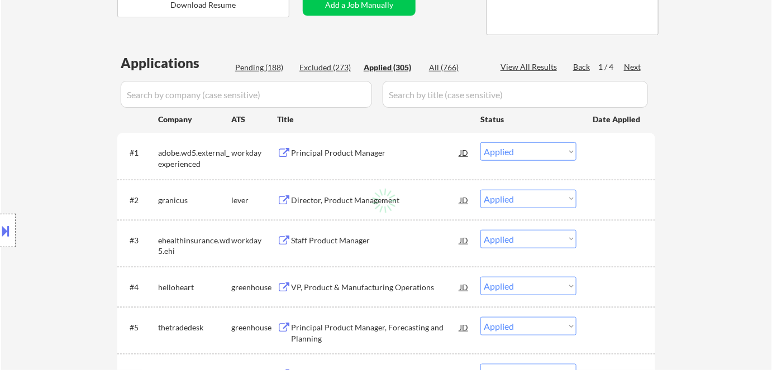
select select ""applied""
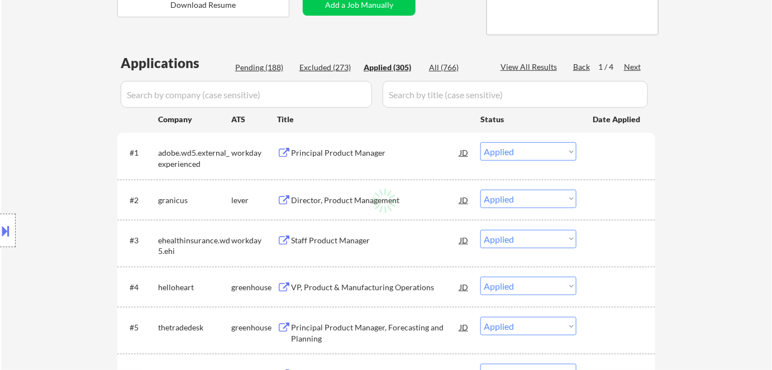
select select ""applied""
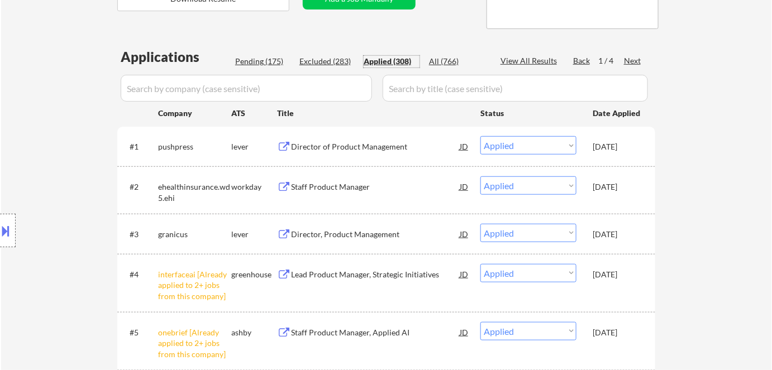
scroll to position [128, 0]
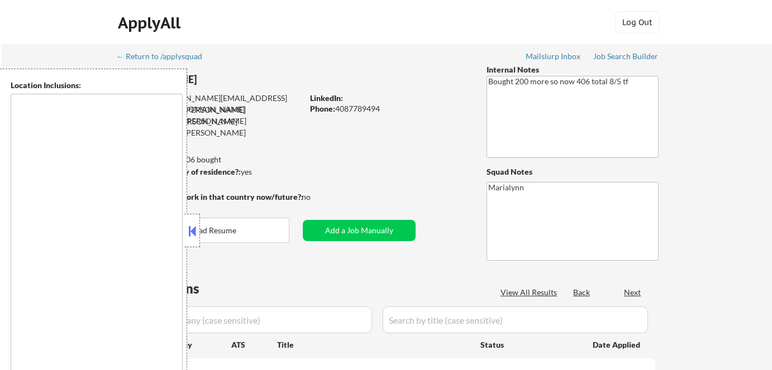
scroll to position [380, 0]
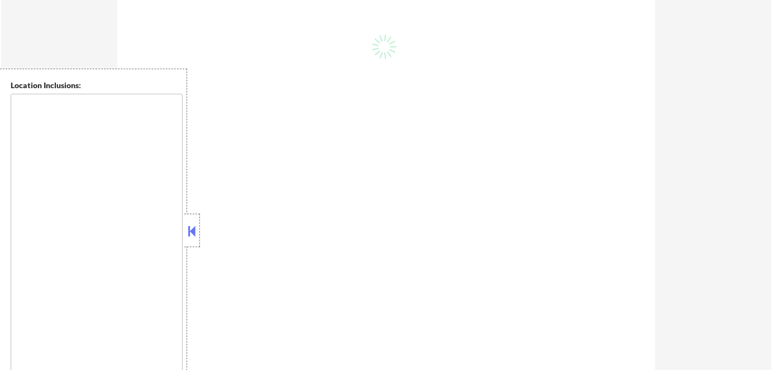
type textarea "[GEOGRAPHIC_DATA], [GEOGRAPHIC_DATA] [GEOGRAPHIC_DATA], [GEOGRAPHIC_DATA] [GEOG…"
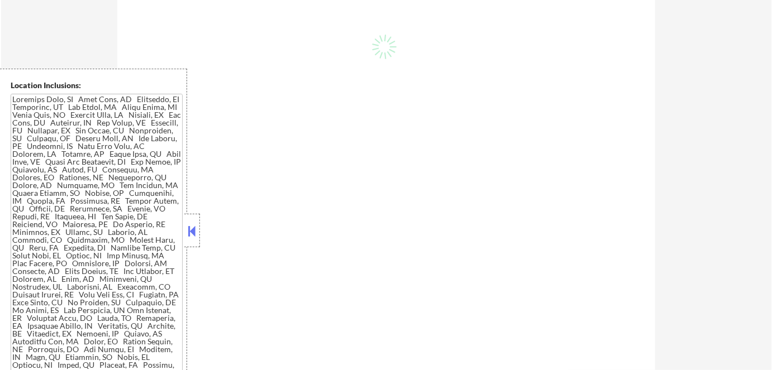
select select ""pending""
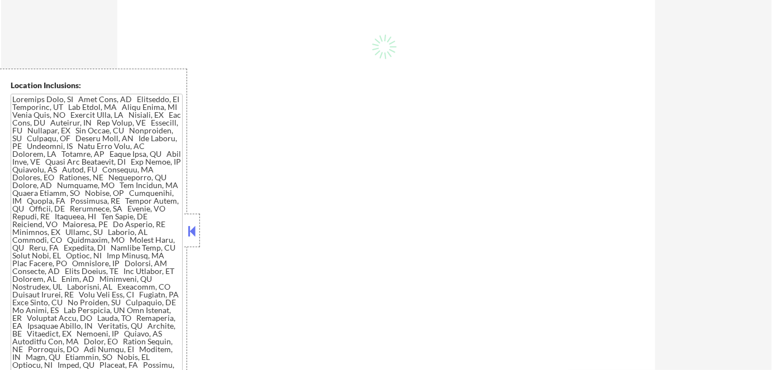
select select ""pending""
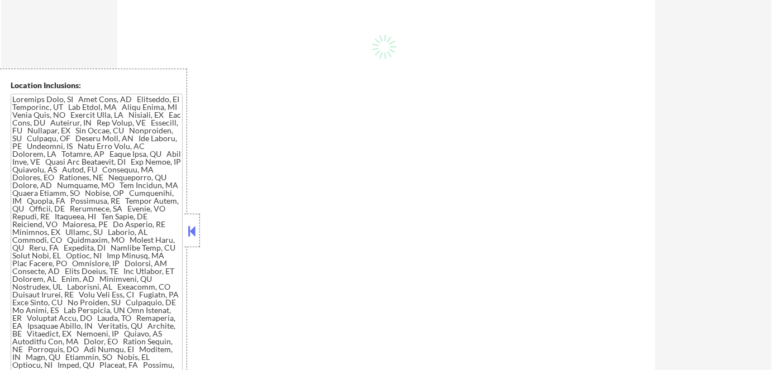
select select ""pending""
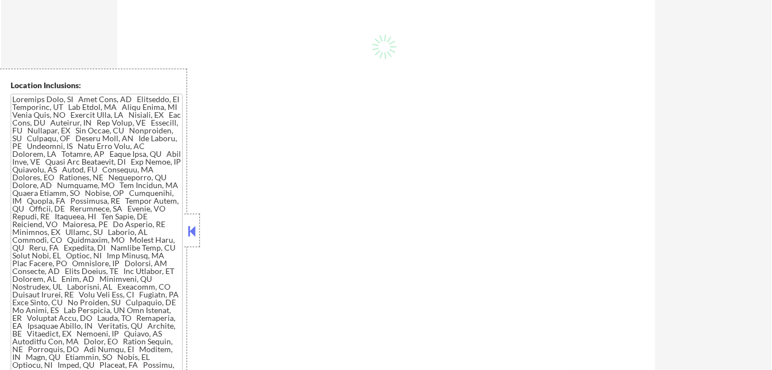
select select ""pending""
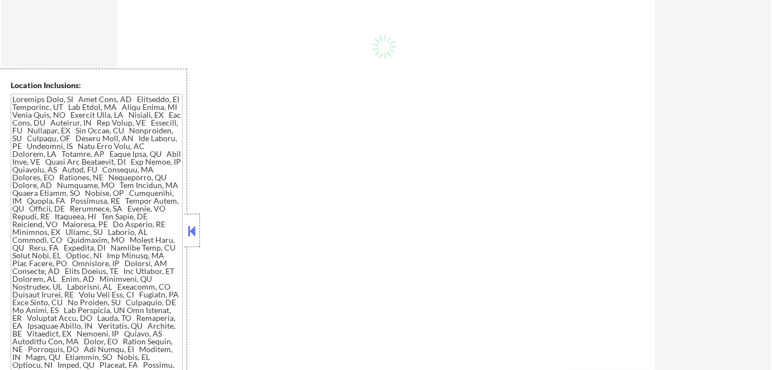
select select ""pending""
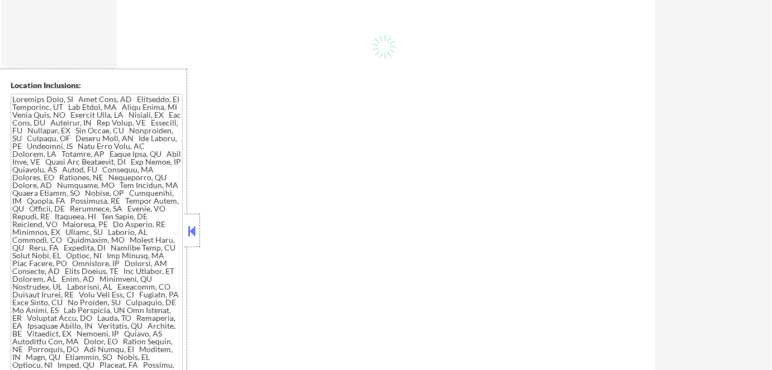
select select ""pending""
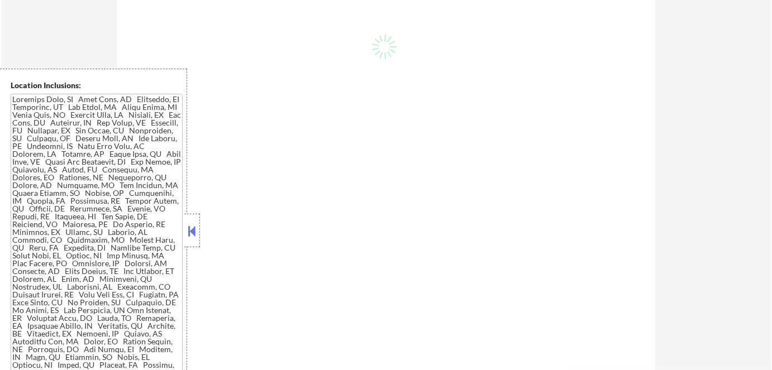
select select ""pending""
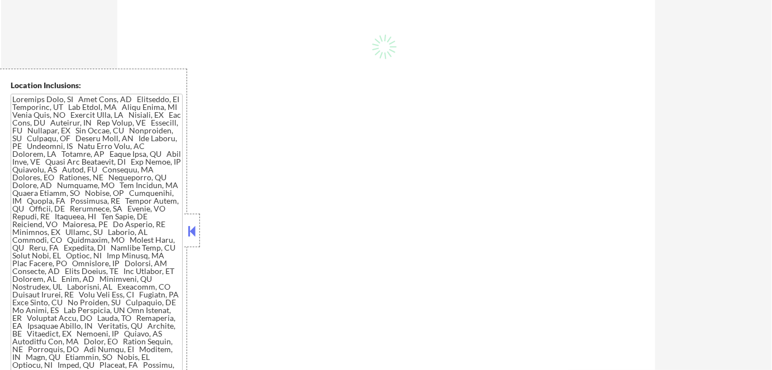
select select ""pending""
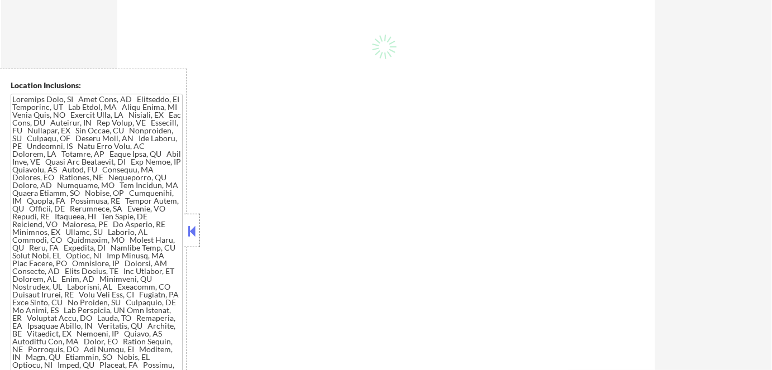
select select ""pending""
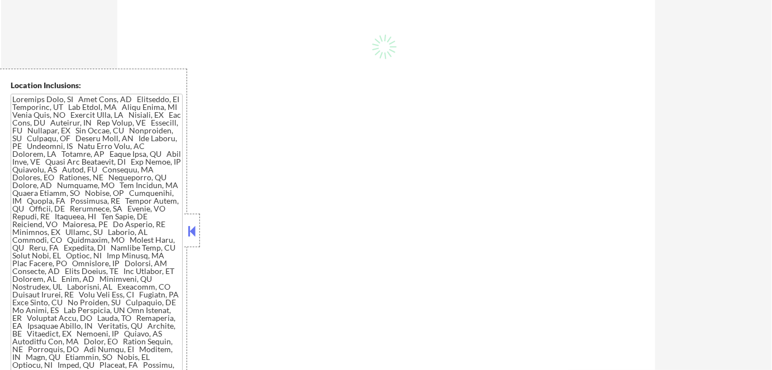
select select ""pending""
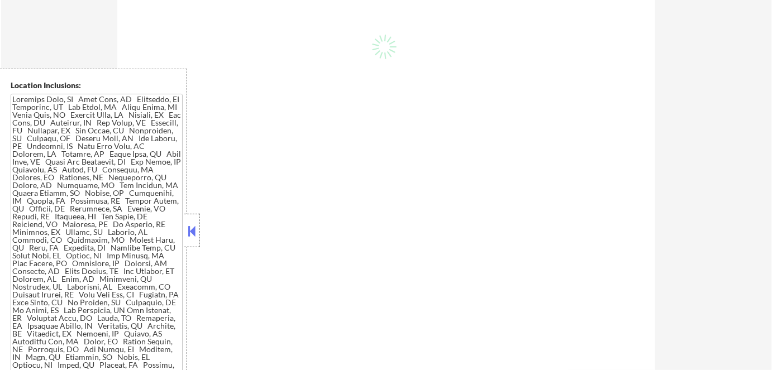
select select ""pending""
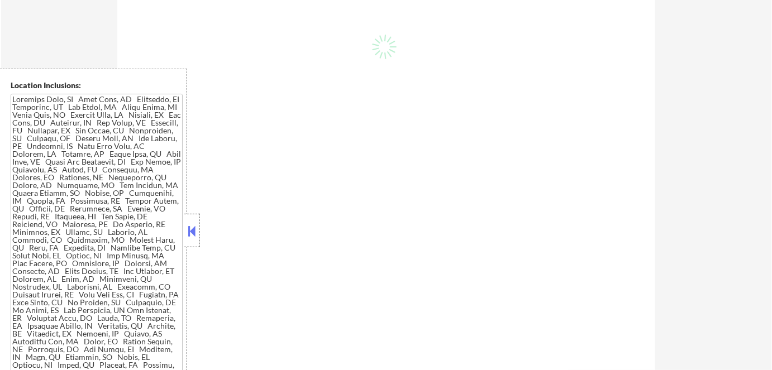
select select ""pending""
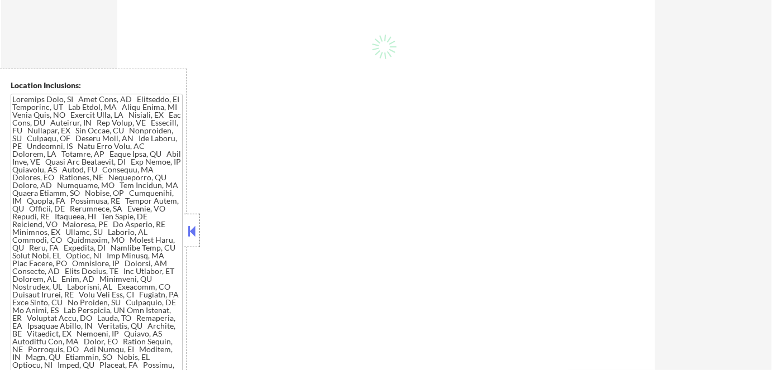
select select ""pending""
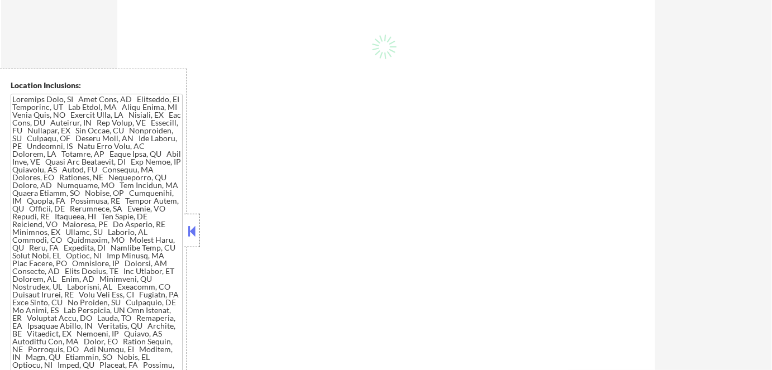
select select ""pending""
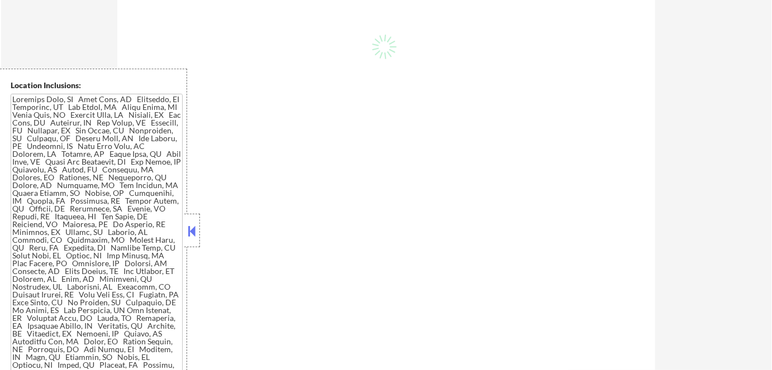
select select ""pending""
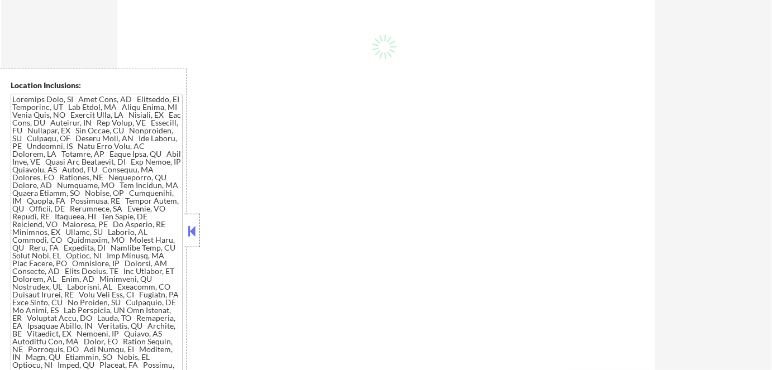
select select ""pending""
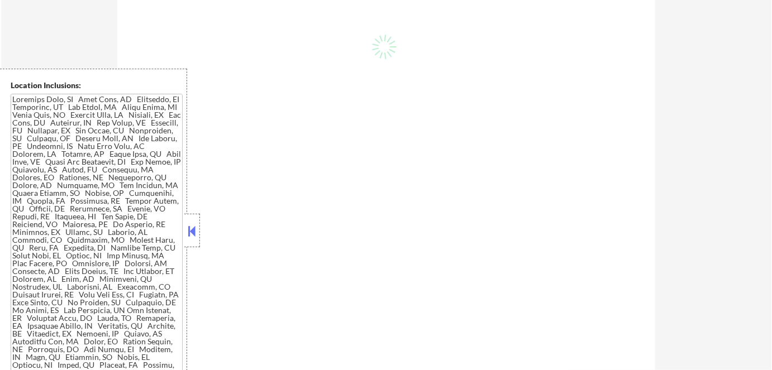
select select ""pending""
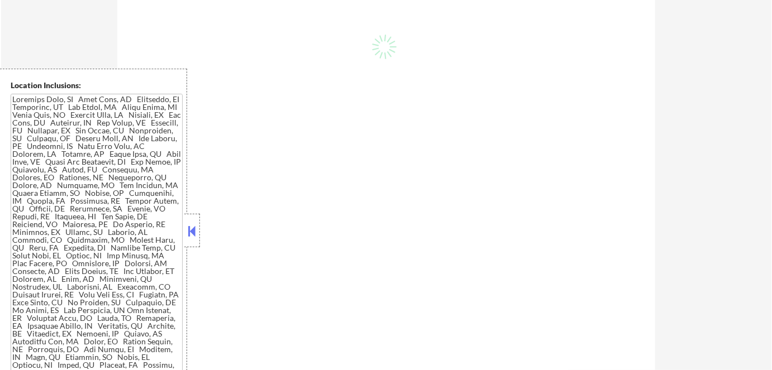
select select ""pending""
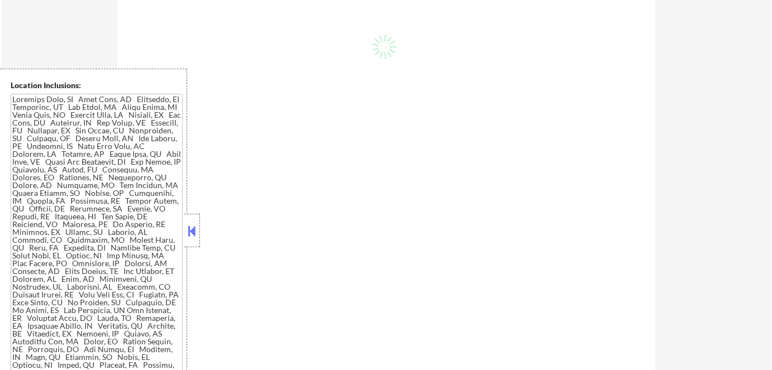
select select ""pending""
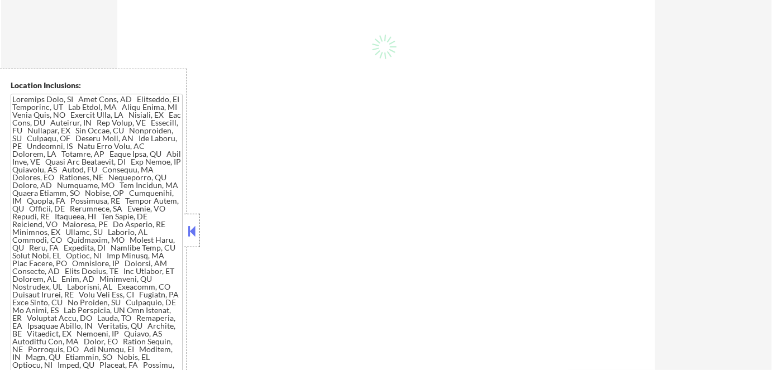
select select ""pending""
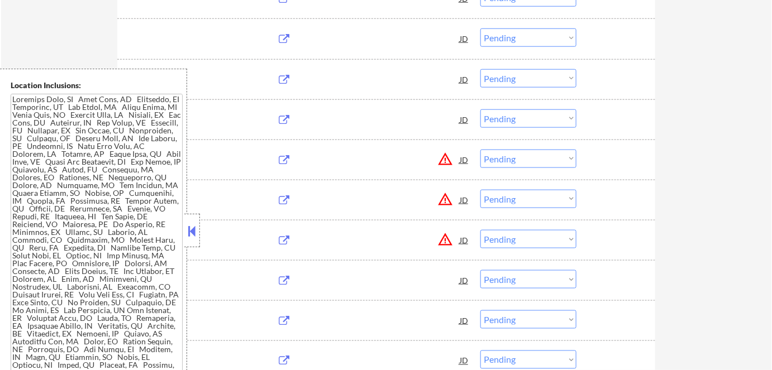
scroll to position [335, 0]
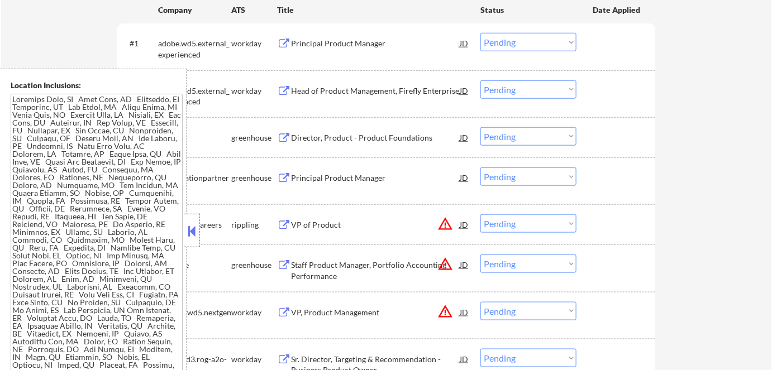
click at [198, 231] on button at bounding box center [192, 231] width 12 height 17
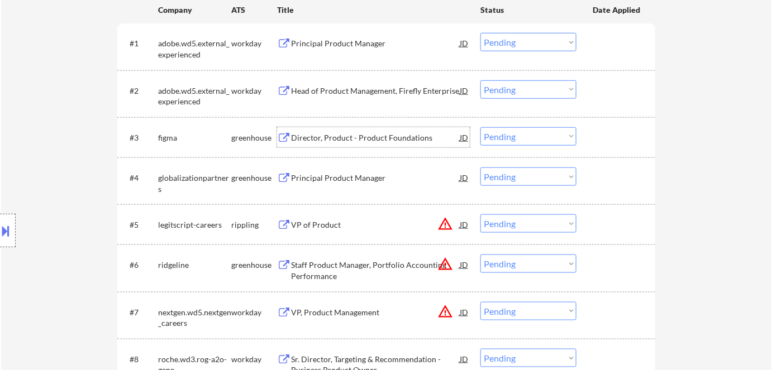
click at [351, 141] on div "Director, Product - Product Foundations" at bounding box center [375, 137] width 169 height 11
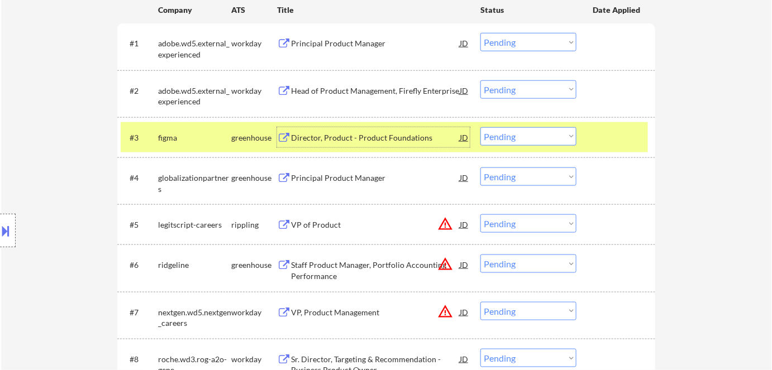
click at [497, 135] on select "Choose an option... Pending Applied Excluded (Questions) Excluded (Expired) Exc…" at bounding box center [528, 136] width 96 height 18
click at [480, 127] on select "Choose an option... Pending Applied Excluded (Questions) Excluded (Expired) Exc…" at bounding box center [528, 136] width 96 height 18
select select ""pending""
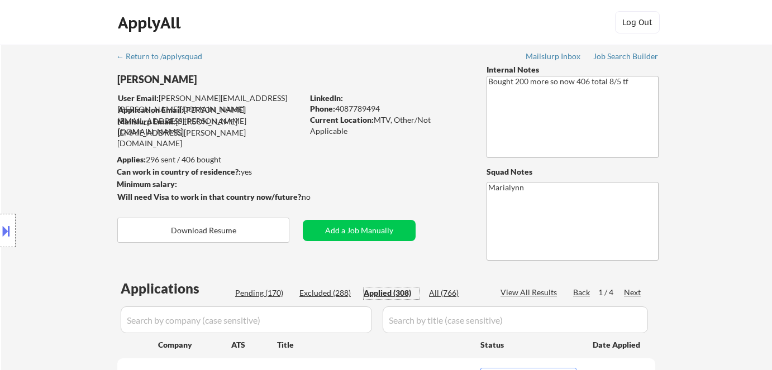
select select ""applied""
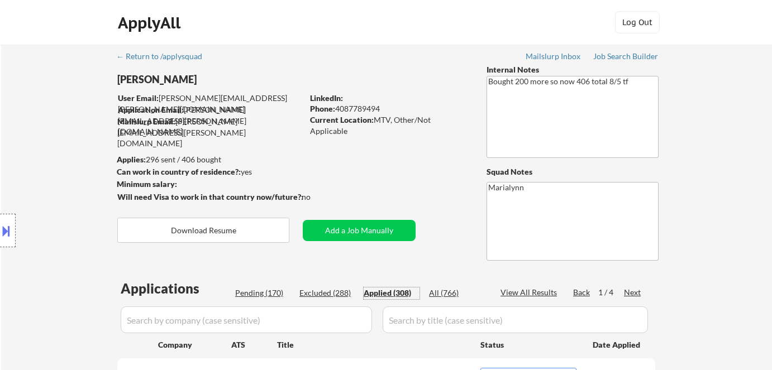
select select ""applied""
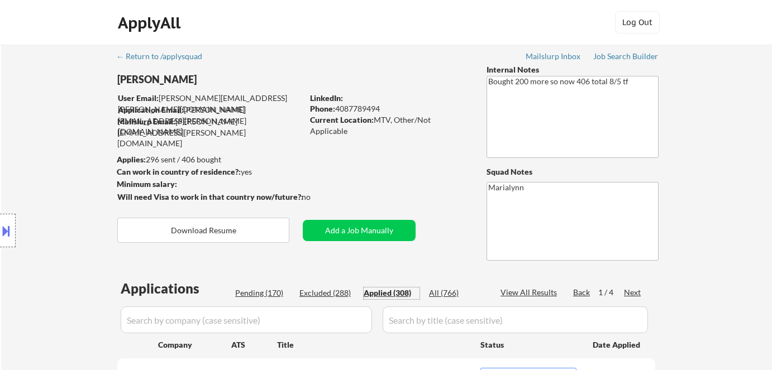
select select ""applied""
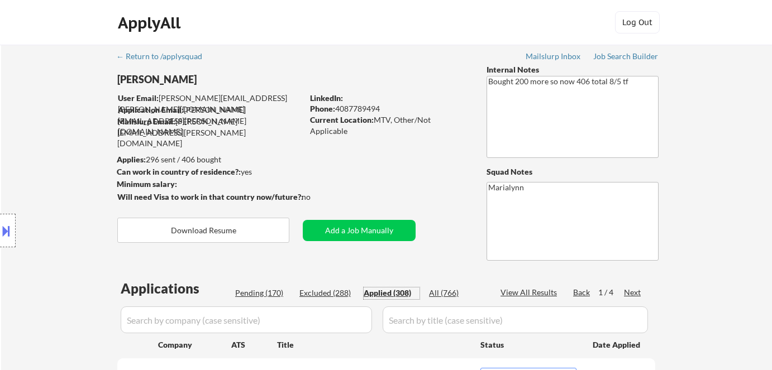
select select ""applied""
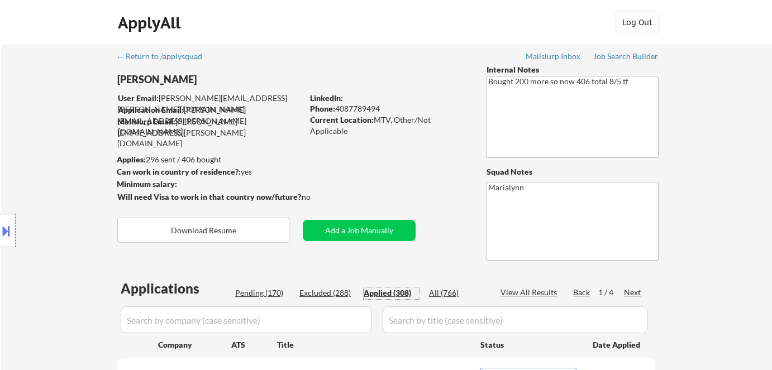
select select ""applied""
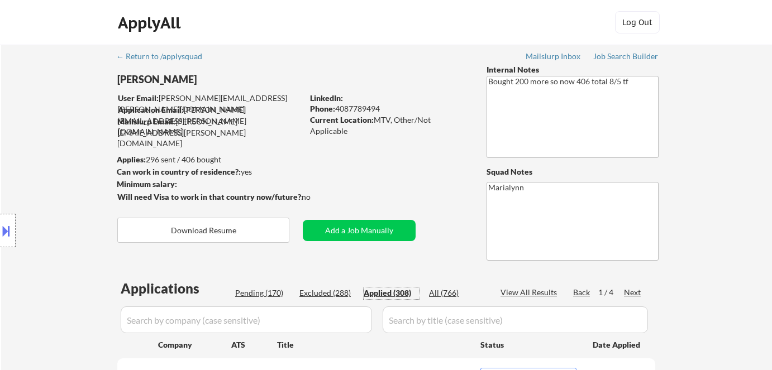
select select ""applied""
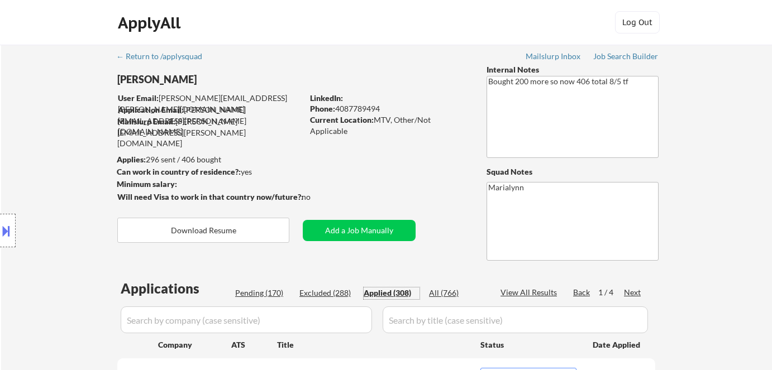
select select ""applied""
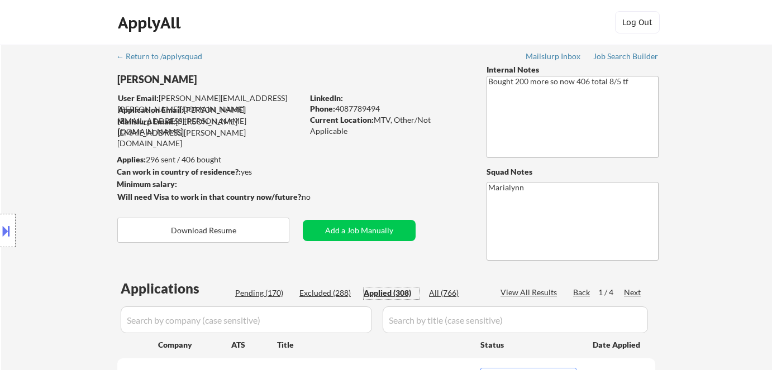
select select ""applied""
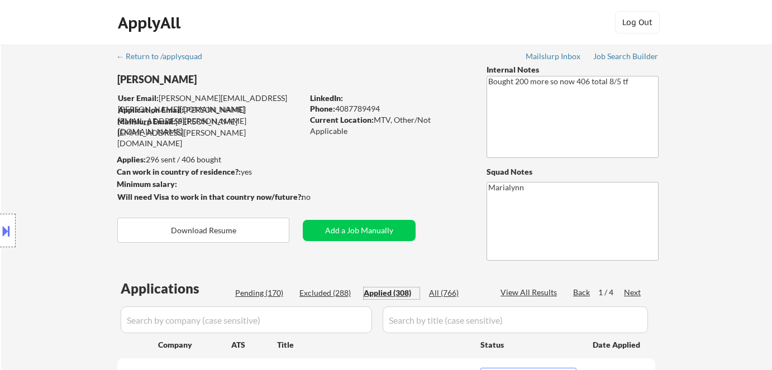
select select ""applied""
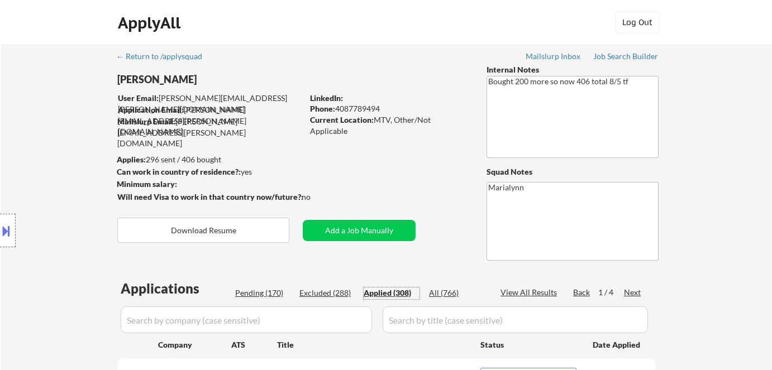
select select ""applied""
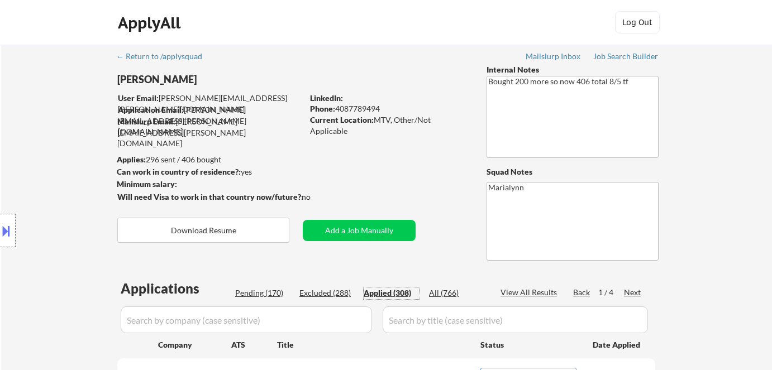
select select ""applied""
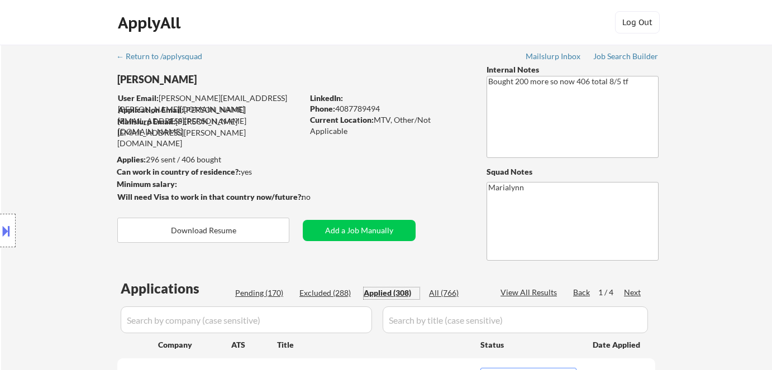
select select ""applied""
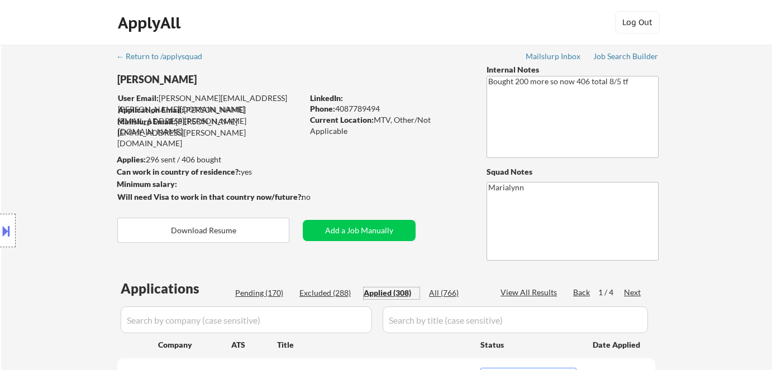
select select ""applied""
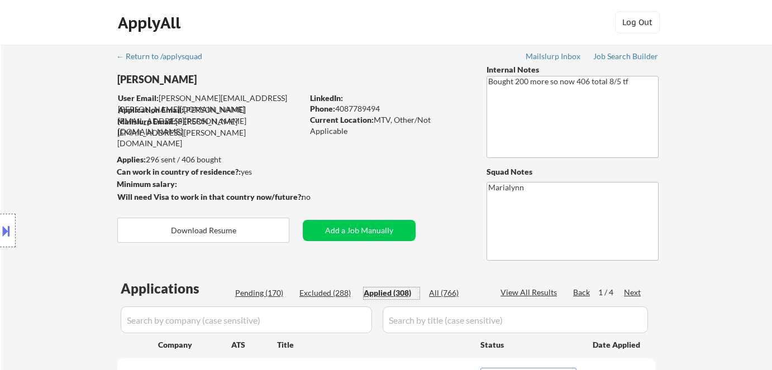
select select ""applied""
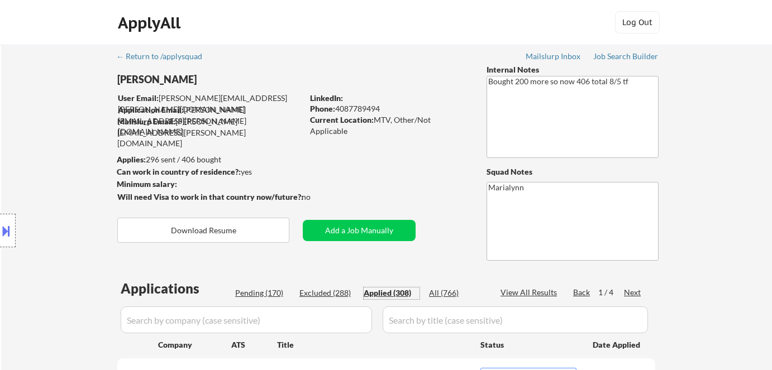
select select ""applied""
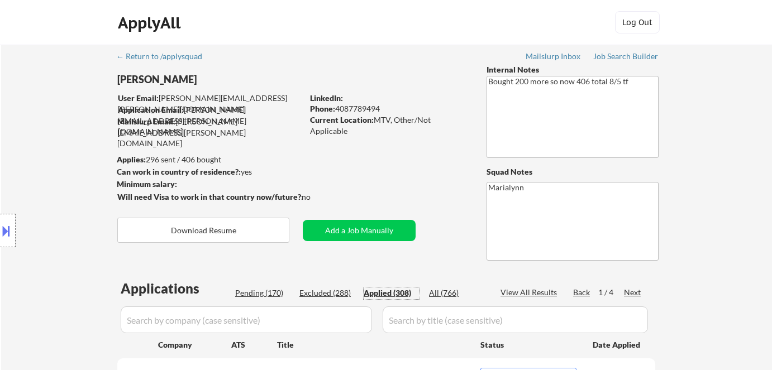
select select ""applied""
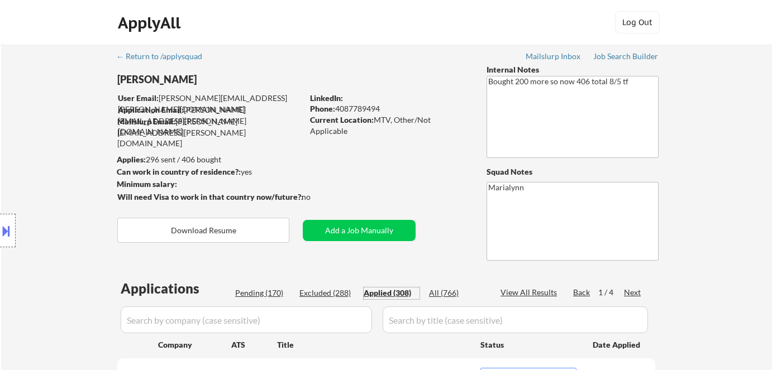
select select ""applied""
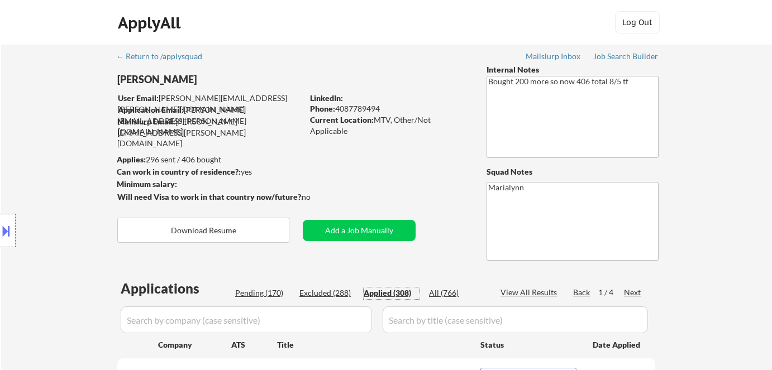
select select ""applied""
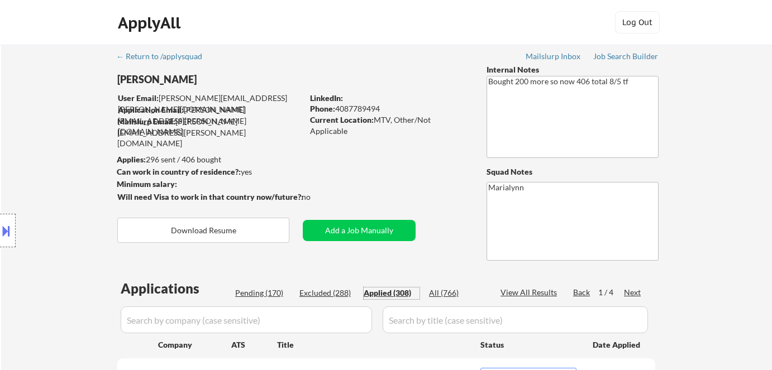
select select ""applied""
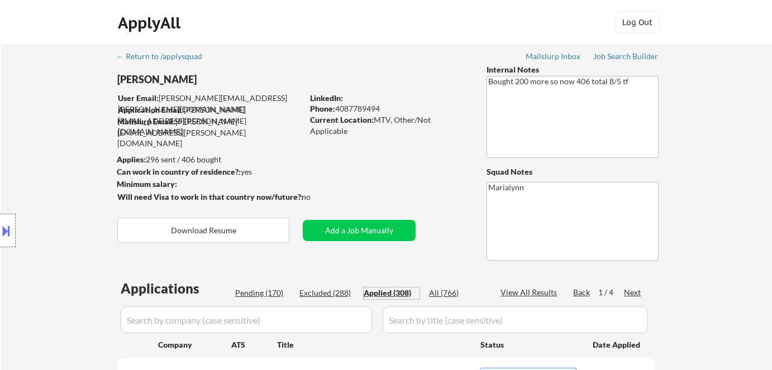
select select ""applied""
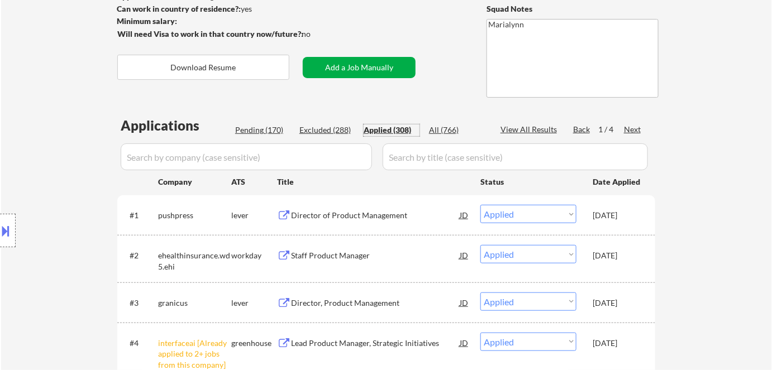
scroll to position [230, 0]
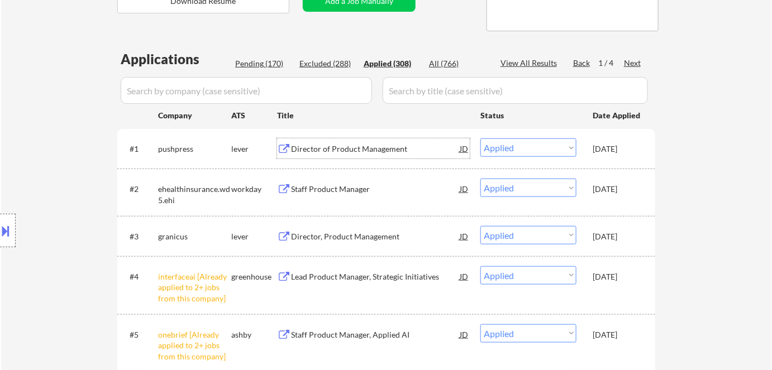
click at [345, 153] on div "Director of Product Management" at bounding box center [375, 149] width 169 height 11
